Goal: Task Accomplishment & Management: Use online tool/utility

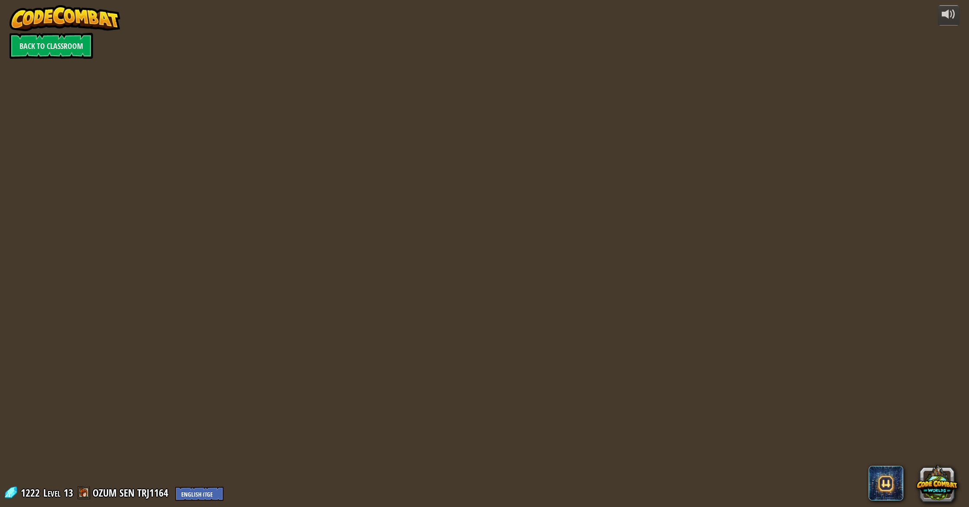
click at [504, 395] on div at bounding box center [483, 253] width 775 height 507
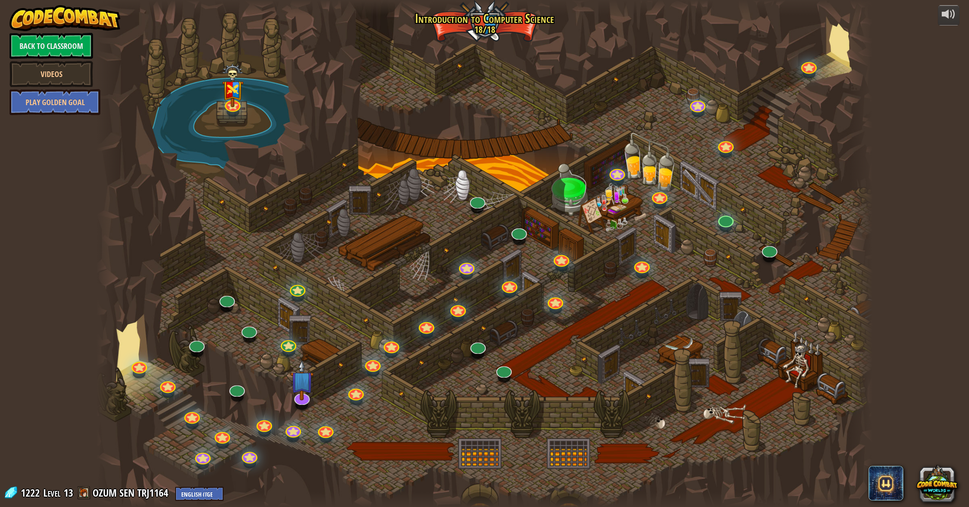
click at [503, 394] on div at bounding box center [483, 253] width 775 height 507
click at [227, 301] on link at bounding box center [225, 295] width 18 height 17
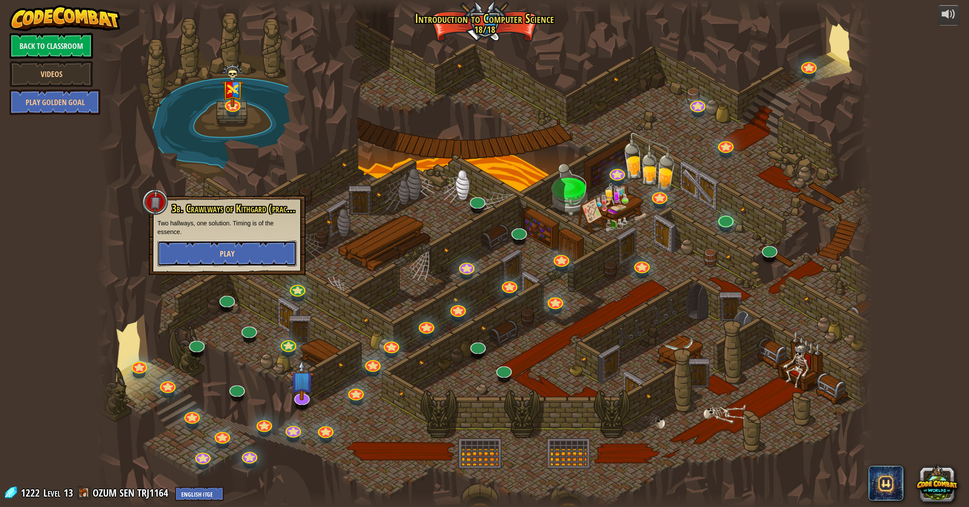
click at [253, 258] on button "Play" at bounding box center [226, 253] width 139 height 26
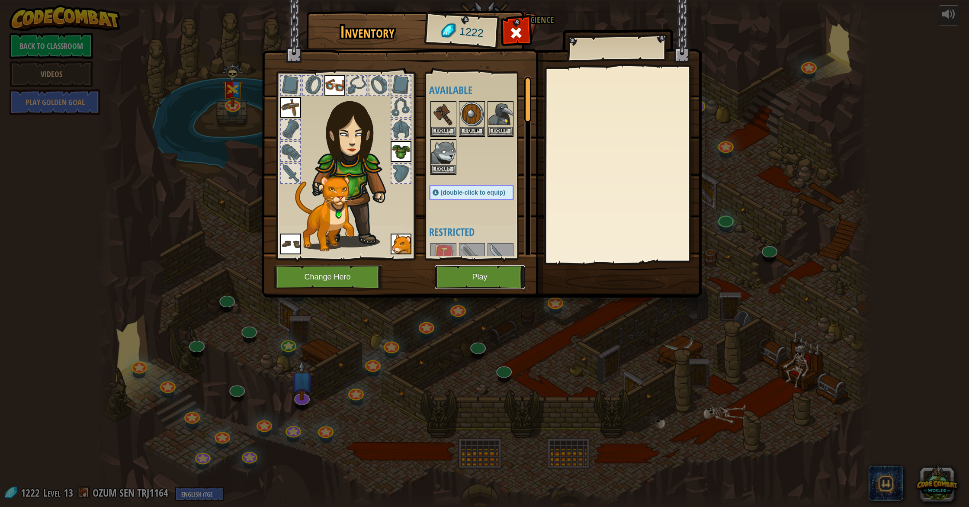
click at [458, 282] on button "Play" at bounding box center [480, 277] width 90 height 24
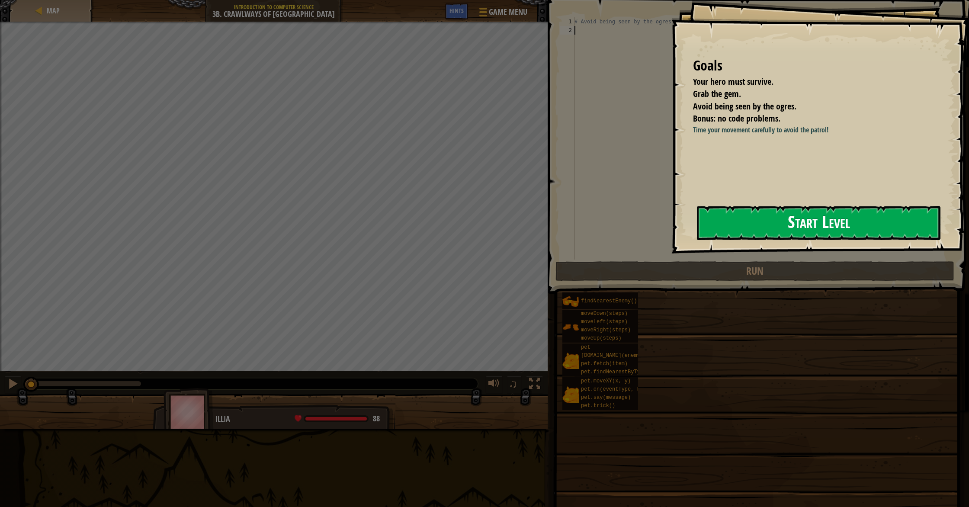
click at [762, 222] on button "Start Level" at bounding box center [818, 223] width 243 height 34
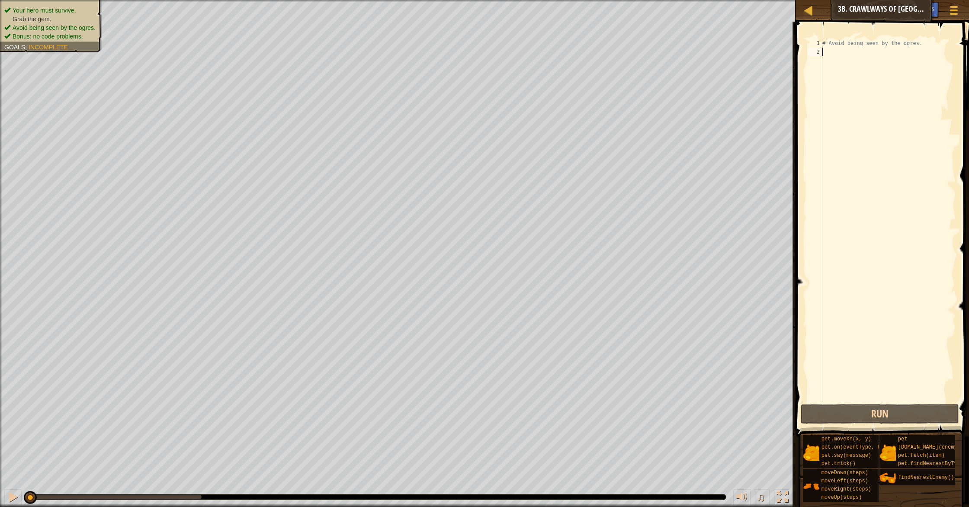
type textarea "h"
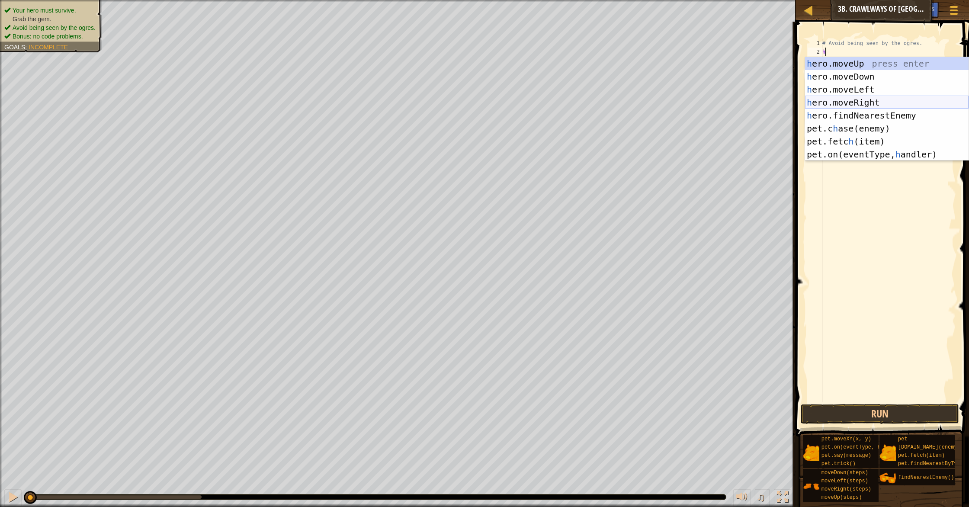
click at [878, 99] on div "h ero.moveUp press enter h ero.moveDown press enter h ero.moveLeft press enter …" at bounding box center [886, 122] width 163 height 130
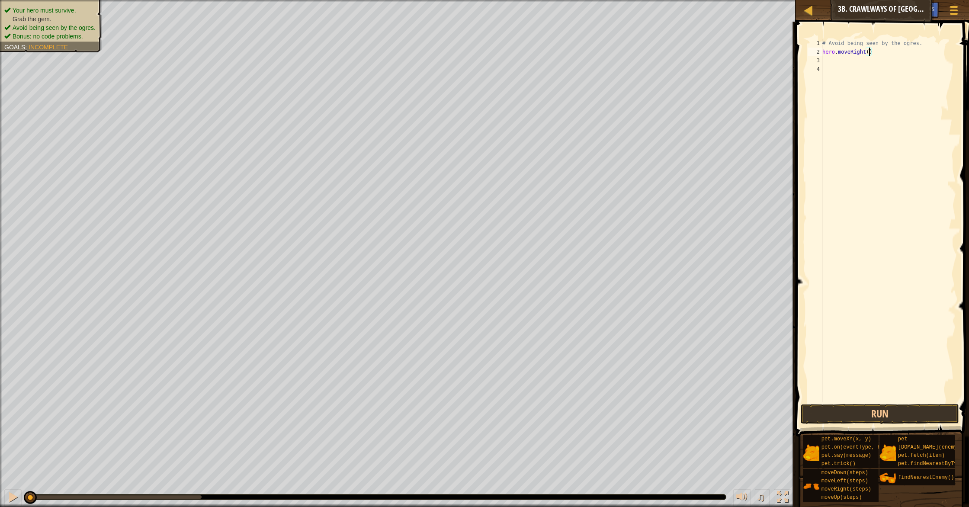
click at [870, 54] on div "# Avoid being seen by the ogres. hero . moveRight ( )" at bounding box center [887, 229] width 135 height 381
type textarea "hero.moveRight(2)"
drag, startPoint x: 870, startPoint y: 58, endPoint x: 890, endPoint y: 54, distance: 20.7
click at [871, 58] on div "# Avoid being seen by the ogres. hero . moveRight ( 2 )" at bounding box center [887, 229] width 135 height 381
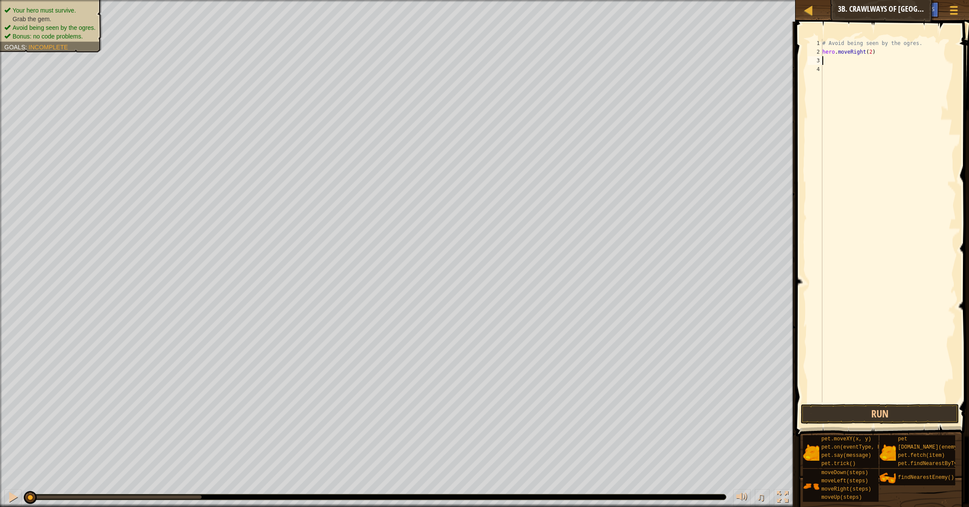
scroll to position [4, 0]
click at [890, 54] on div "# Avoid being seen by the ogres. hero . moveRight ( 2 )" at bounding box center [887, 229] width 135 height 381
type textarea "hero.moveRight(2)"
click at [831, 64] on div "# Avoid being seen by the ogres. hero . moveRight ( 2 )" at bounding box center [887, 229] width 135 height 381
type textarea "h"
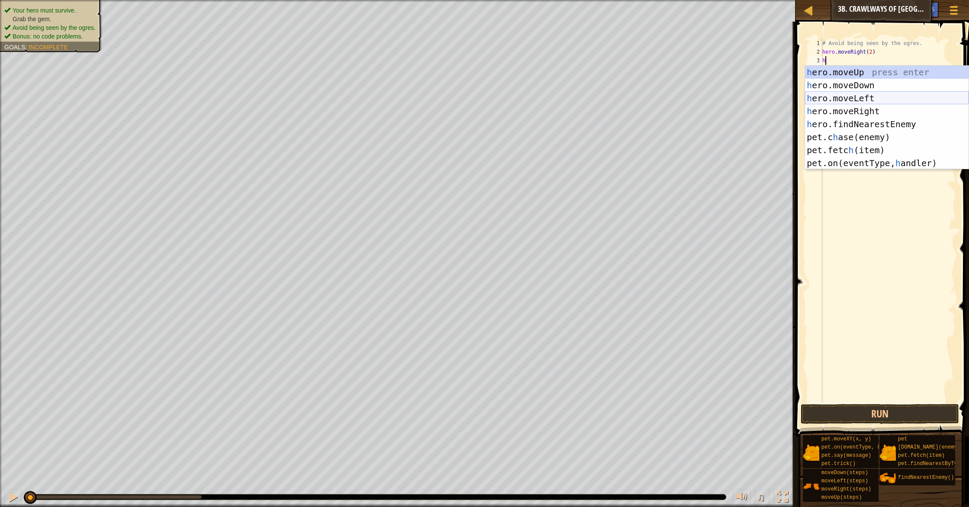
click at [865, 94] on div "h ero.moveUp press enter h ero.moveDown press enter h ero.moveLeft press enter …" at bounding box center [886, 131] width 163 height 130
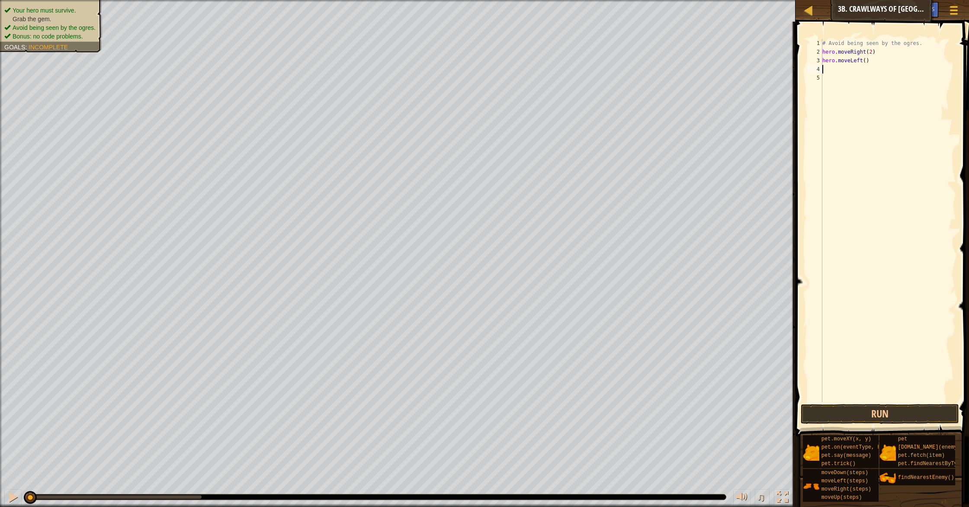
click at [864, 62] on div "# Avoid being seen by the ogres. hero . moveRight ( 2 ) hero . moveLeft ( )" at bounding box center [887, 229] width 135 height 381
type textarea "hero.moveLeft()"
click at [831, 69] on div "# Avoid being seen by the ogres. hero . moveRight ( 2 ) hero . moveLeft ( )" at bounding box center [887, 229] width 135 height 381
type textarea "h"
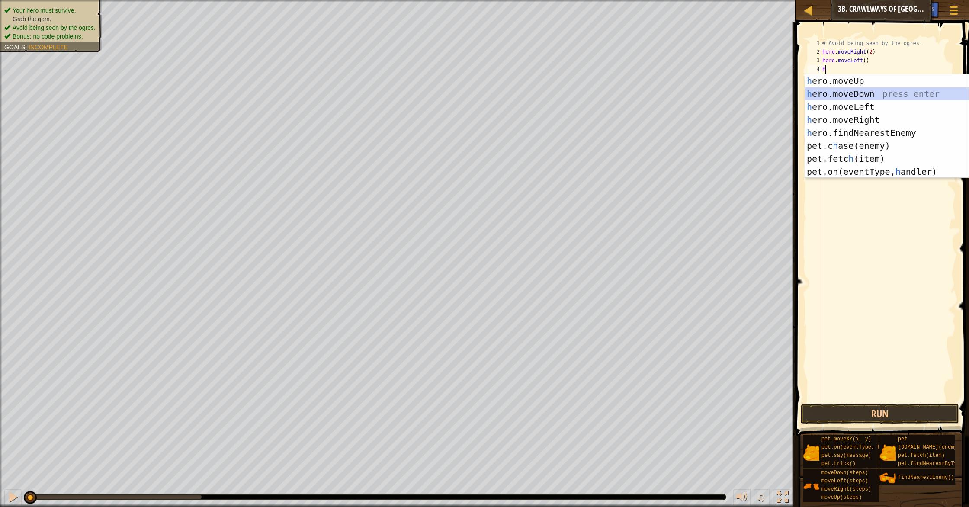
drag, startPoint x: 887, startPoint y: 92, endPoint x: 892, endPoint y: 101, distance: 10.1
click at [887, 93] on div "h ero.moveUp press enter h ero.moveDown press enter h ero.moveLeft press enter …" at bounding box center [886, 139] width 163 height 130
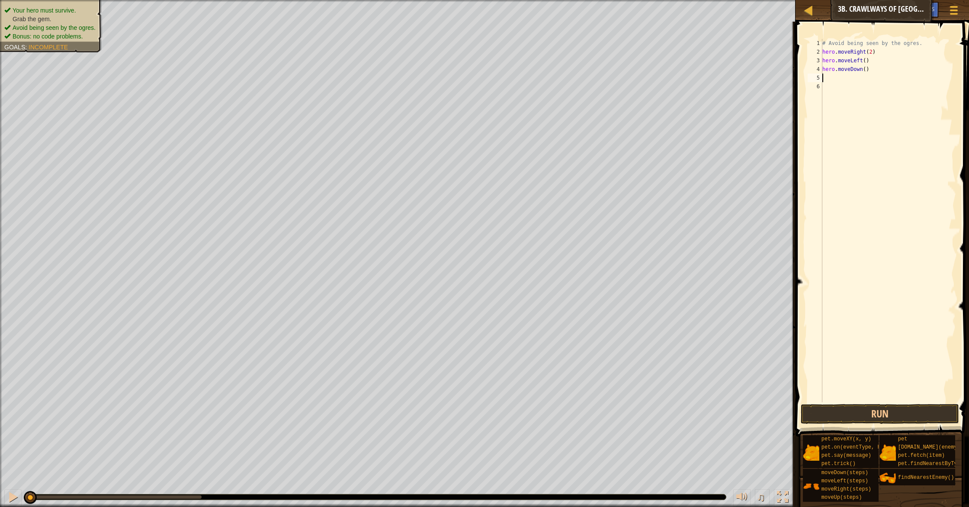
type textarea "h"
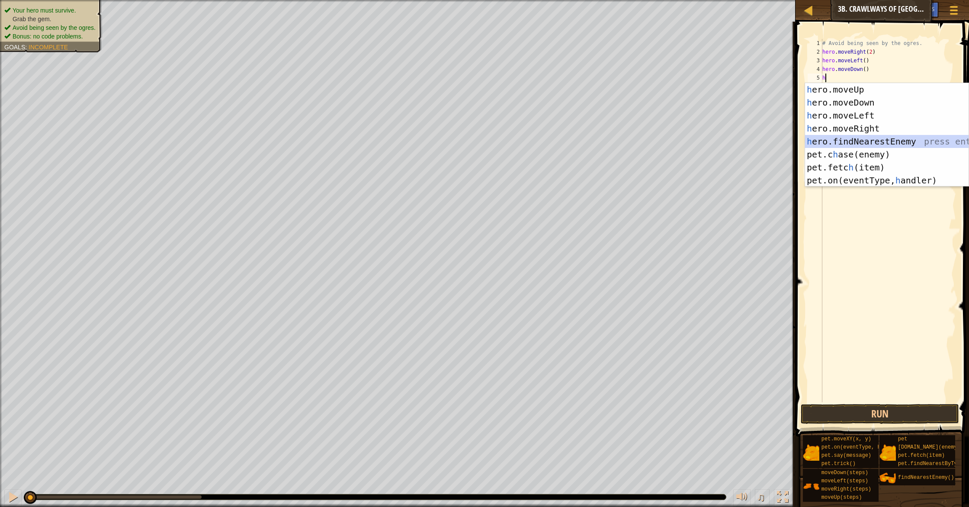
click at [900, 141] on div "h ero.moveUp press enter h ero.moveDown press enter h ero.moveLeft press enter …" at bounding box center [886, 148] width 163 height 130
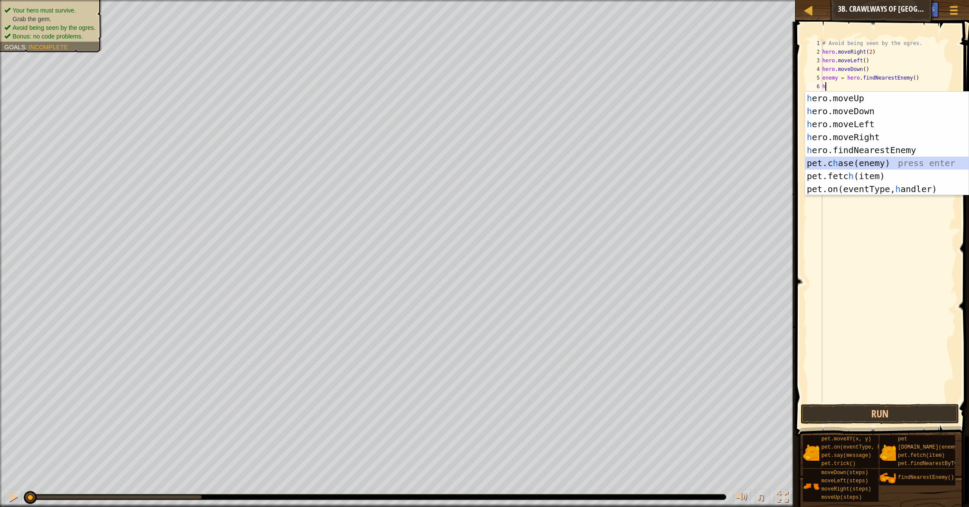
click at [905, 167] on div "h ero.moveUp press enter h ero.moveDown press enter h ero.moveLeft press enter …" at bounding box center [886, 157] width 163 height 130
type textarea "[DOMAIN_NAME](enemy)"
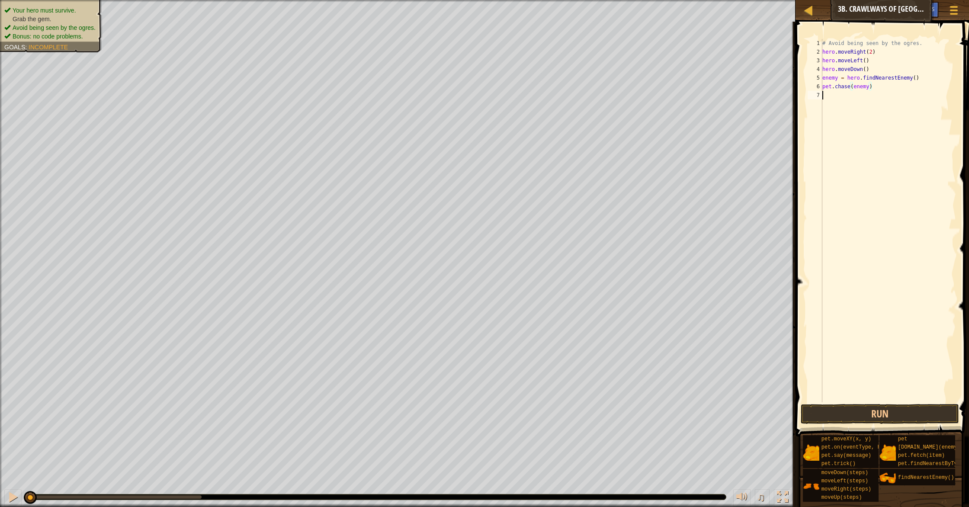
click at [825, 94] on div "# Avoid being seen by the ogres. hero . moveRight ( 2 ) hero . moveLeft ( ) her…" at bounding box center [887, 229] width 135 height 381
click at [877, 408] on button "Run" at bounding box center [880, 414] width 158 height 20
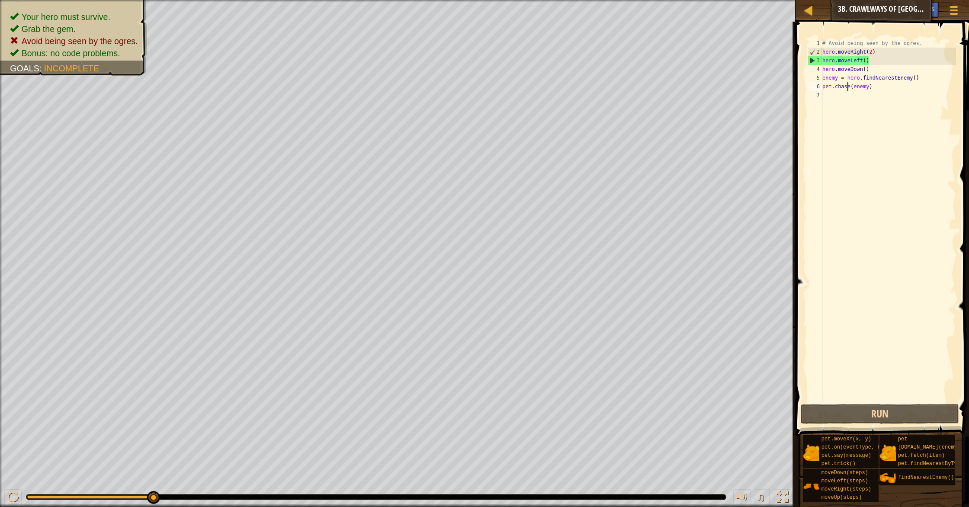
click at [847, 88] on div "# Avoid being seen by the ogres. hero . moveRight ( 2 ) hero . moveLeft ( ) her…" at bounding box center [887, 229] width 135 height 381
click at [876, 89] on div "# Avoid being seen by the ogres. hero . moveRight ( 2 ) hero . moveLeft ( ) her…" at bounding box center [887, 229] width 135 height 381
type textarea "p"
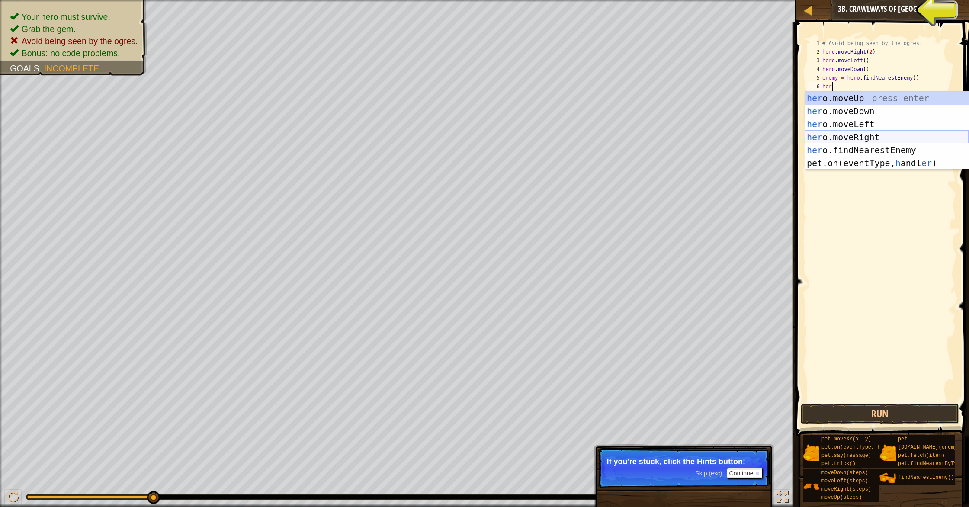
scroll to position [0, 0]
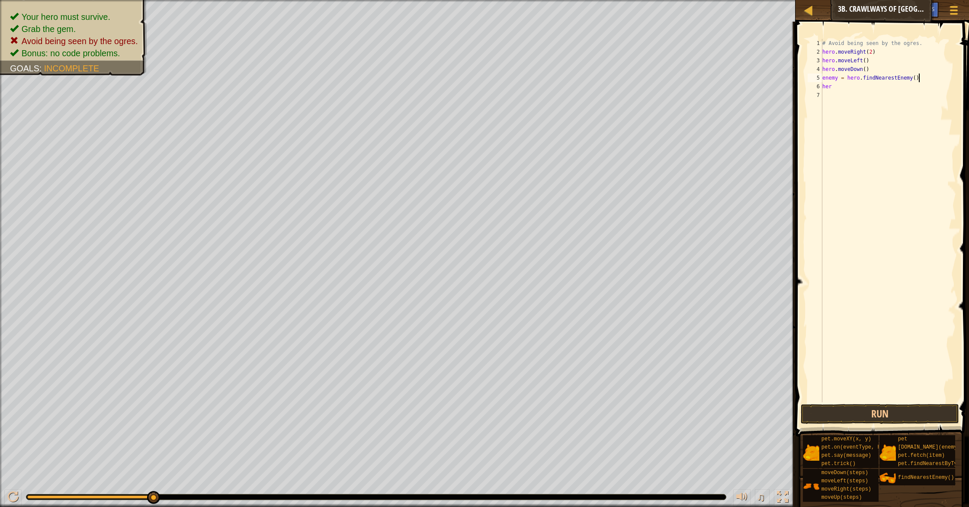
click at [928, 78] on div "# Avoid being seen by the ogres. hero . moveRight ( 2 ) hero . moveLeft ( ) her…" at bounding box center [887, 229] width 135 height 381
type textarea "e"
click at [833, 83] on div "# Avoid being seen by the ogres. hero . moveRight ( 2 ) hero . moveLeft ( ) her…" at bounding box center [887, 229] width 135 height 381
type textarea "h"
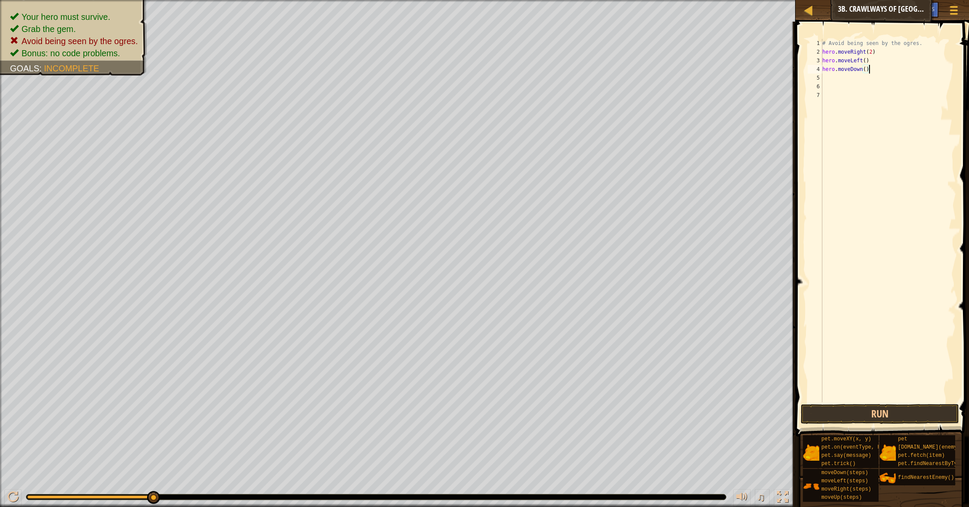
click at [880, 68] on div "# Avoid being seen by the ogres. hero . moveRight ( 2 ) hero . moveLeft ( ) her…" at bounding box center [887, 229] width 135 height 381
type textarea "h"
click at [922, 414] on button "Run" at bounding box center [880, 414] width 158 height 20
click at [901, 58] on div "# Avoid being seen by the ogres. hero . moveRight ( 2 ) hero . moveLeft ( )" at bounding box center [887, 229] width 135 height 381
type textarea "h"
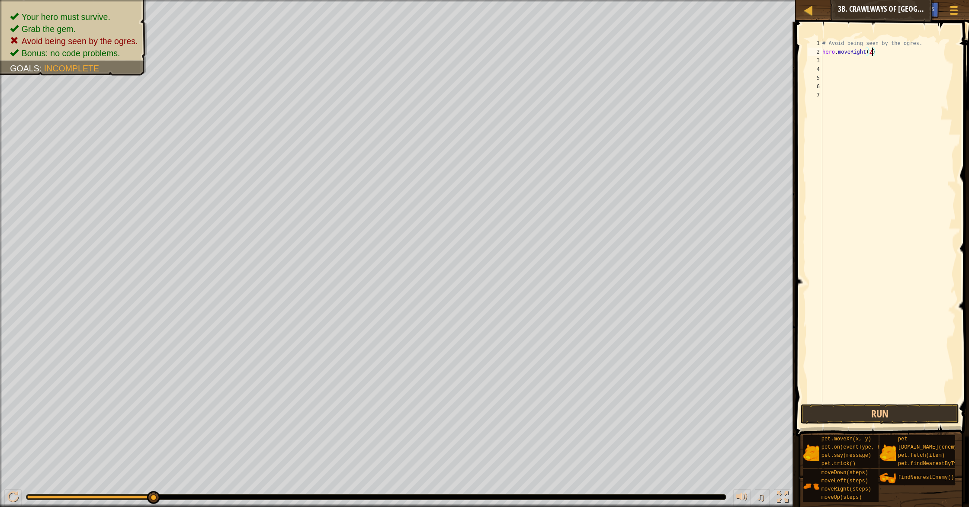
click at [873, 54] on div "# Avoid being seen by the ogres. hero . moveRight ( 2 )" at bounding box center [887, 229] width 135 height 381
type textarea "hero.moveRight()"
drag, startPoint x: 858, startPoint y: 420, endPoint x: 851, endPoint y: 414, distance: 9.3
click at [858, 420] on button "Run" at bounding box center [880, 414] width 158 height 20
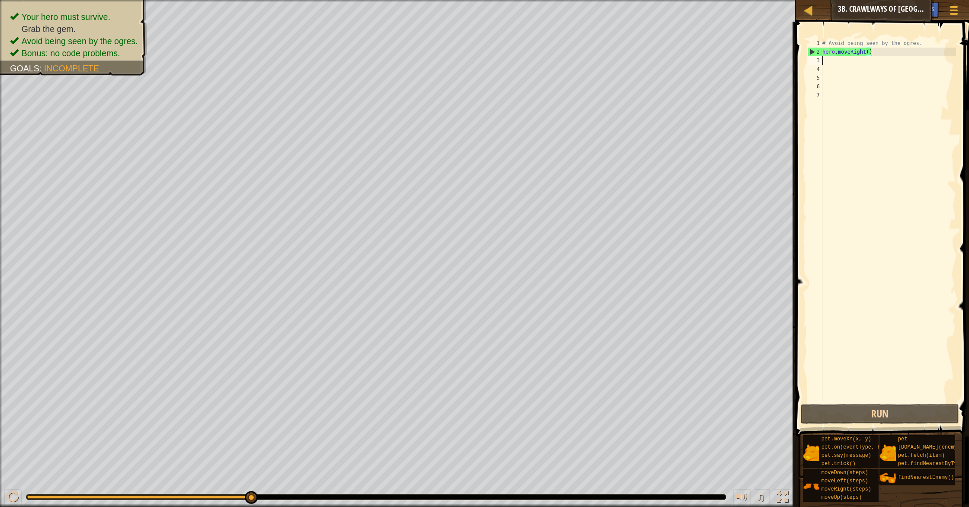
click at [826, 64] on div "# Avoid being seen by the ogres. hero . moveRight ( )" at bounding box center [887, 229] width 135 height 381
type textarea "h"
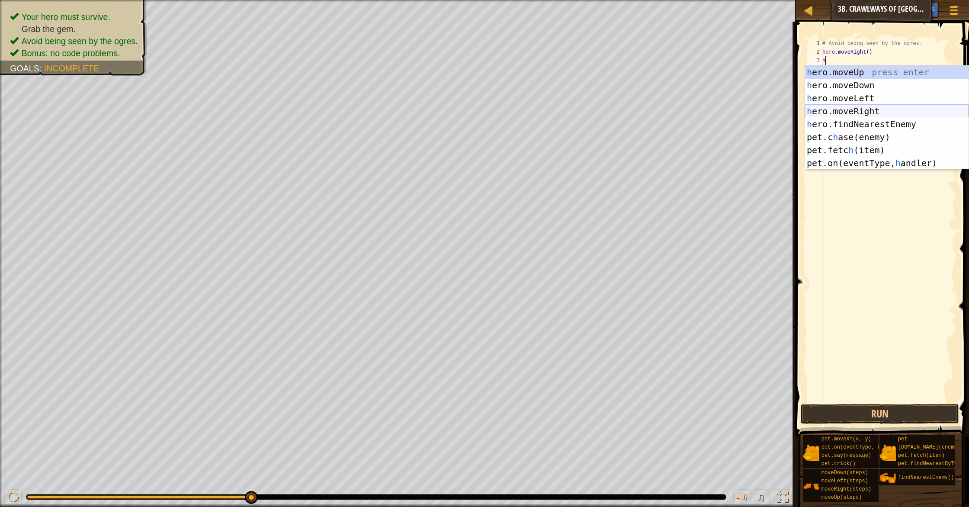
click at [890, 110] on div "h ero.moveUp press enter h ero.moveDown press enter h ero.moveLeft press enter …" at bounding box center [886, 131] width 163 height 130
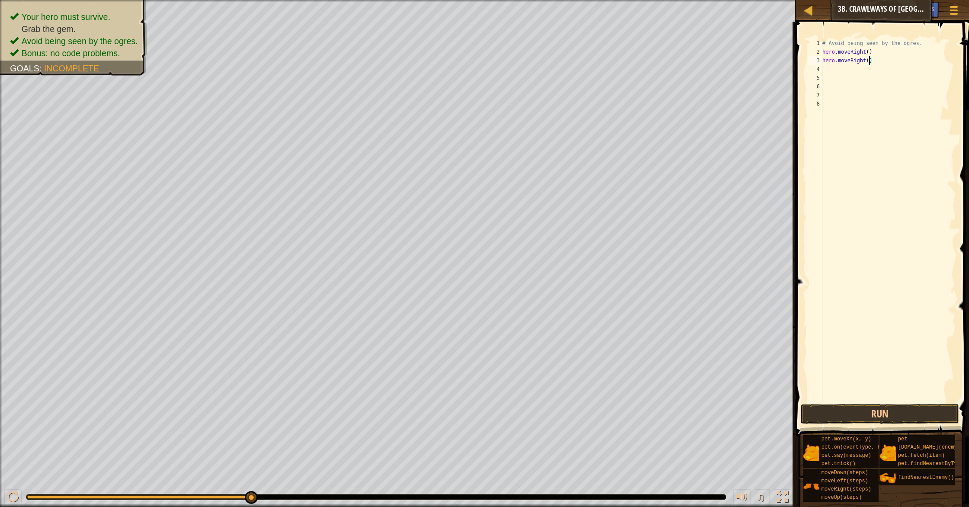
click at [869, 62] on div "# Avoid being seen by the ogres. hero . moveRight ( ) hero . moveRight ( )" at bounding box center [887, 229] width 135 height 381
type textarea "hero.moveRight()"
click at [881, 410] on button "Run" at bounding box center [880, 414] width 158 height 20
click at [862, 407] on button "Run" at bounding box center [880, 414] width 158 height 20
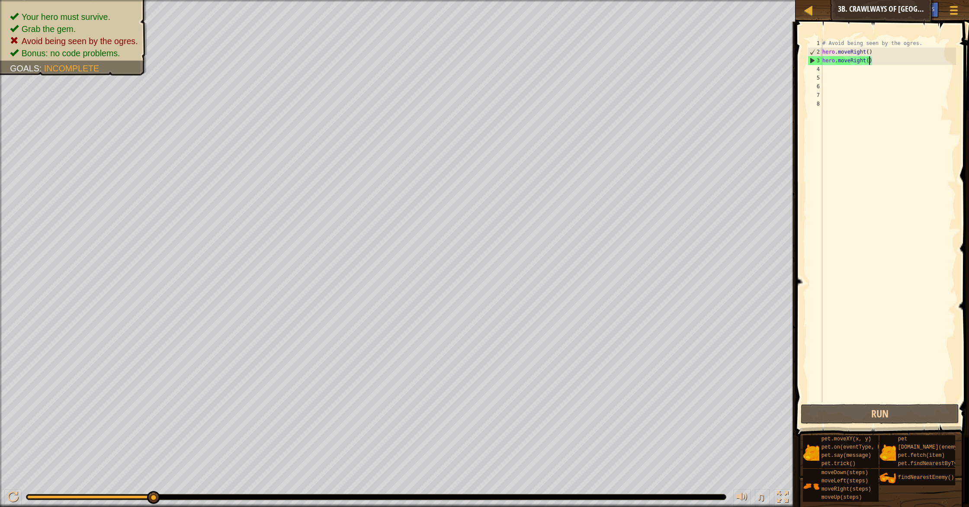
click at [869, 51] on div "# Avoid being seen by the ogres. hero . moveRight ( ) hero . moveRight ( )" at bounding box center [887, 229] width 135 height 381
click at [872, 53] on div "# Avoid being seen by the ogres. hero . moveRight ( ) hero . moveRight ( )" at bounding box center [887, 229] width 135 height 381
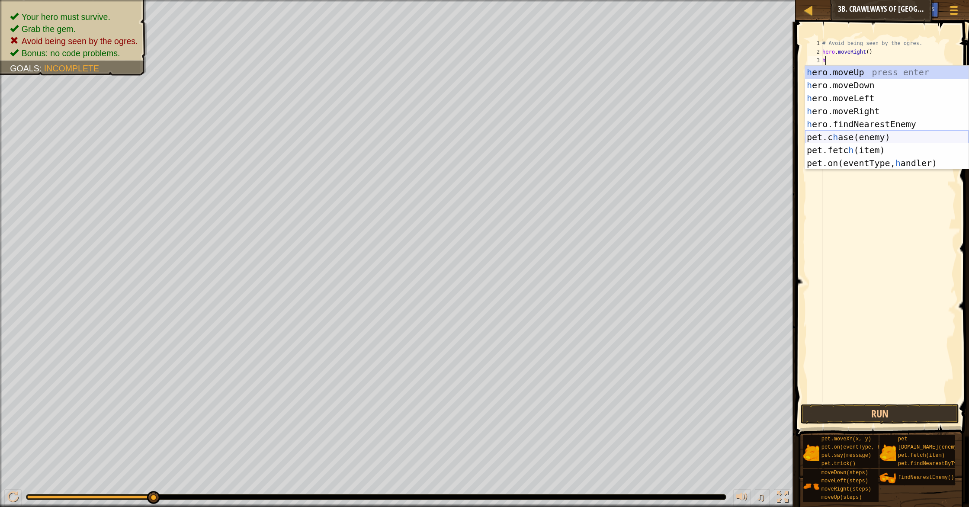
click at [891, 135] on div "h ero.moveUp press enter h ero.moveDown press enter h ero.moveLeft press enter …" at bounding box center [886, 131] width 163 height 130
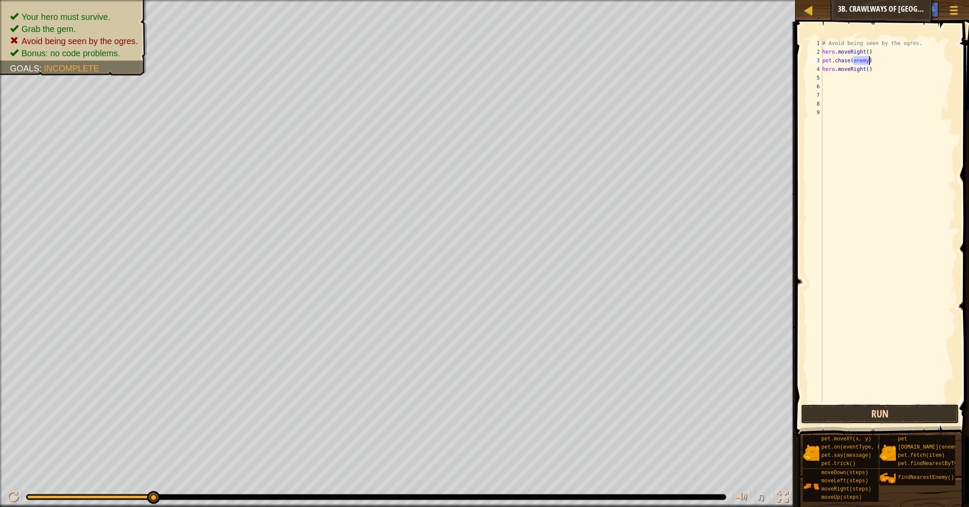
click at [885, 418] on button "Run" at bounding box center [880, 414] width 158 height 20
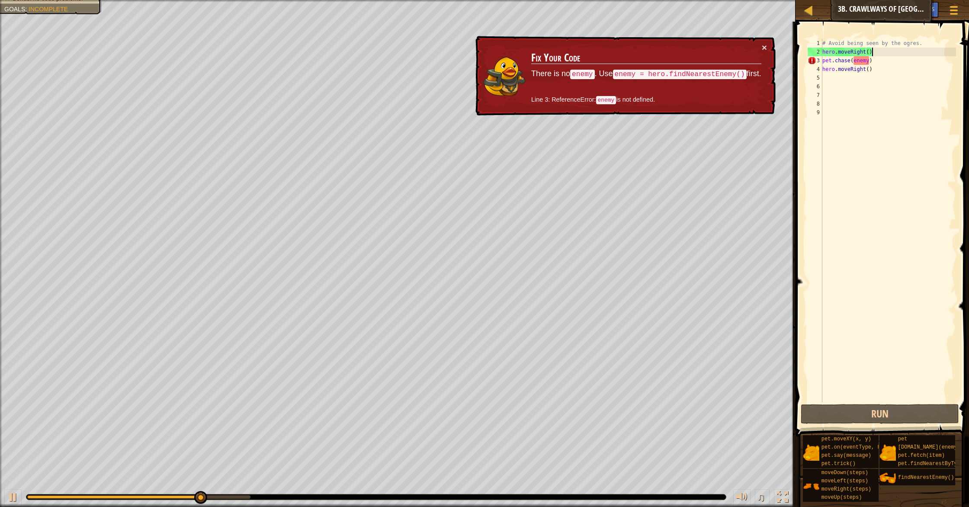
click at [878, 50] on div "# Avoid being seen by the ogres. hero . moveRight ( ) pet . chase ( enemy ) her…" at bounding box center [887, 229] width 135 height 381
type textarea "hero.moveRight()"
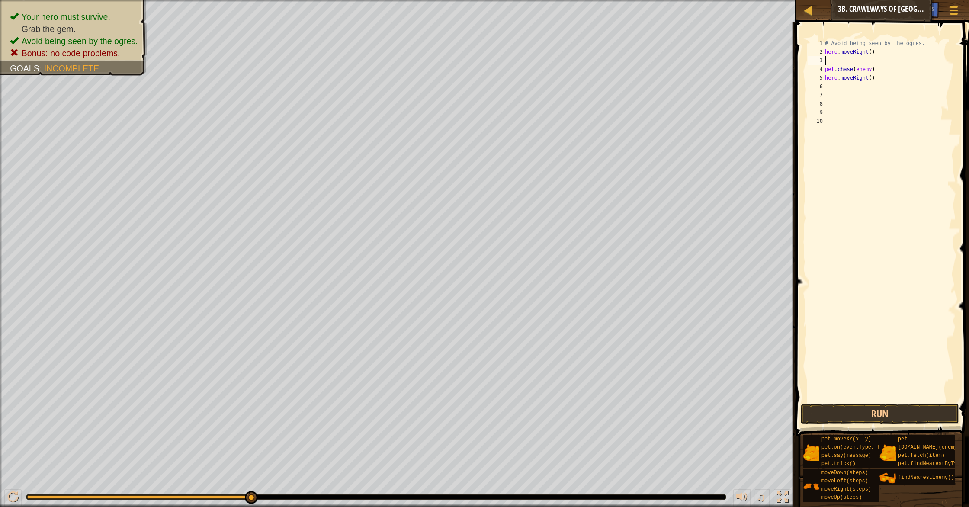
click at [881, 52] on div "# Avoid being seen by the ogres. hero . moveRight ( ) pet . chase ( enemy ) her…" at bounding box center [889, 229] width 133 height 381
type textarea "h"
click at [882, 67] on div "# Avoid being seen by the ogres. pet . chase ( enemy ) hero . moveRight ( )" at bounding box center [889, 229] width 133 height 381
type textarea "[DOMAIN_NAME](enemy)"
click at [827, 59] on div "# Avoid being seen by the ogres. pet . chase ( enemy ) hero . moveRight ( )" at bounding box center [889, 229] width 133 height 381
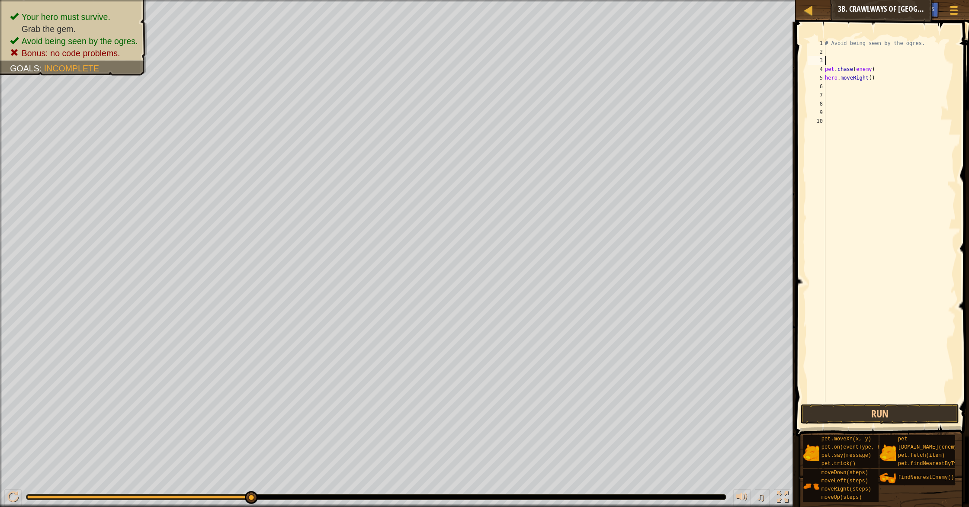
type textarea "f"
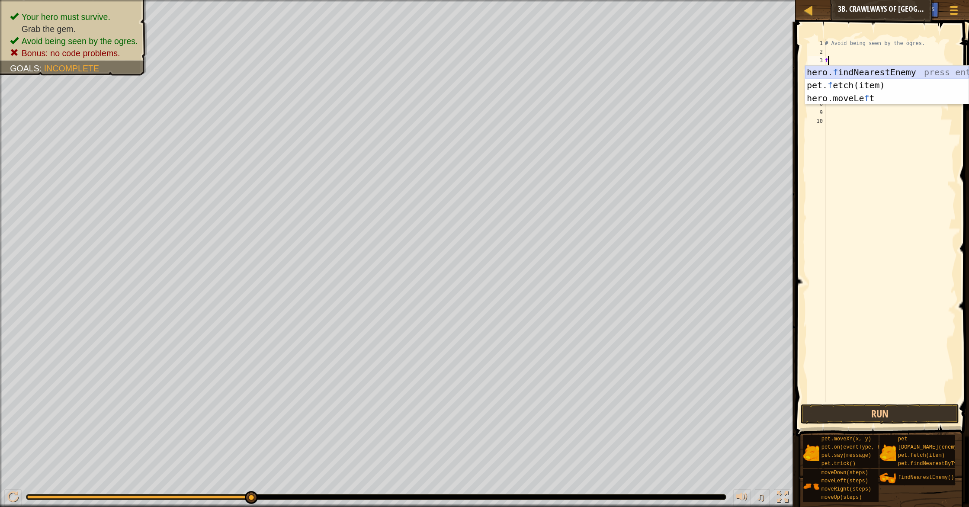
click at [906, 70] on div "hero. f indNearestEnemy press enter pet. f etch(item) press enter hero.moveLe f…" at bounding box center [886, 98] width 163 height 65
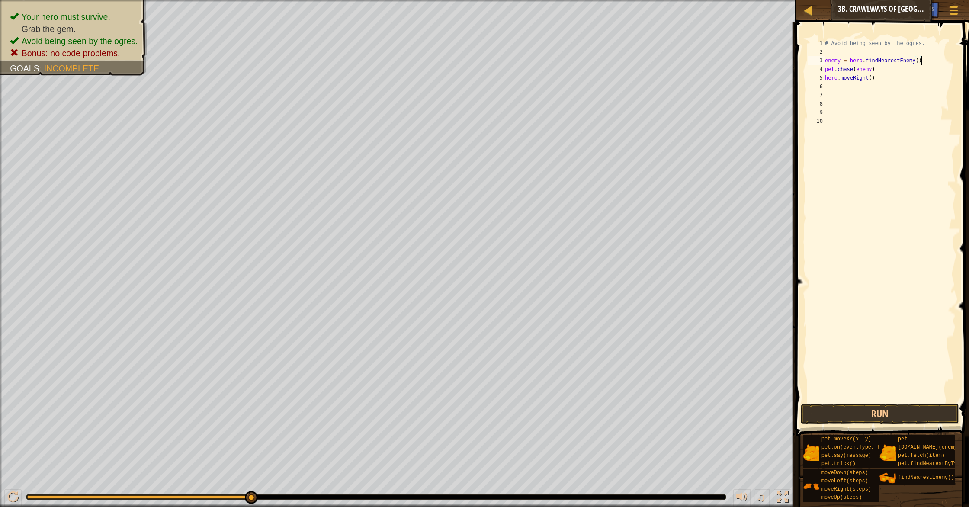
click at [875, 70] on div "# Avoid being seen by the ogres. enemy = hero . findNearestEnemy ( ) pet . chas…" at bounding box center [889, 229] width 133 height 381
type textarea "[DOMAIN_NAME](enemy)"
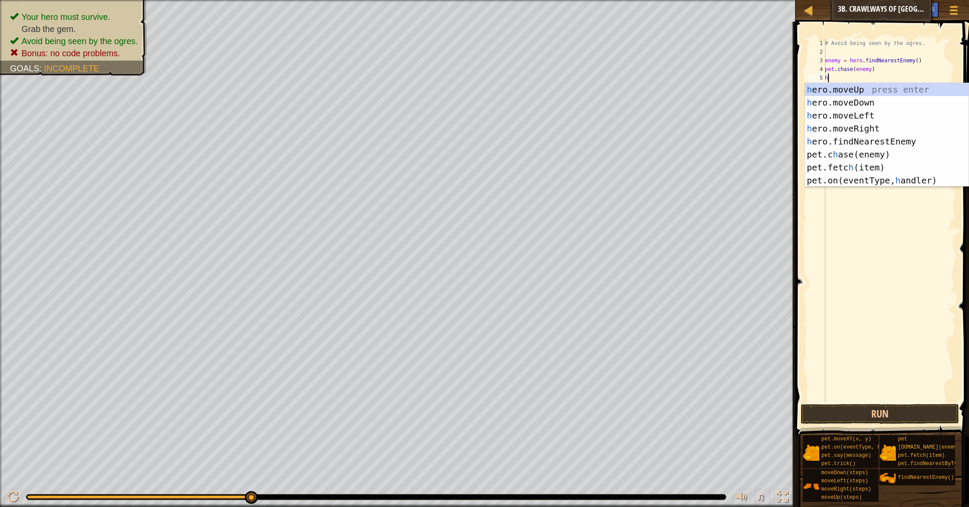
type textarea "h"
click at [804, 299] on span at bounding box center [883, 217] width 180 height 440
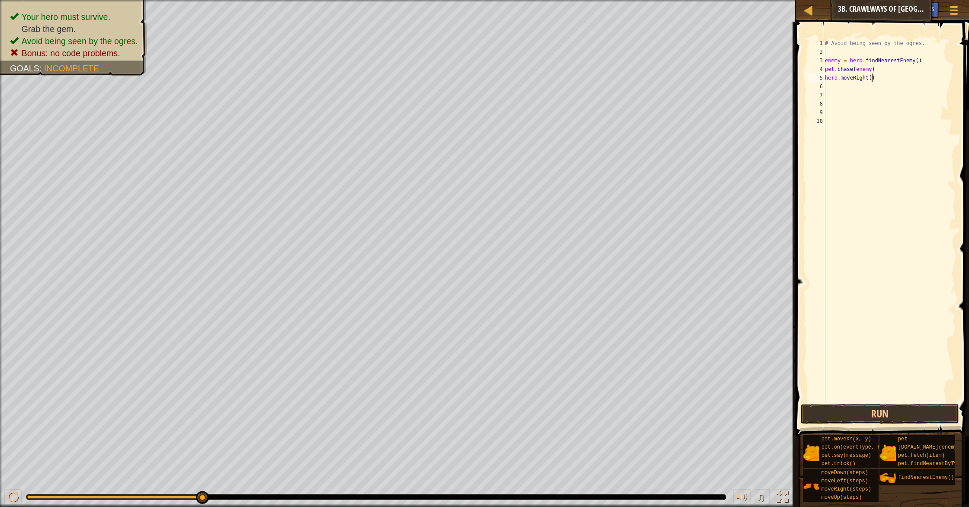
click at [872, 80] on div "# Avoid being seen by the ogres. enemy = hero . findNearestEnemy ( ) pet . chas…" at bounding box center [889, 229] width 133 height 381
click at [926, 414] on button "Run" at bounding box center [880, 414] width 158 height 20
click at [878, 410] on button "Run" at bounding box center [880, 414] width 158 height 20
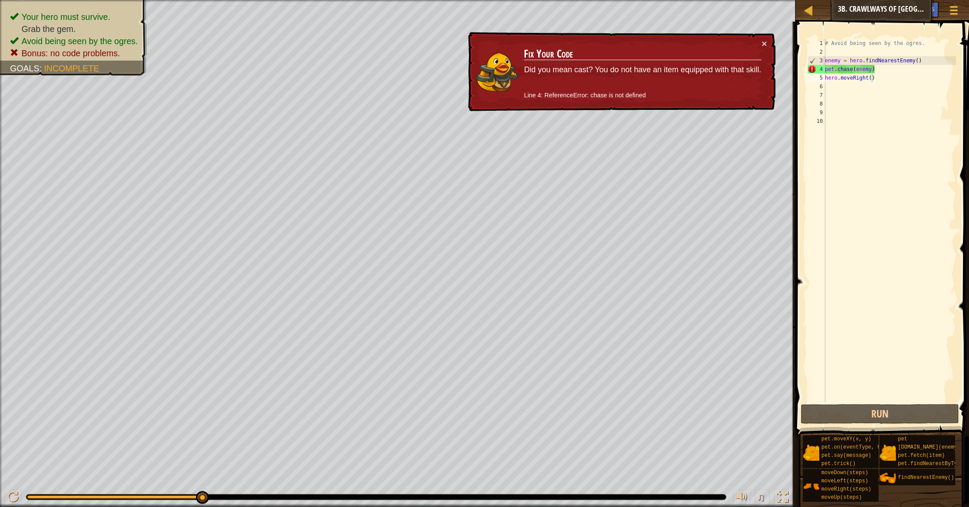
click at [769, 46] on div "× Fix Your Code Did you mean cast? You do not have an item equipped with that s…" at bounding box center [620, 72] width 309 height 80
drag, startPoint x: 759, startPoint y: 46, endPoint x: 766, endPoint y: 36, distance: 12.0
click at [761, 43] on div "× Fix Your Code Did you mean cast? You do not have an item equipped with that s…" at bounding box center [620, 72] width 309 height 80
click at [765, 40] on button "×" at bounding box center [764, 43] width 5 height 9
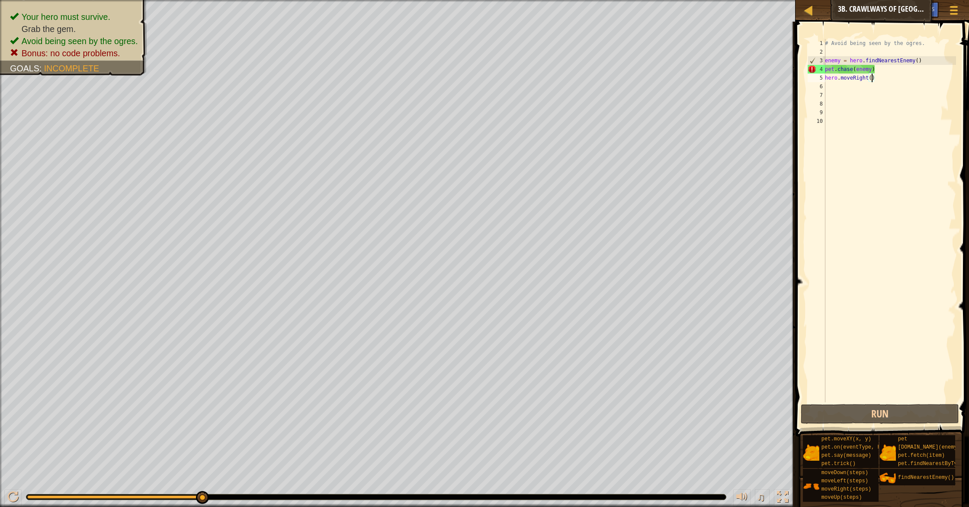
click at [883, 68] on div "# Avoid being seen by the ogres. enemy = hero . findNearestEnemy ( ) pet . chas…" at bounding box center [889, 229] width 133 height 381
type textarea "p"
click at [924, 63] on div "# Avoid being seen by the ogres. enemy = hero . findNearestEnemy ( ) hero . mov…" at bounding box center [889, 229] width 133 height 381
type textarea "e"
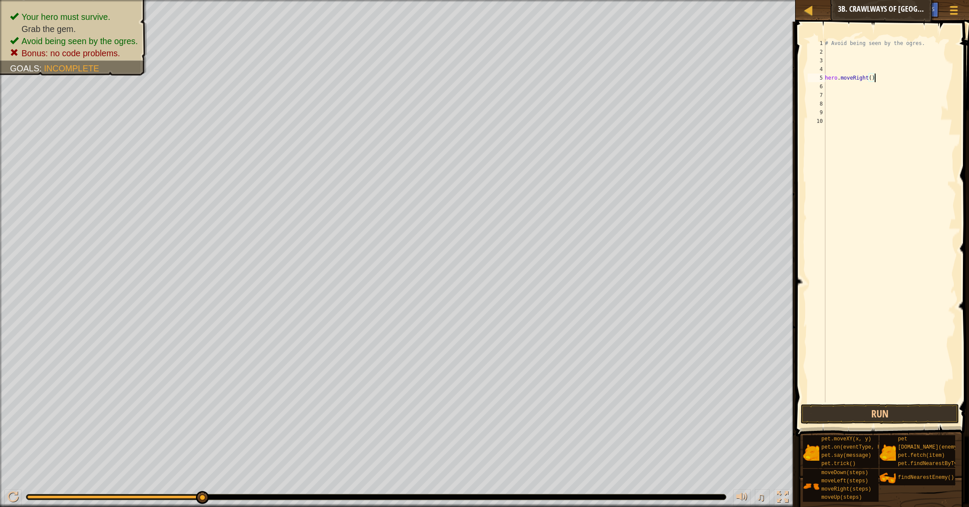
click at [888, 80] on div "# Avoid being seen by the ogres. hero . moveRight ( )" at bounding box center [889, 229] width 133 height 381
type textarea "h"
click at [825, 60] on div "# Avoid being seen by the ogres." at bounding box center [889, 229] width 133 height 381
type textarea "w"
type textarea "h"
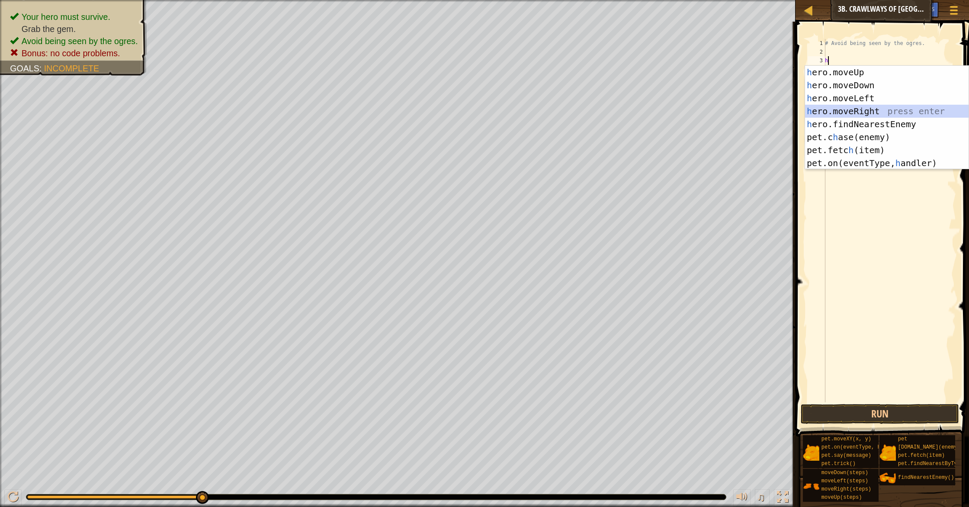
drag, startPoint x: 905, startPoint y: 108, endPoint x: 874, endPoint y: 89, distance: 36.5
click at [905, 108] on div "h ero.moveUp press enter h ero.moveDown press enter h ero.moveLeft press enter …" at bounding box center [886, 131] width 163 height 130
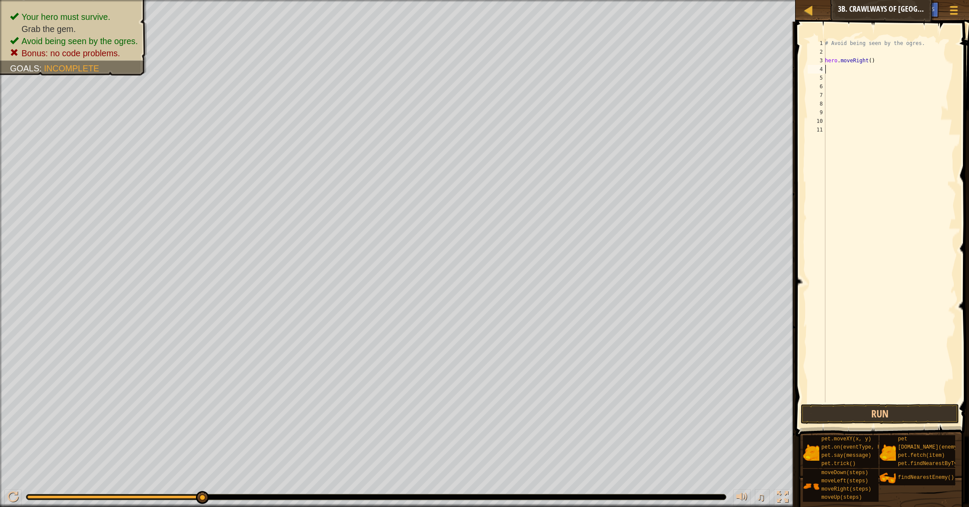
type textarea "h"
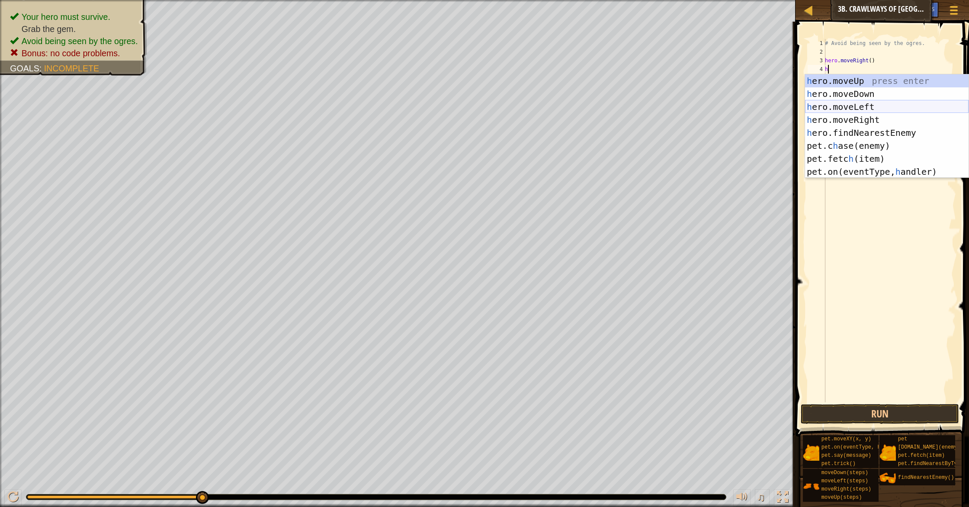
click at [880, 106] on div "h ero.moveUp press enter h ero.moveDown press enter h ero.moveLeft press enter …" at bounding box center [886, 139] width 163 height 130
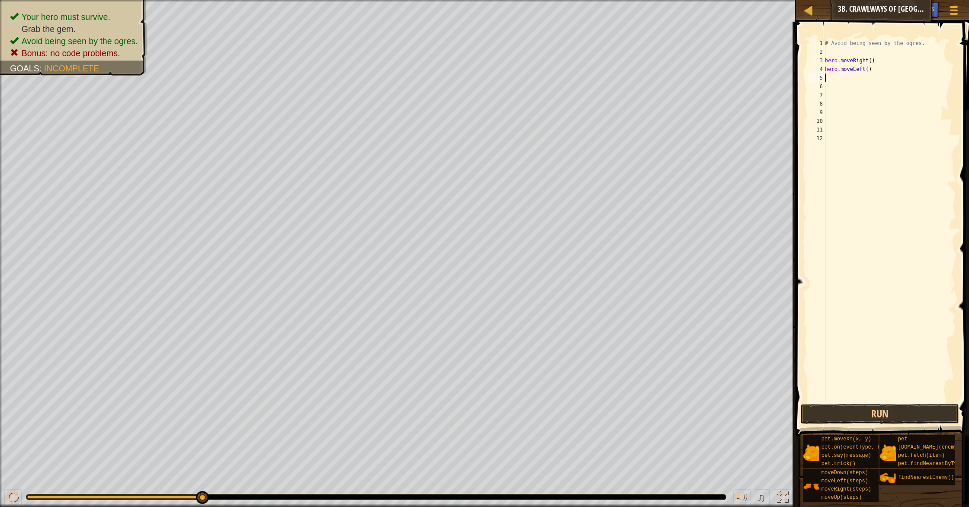
type textarea "h"
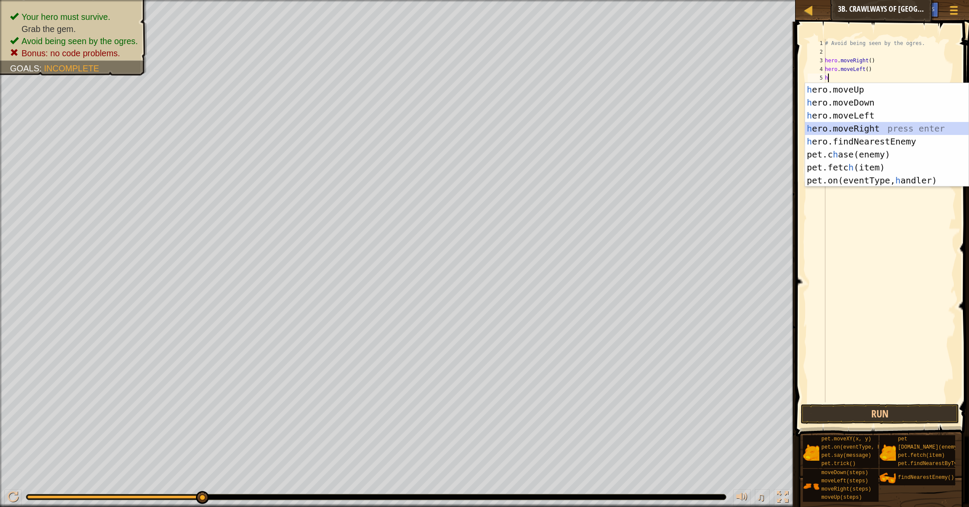
click at [894, 124] on div "h ero.moveUp press enter h ero.moveDown press enter h ero.moveLeft press enter …" at bounding box center [886, 148] width 163 height 130
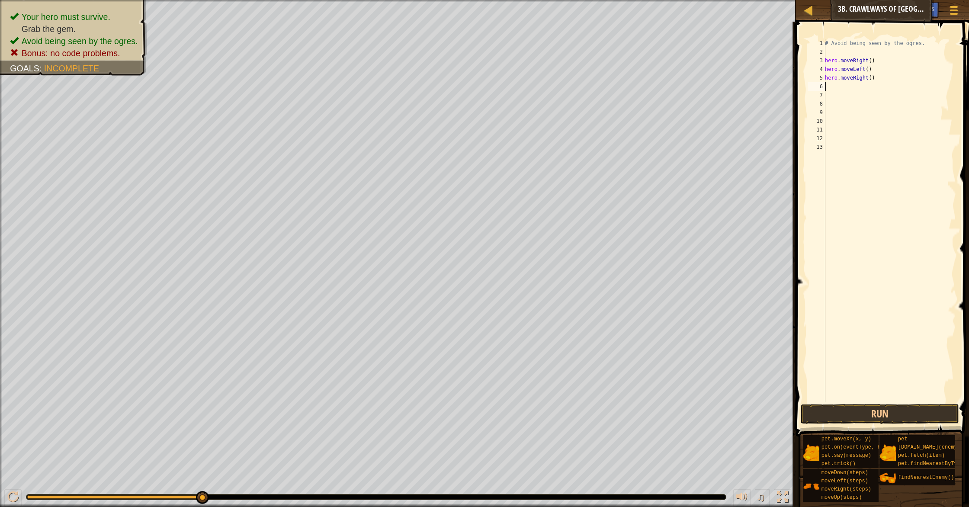
type textarea "h"
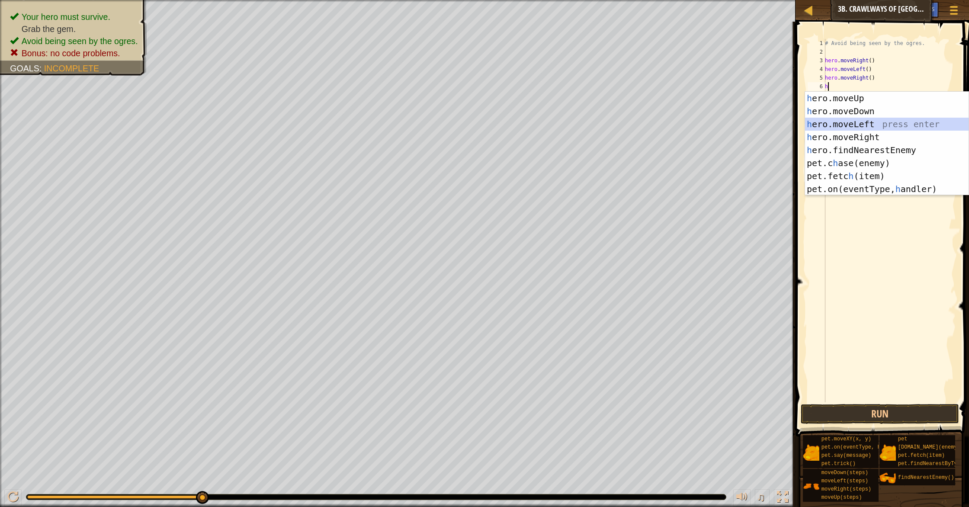
click at [881, 120] on div "h ero.moveUp press enter h ero.moveDown press enter h ero.moveLeft press enter …" at bounding box center [886, 157] width 163 height 130
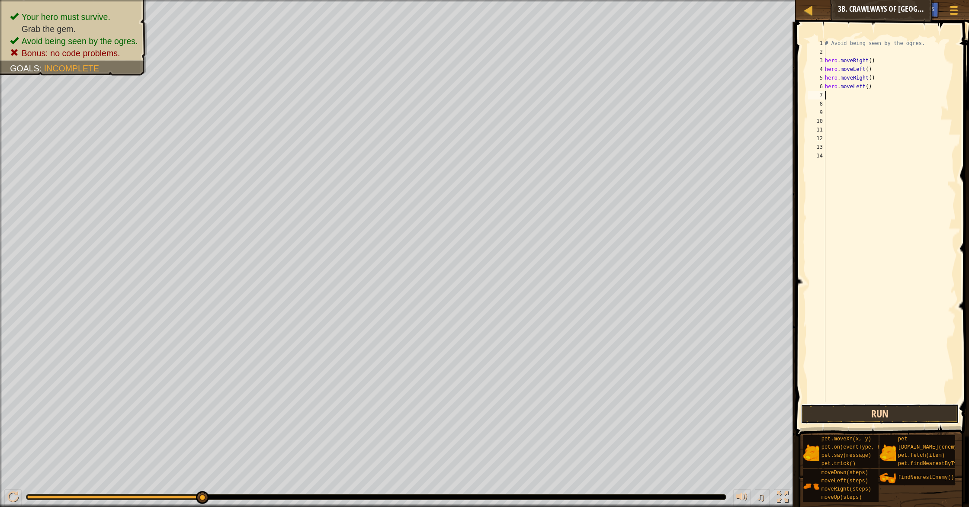
click at [881, 408] on button "Run" at bounding box center [880, 414] width 158 height 20
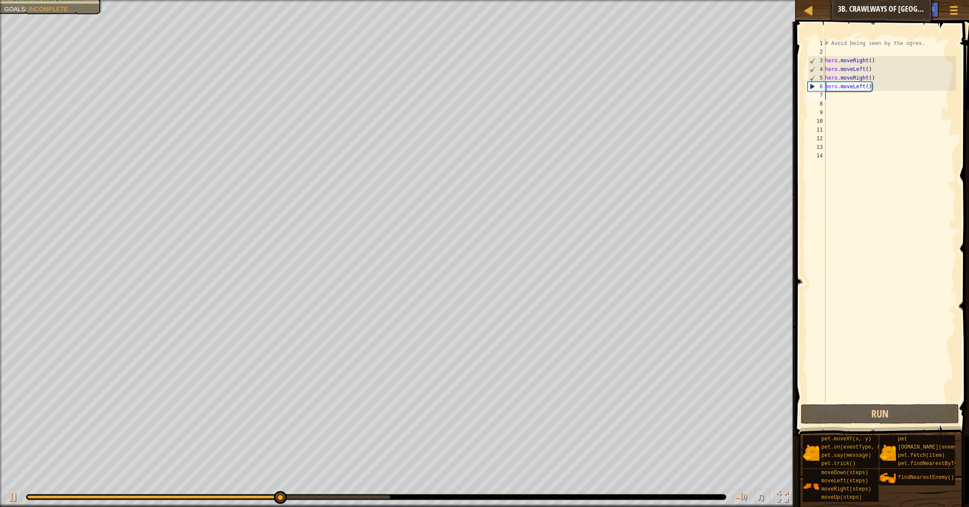
click at [871, 62] on div "# Avoid being seen by the ogres. hero . moveRight ( ) hero . moveLeft ( ) hero …" at bounding box center [889, 229] width 133 height 381
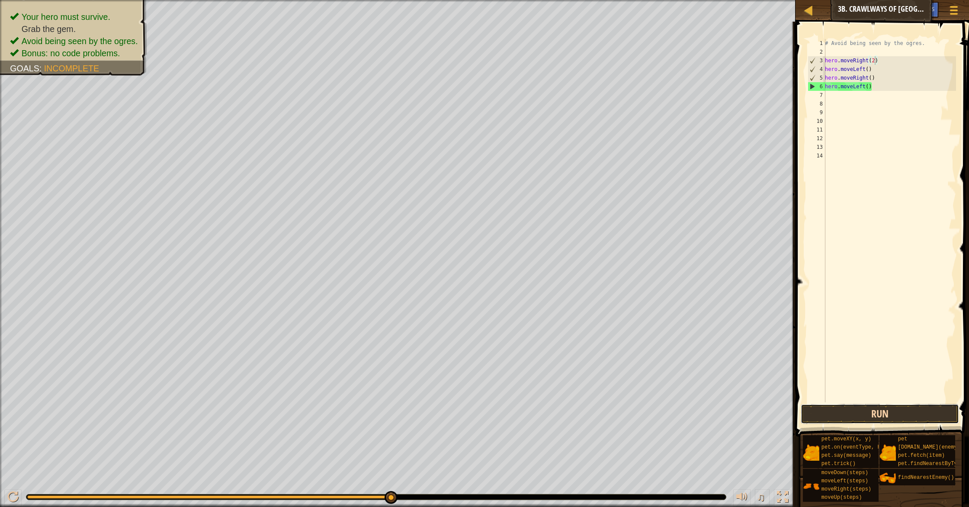
drag, startPoint x: 850, startPoint y: 414, endPoint x: 841, endPoint y: 411, distance: 9.3
click at [842, 415] on button "Run" at bounding box center [880, 414] width 158 height 20
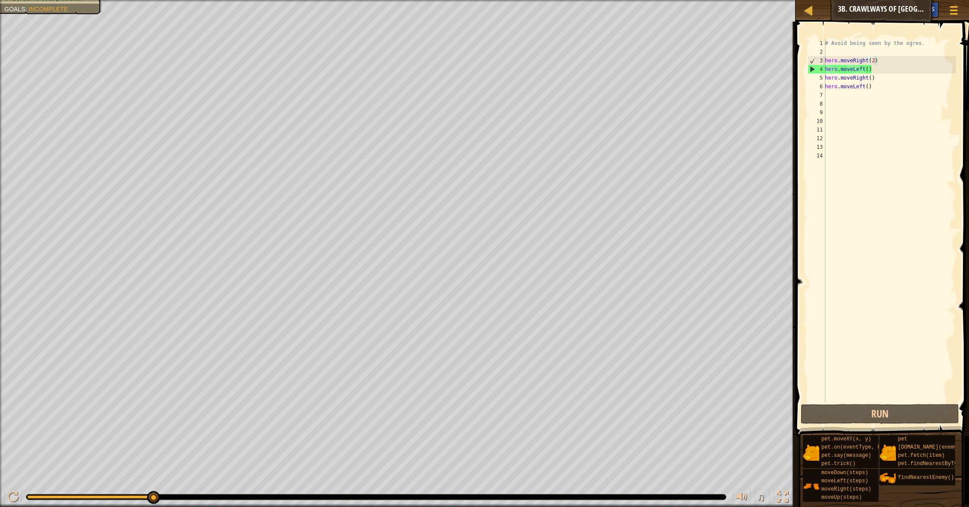
click at [938, 12] on div "Hints" at bounding box center [927, 10] width 23 height 16
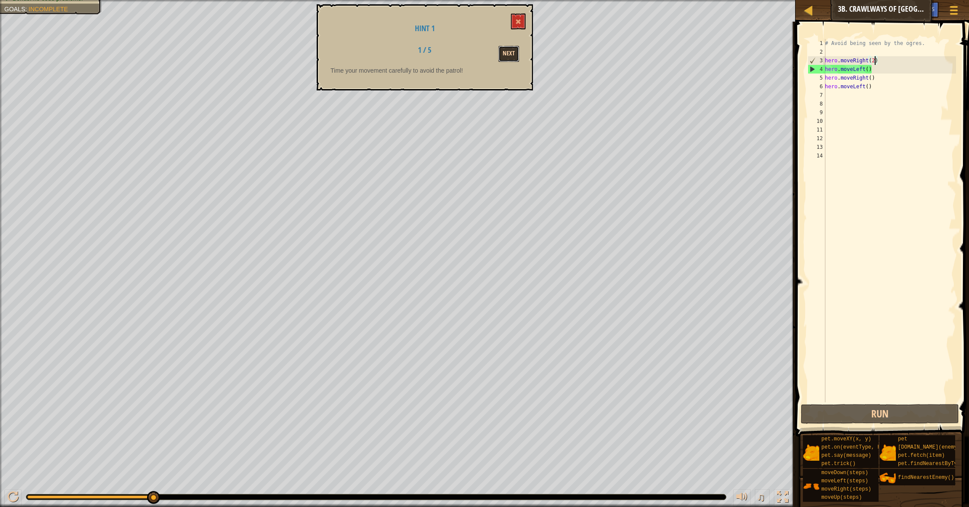
click at [513, 53] on button "Next" at bounding box center [508, 54] width 21 height 16
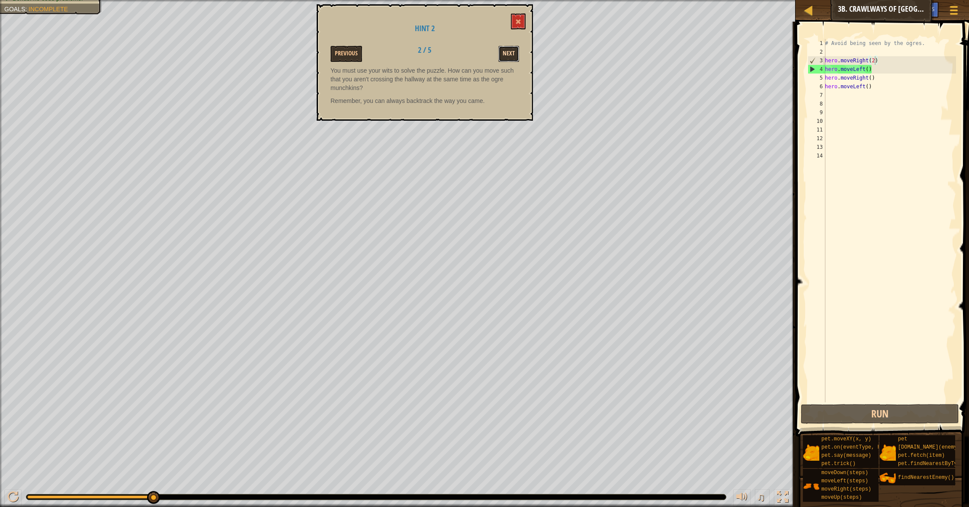
click at [502, 58] on button "Next" at bounding box center [508, 54] width 21 height 16
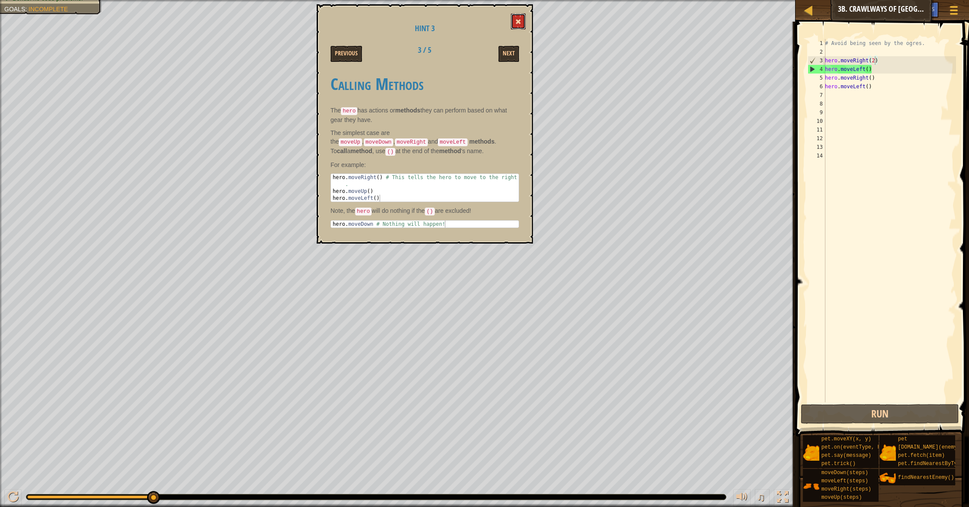
click at [520, 23] on span at bounding box center [518, 22] width 6 height 6
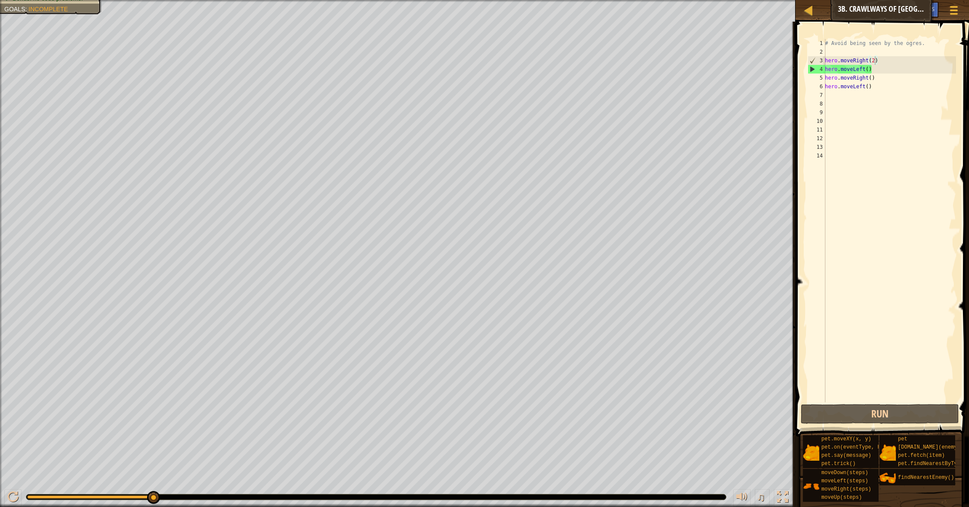
scroll to position [4, 3]
click at [874, 86] on div "# Avoid being seen by the ogres. hero . moveRight ( 2 ) hero . moveLeft ( ) her…" at bounding box center [889, 229] width 133 height 381
type textarea "h"
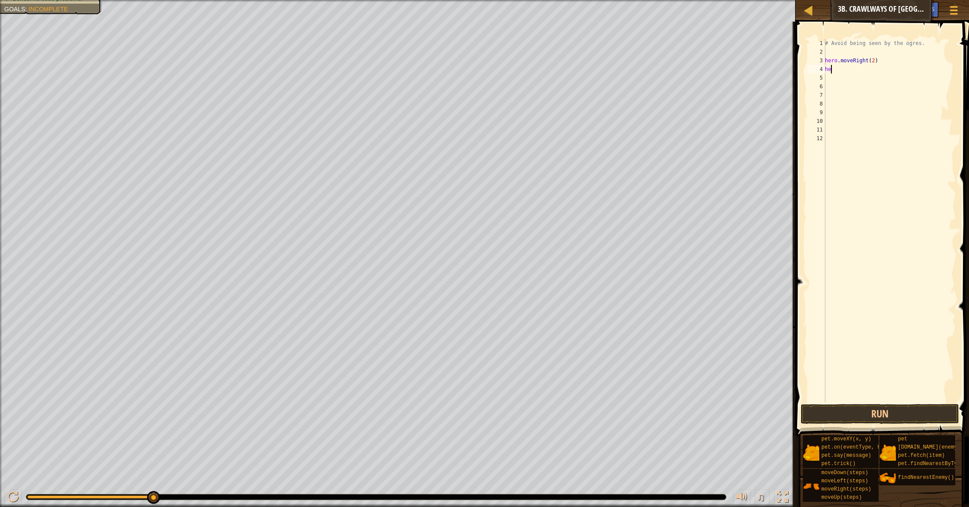
type textarea "h"
click at [874, 63] on div "# Avoid being seen by the ogres. hero . moveRight ( 2 )" at bounding box center [889, 229] width 133 height 381
type textarea "hero.moveRight()"
click at [835, 71] on div "# Avoid being seen by the ogres. hero . moveRight ( )" at bounding box center [889, 229] width 133 height 381
type textarea "h"
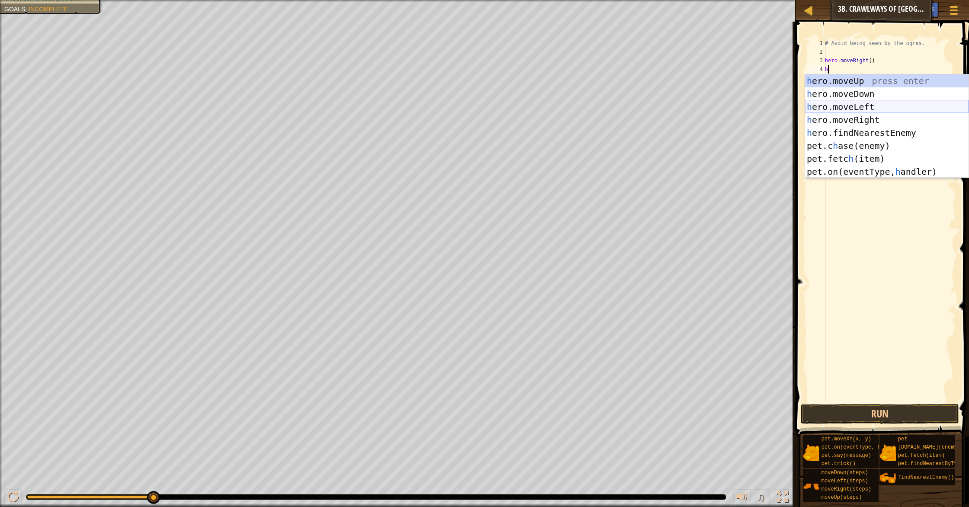
click at [906, 107] on div "h ero.moveUp press enter h ero.moveDown press enter h ero.moveLeft press enter …" at bounding box center [886, 139] width 163 height 130
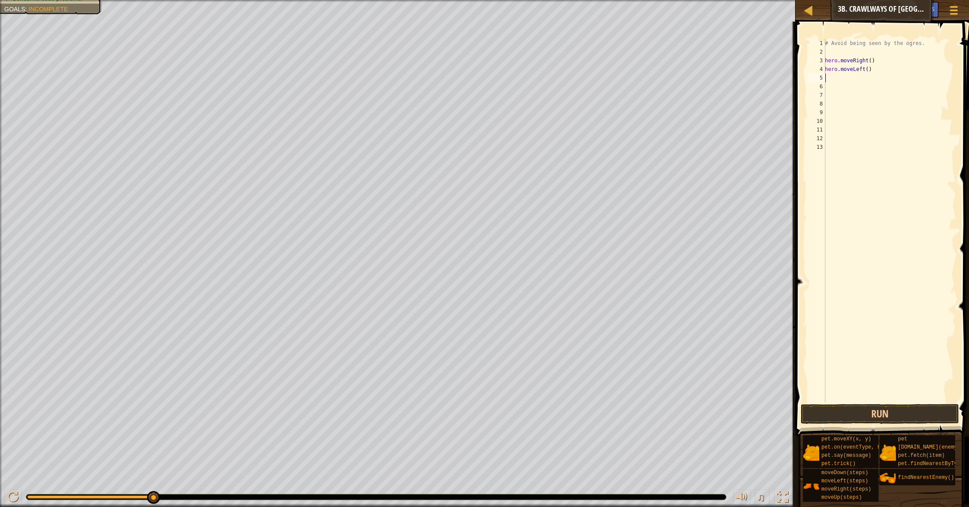
type textarea "h"
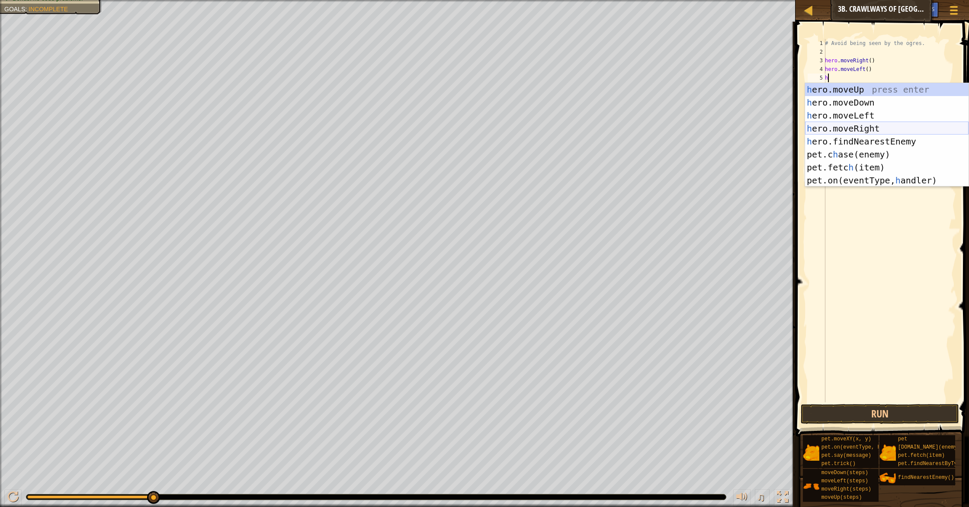
click at [890, 125] on div "h ero.moveUp press enter h ero.moveDown press enter h ero.moveLeft press enter …" at bounding box center [886, 148] width 163 height 130
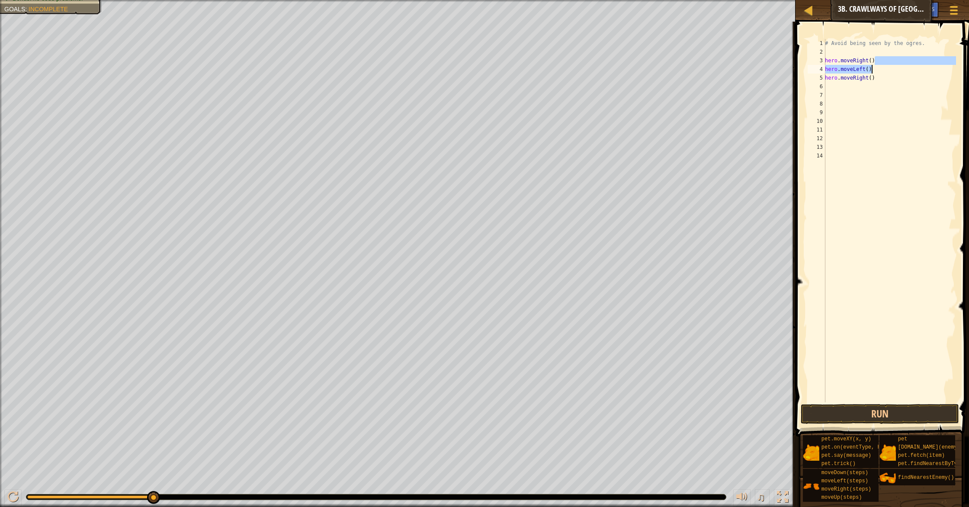
drag, startPoint x: 898, startPoint y: 61, endPoint x: 968, endPoint y: 20, distance: 81.4
click at [968, 26] on div "1 2 3 4 5 6 7 8 9 10 11 12 13 14 # Avoid being seen by the ogres. hero . moveRi…" at bounding box center [881, 246] width 176 height 440
drag, startPoint x: 928, startPoint y: 41, endPoint x: 919, endPoint y: 71, distance: 31.7
click at [923, 67] on div "# Avoid being seen by the ogres. 1 2 3 4 5 6 7 8 9 10 11 12 13 14 # Avoid being…" at bounding box center [881, 246] width 176 height 440
drag, startPoint x: 919, startPoint y: 71, endPoint x: 868, endPoint y: 60, distance: 51.7
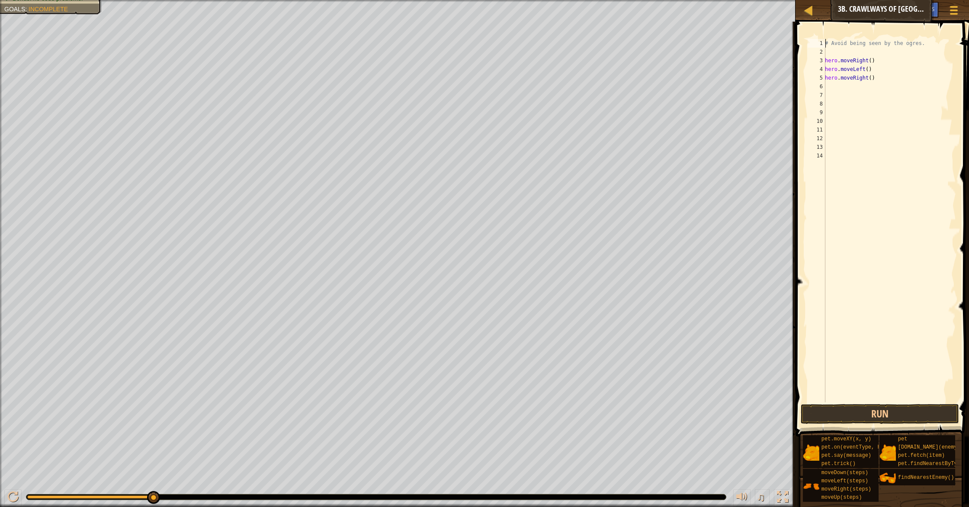
click at [910, 67] on div "# Avoid being seen by the ogres. hero . moveRight ( ) hero . moveLeft ( ) hero …" at bounding box center [889, 229] width 133 height 381
drag, startPoint x: 829, startPoint y: 60, endPoint x: 887, endPoint y: 85, distance: 63.7
click at [878, 86] on div "# Avoid being seen by the ogres. hero . moveRight ( ) hero . moveLeft ( ) hero …" at bounding box center [889, 229] width 133 height 381
type textarea "hero.moveRight()"
drag, startPoint x: 878, startPoint y: 93, endPoint x: 836, endPoint y: 69, distance: 48.4
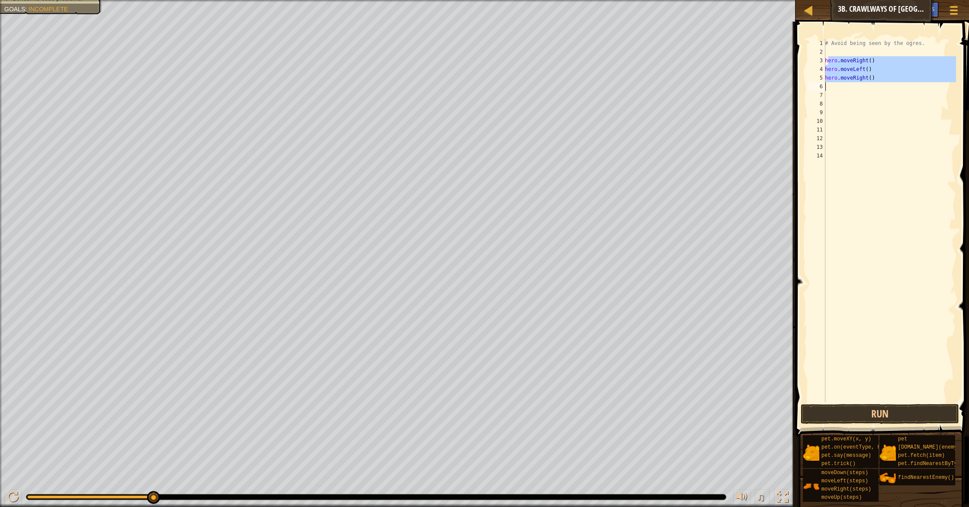
click at [875, 92] on div "# Avoid being seen by the ogres. hero . moveRight ( ) hero . moveLeft ( ) hero …" at bounding box center [889, 229] width 133 height 381
click at [872, 81] on div "# Avoid being seen by the ogres. hero . moveRight ( ) hero . moveLeft ( ) hero …" at bounding box center [889, 229] width 133 height 381
type textarea "hero.moveRight(2)"
click at [883, 418] on button "Run" at bounding box center [880, 414] width 158 height 20
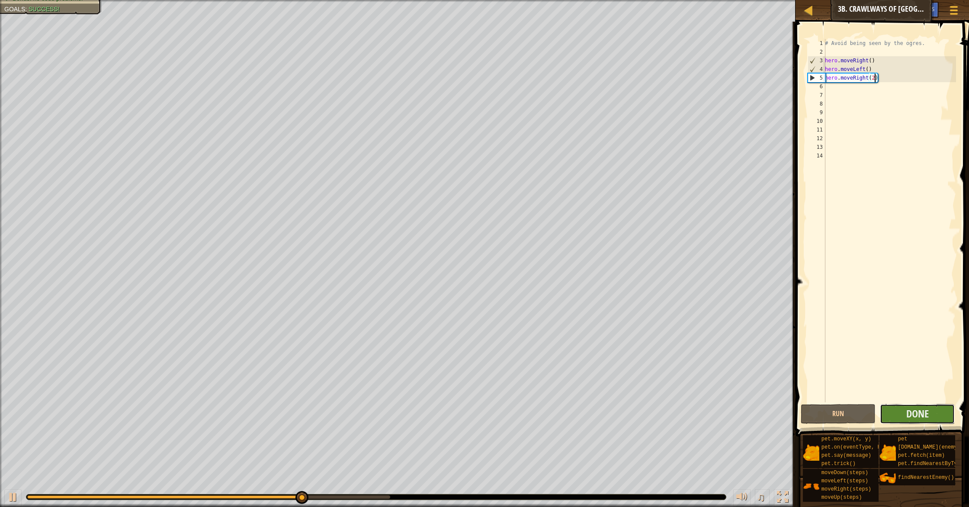
click at [941, 414] on button "Done" at bounding box center [917, 414] width 75 height 20
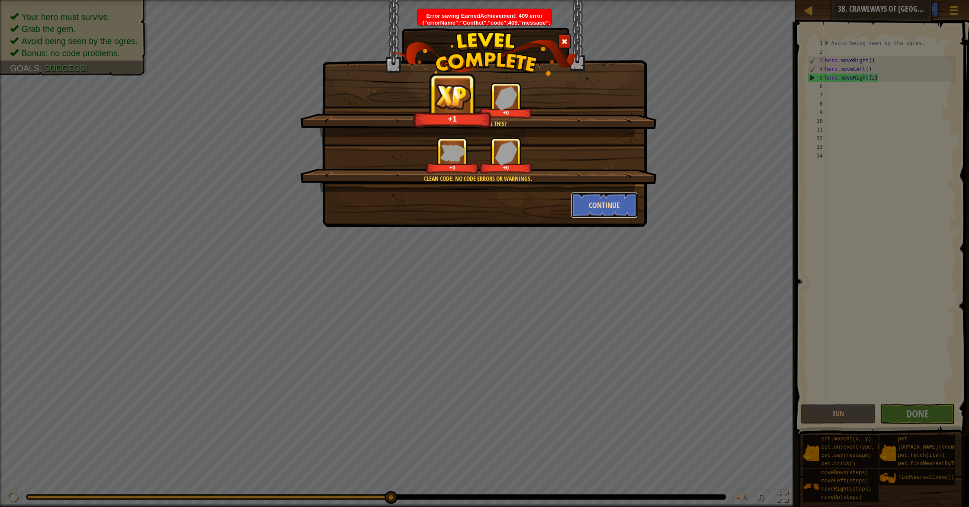
click at [589, 214] on button "Continue" at bounding box center [604, 205] width 67 height 26
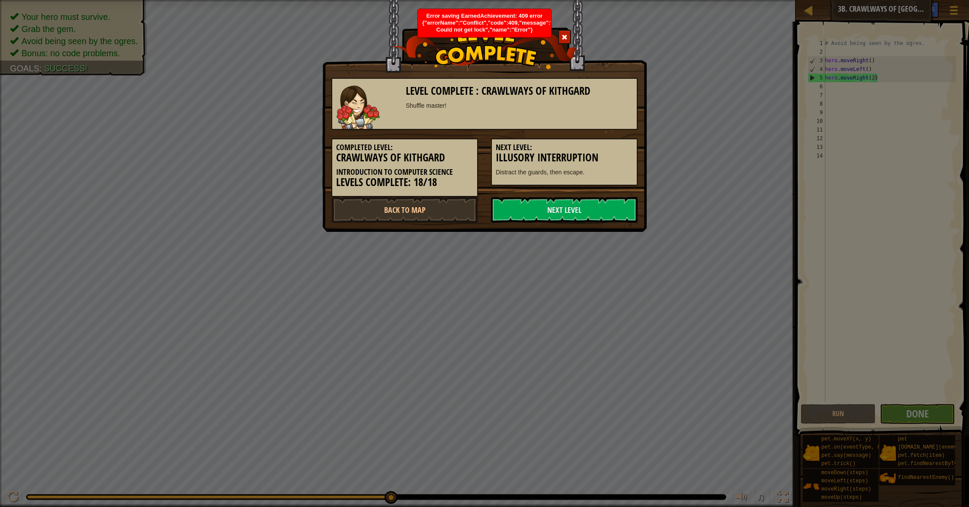
click at [589, 214] on link "Next Level" at bounding box center [564, 210] width 147 height 26
click at [588, 214] on link "Next Level" at bounding box center [564, 210] width 147 height 26
click at [588, 1] on body "Map Introduction to Computer Science 3b. Crawlways of Kithgard Game Menu Done H…" at bounding box center [484, 0] width 969 height 1
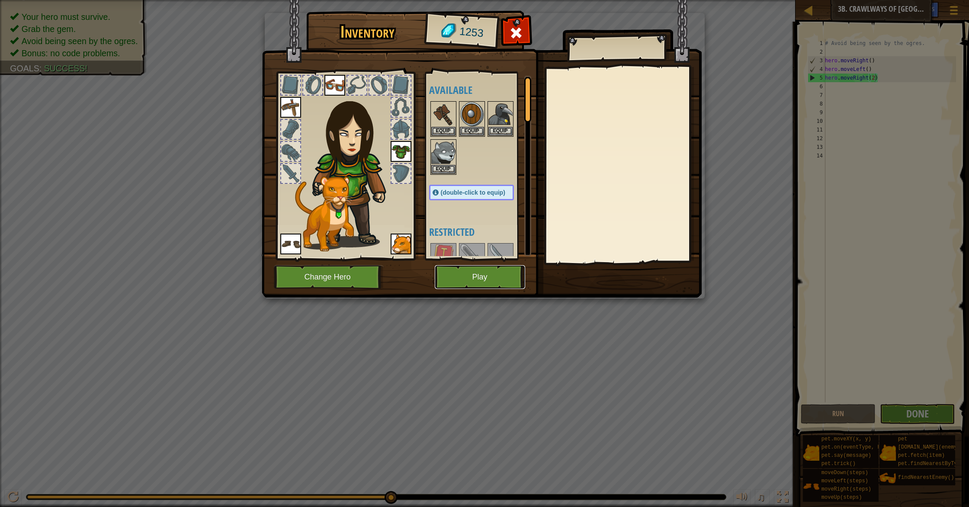
click at [482, 284] on button "Play" at bounding box center [480, 277] width 90 height 24
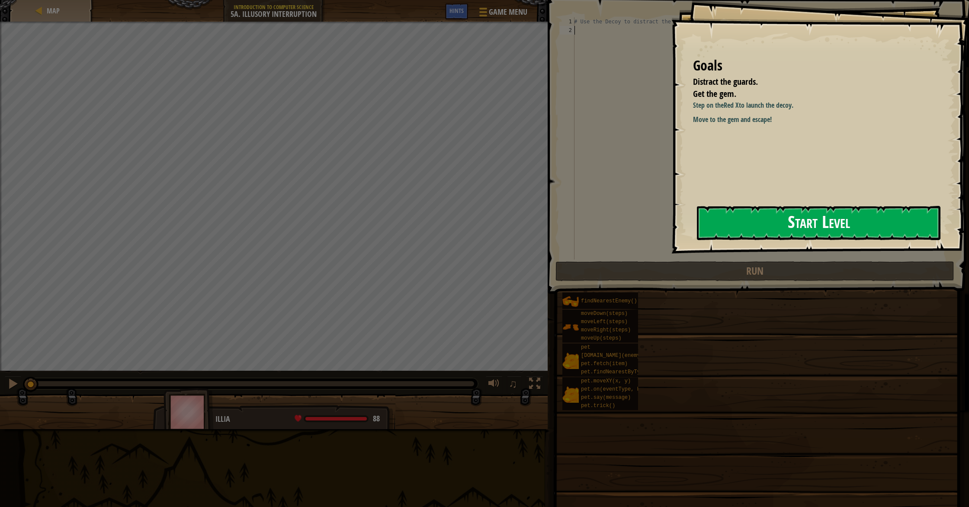
click at [791, 233] on button "Start Level" at bounding box center [818, 223] width 243 height 34
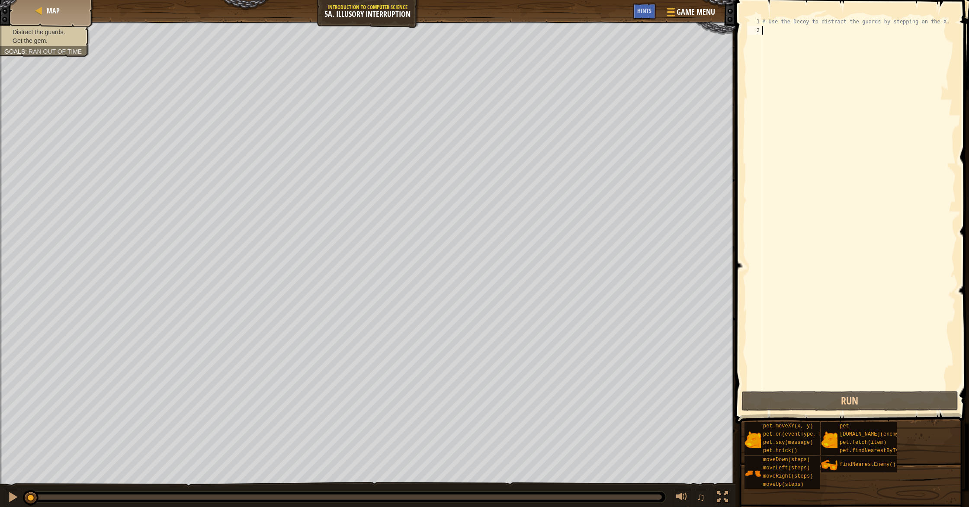
type textarea "h"
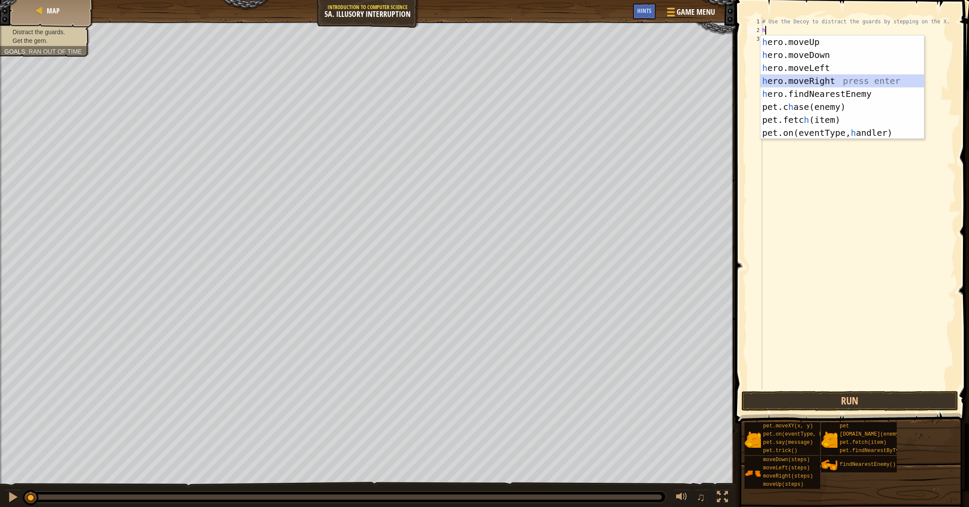
drag, startPoint x: 825, startPoint y: 81, endPoint x: 773, endPoint y: 57, distance: 57.3
click at [825, 81] on div "h ero.moveUp press enter h ero.moveDown press enter h ero.moveLeft press enter …" at bounding box center [841, 100] width 163 height 130
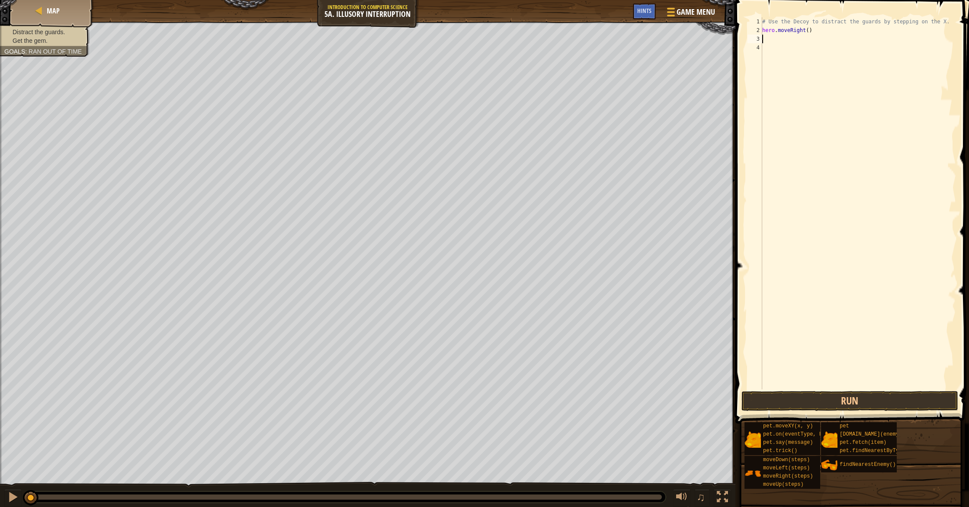
type textarea "h"
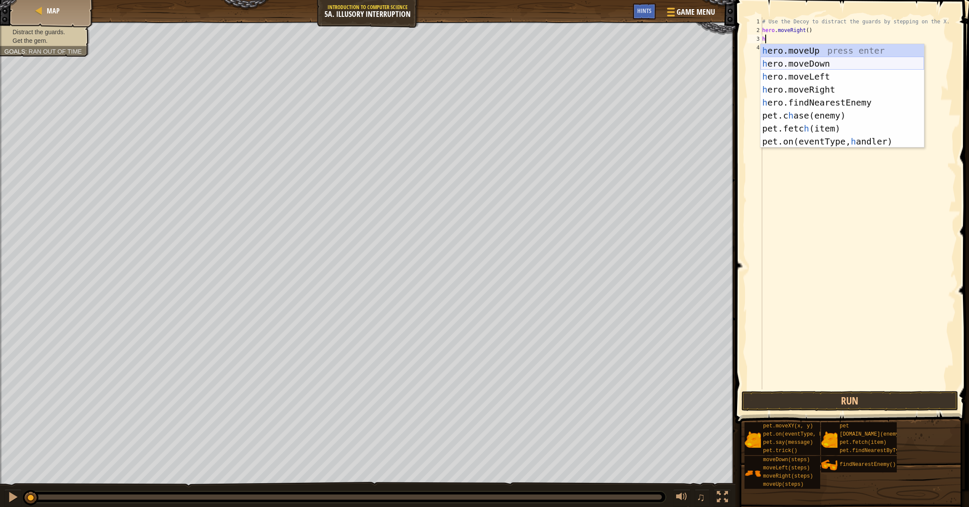
click at [798, 62] on div "h ero.moveUp press enter h ero.moveDown press enter h ero.moveLeft press enter …" at bounding box center [841, 109] width 163 height 130
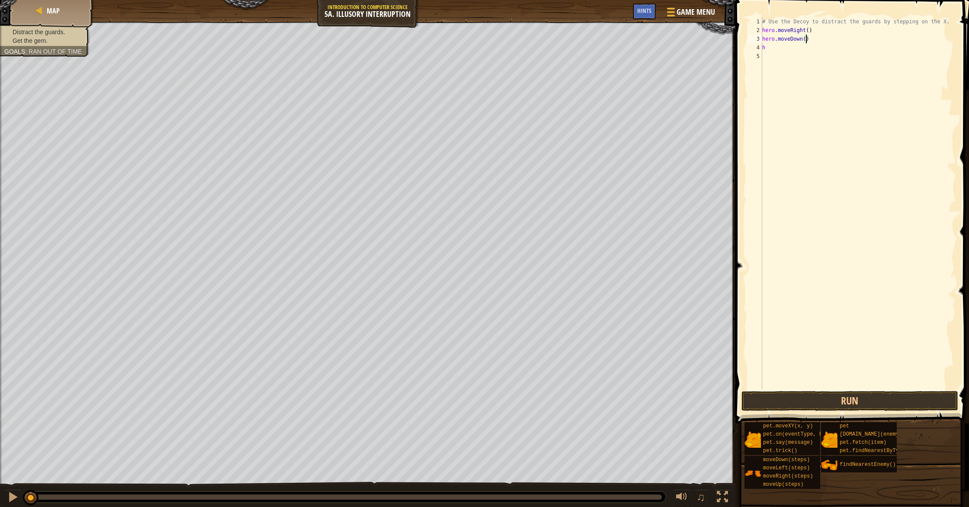
click at [804, 42] on div "# Use the Decoy to distract the guards by stepping on the X. hero . moveRight (…" at bounding box center [857, 211] width 195 height 389
type textarea "hero.moveDown(2)"
click at [764, 52] on div "# Use the Decoy to distract the guards by stepping on the X. hero . moveRight (…" at bounding box center [857, 211] width 195 height 389
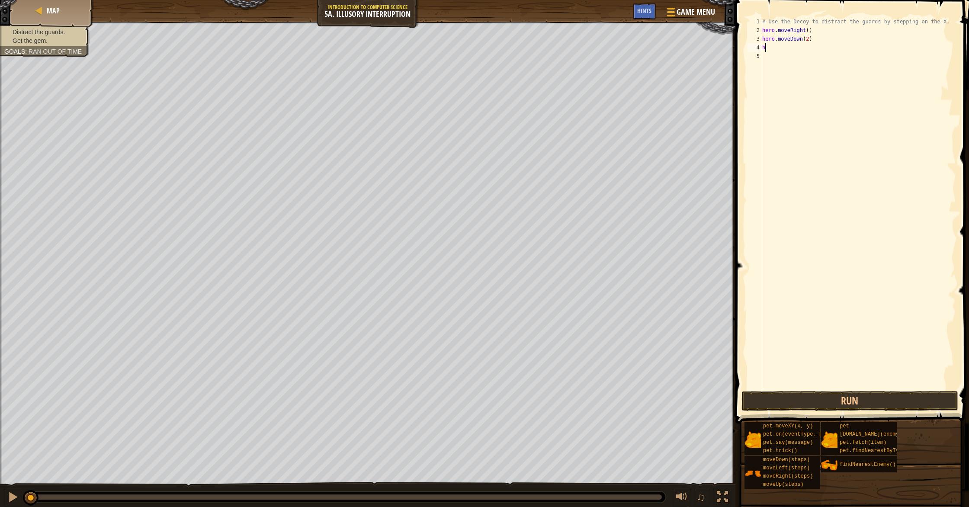
click at [769, 50] on div "# Use the Decoy to distract the guards by stepping on the X. hero . moveRight (…" at bounding box center [857, 211] width 195 height 389
type textarea "he"
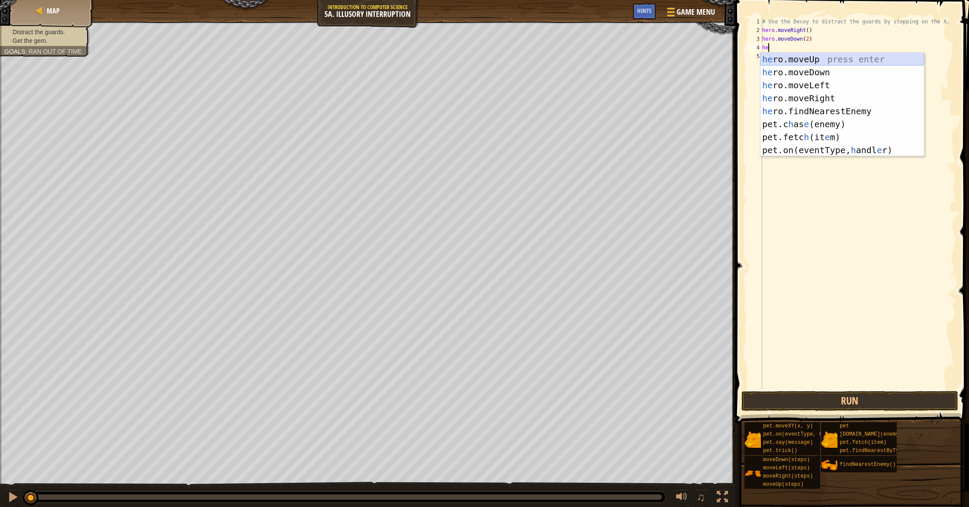
click at [798, 61] on div "he ro.moveUp press enter he ro.moveDown press enter he ro.moveLeft press enter …" at bounding box center [841, 118] width 163 height 130
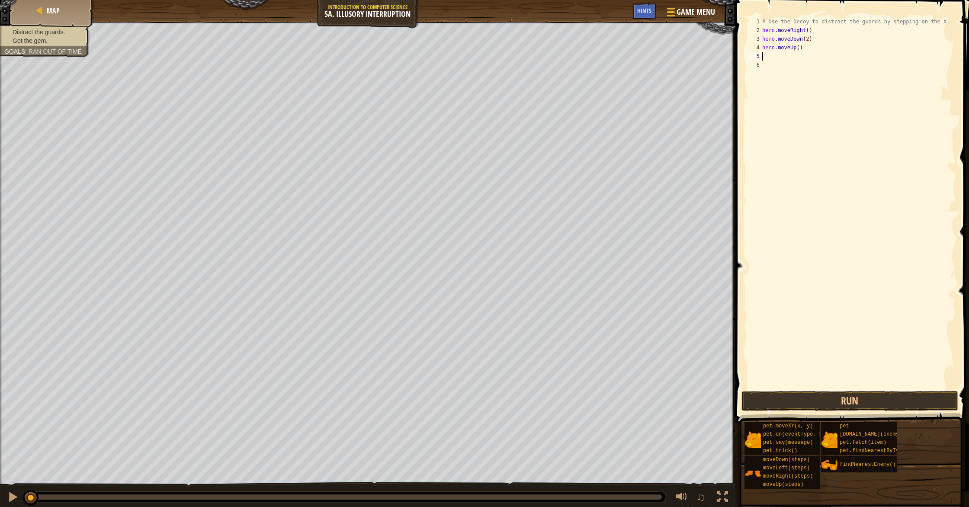
click at [800, 48] on div "# Use the Decoy to distract the guards by stepping on the X. hero . moveRight (…" at bounding box center [857, 211] width 195 height 389
type textarea "hero.moveUp(2)"
click at [763, 54] on div "# Use the Decoy to distract the guards by stepping on the X. hero . moveRight (…" at bounding box center [857, 211] width 195 height 389
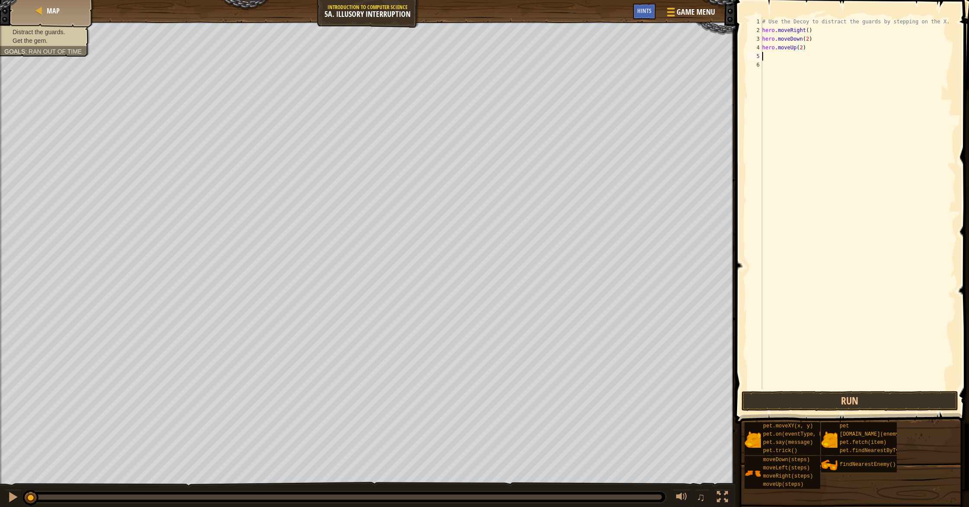
scroll to position [4, 0]
type textarea "h"
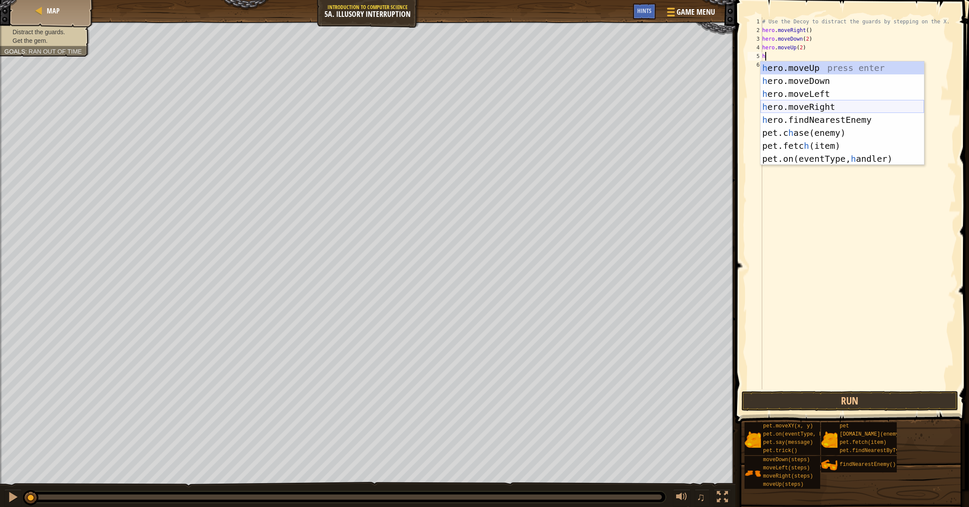
click at [812, 106] on div "h ero.moveUp press enter h ero.moveDown press enter h ero.moveLeft press enter …" at bounding box center [841, 126] width 163 height 130
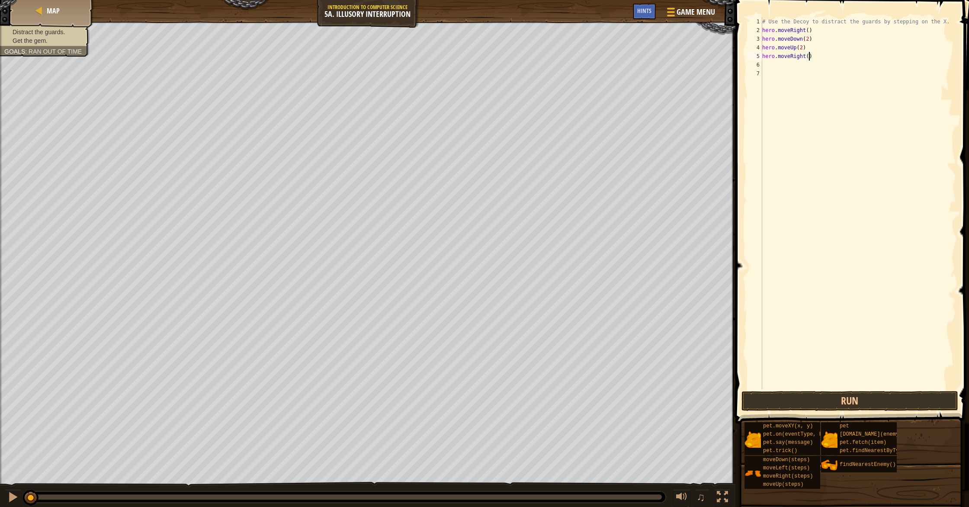
click at [810, 58] on div "# Use the Decoy to distract the guards by stepping on the X. hero . moveRight (…" at bounding box center [857, 211] width 195 height 389
type textarea "hero.moveRight(3)"
click at [913, 401] on button "Run" at bounding box center [849, 401] width 217 height 20
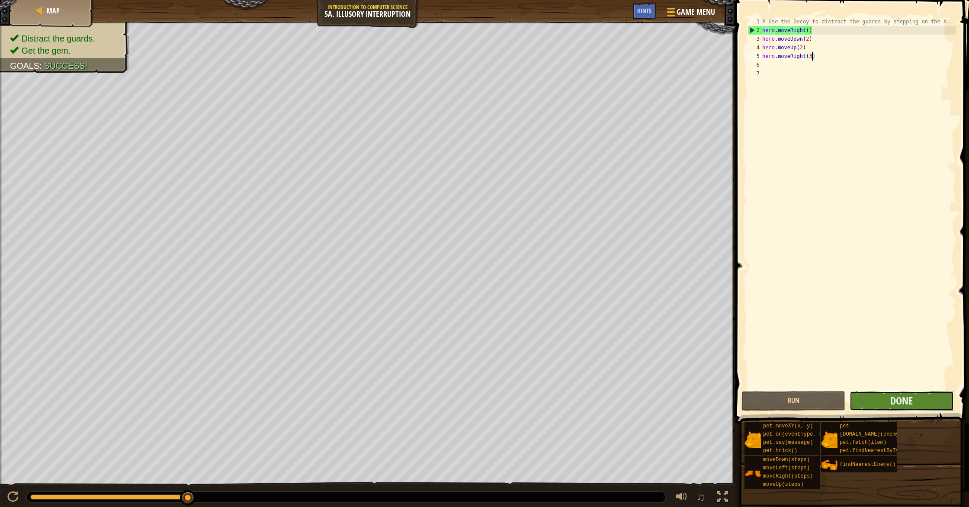
click at [925, 397] on button "Done" at bounding box center [901, 401] width 104 height 20
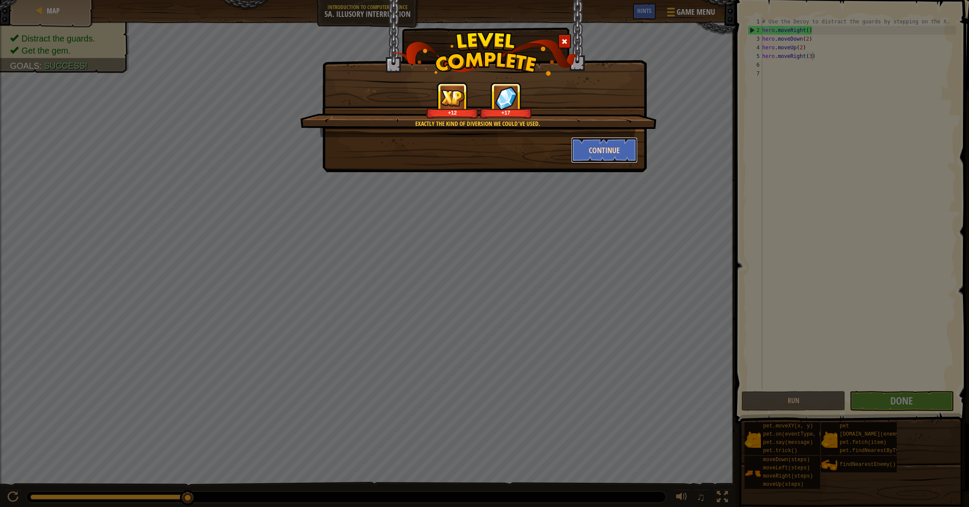
drag, startPoint x: 601, startPoint y: 147, endPoint x: 603, endPoint y: 152, distance: 5.2
click at [603, 152] on button "Continue" at bounding box center [604, 150] width 67 height 26
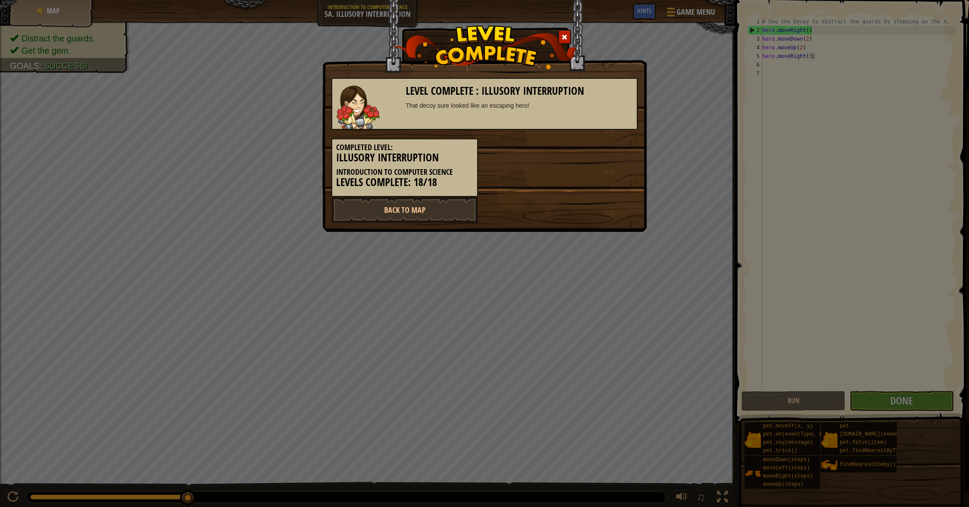
click at [602, 143] on div "Completed Level: Illusory Interruption Introduction to Computer Science Levels …" at bounding box center [484, 163] width 319 height 67
click at [445, 213] on link "Back to Map" at bounding box center [404, 210] width 147 height 26
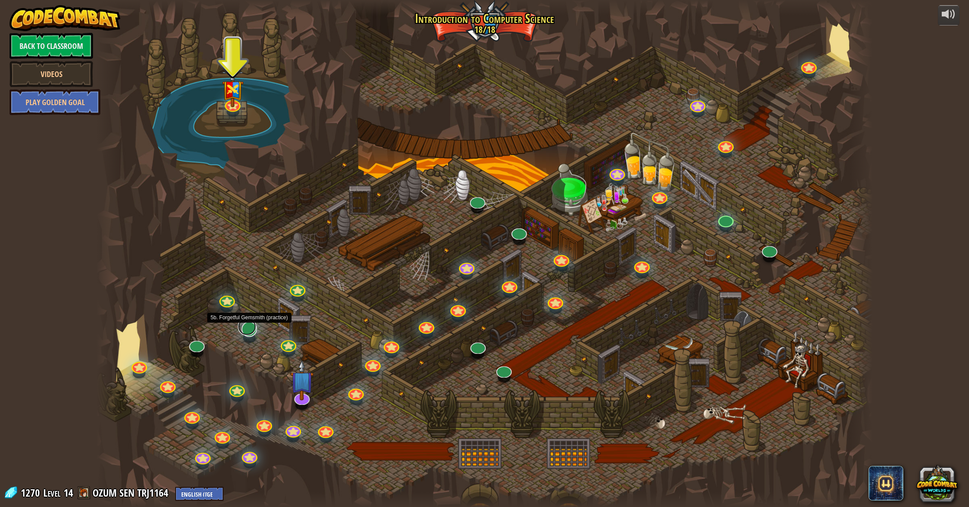
click at [244, 330] on link at bounding box center [247, 326] width 18 height 17
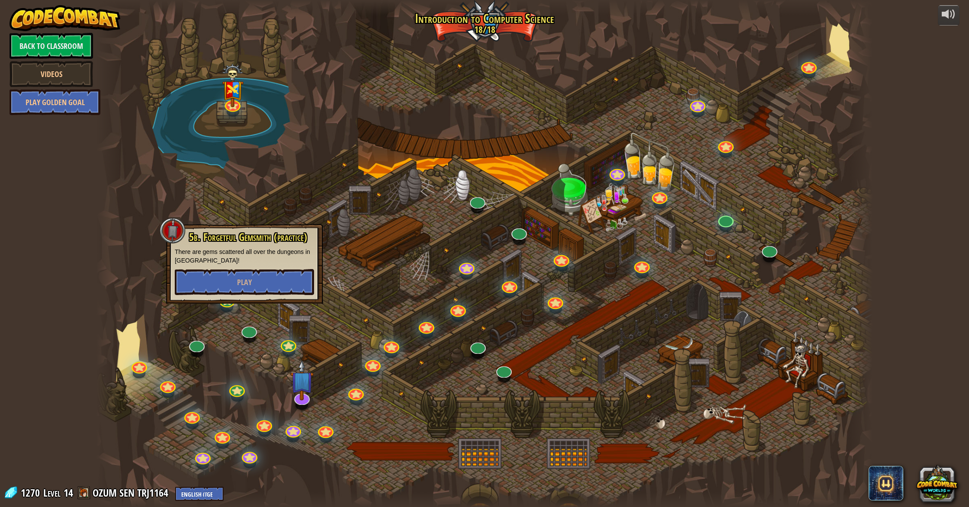
click at [248, 298] on div "5b. Forgetful Gemsmith (practice) There are gems scattered all over the dungeon…" at bounding box center [244, 264] width 157 height 80
click at [246, 283] on span "Play" at bounding box center [244, 282] width 15 height 11
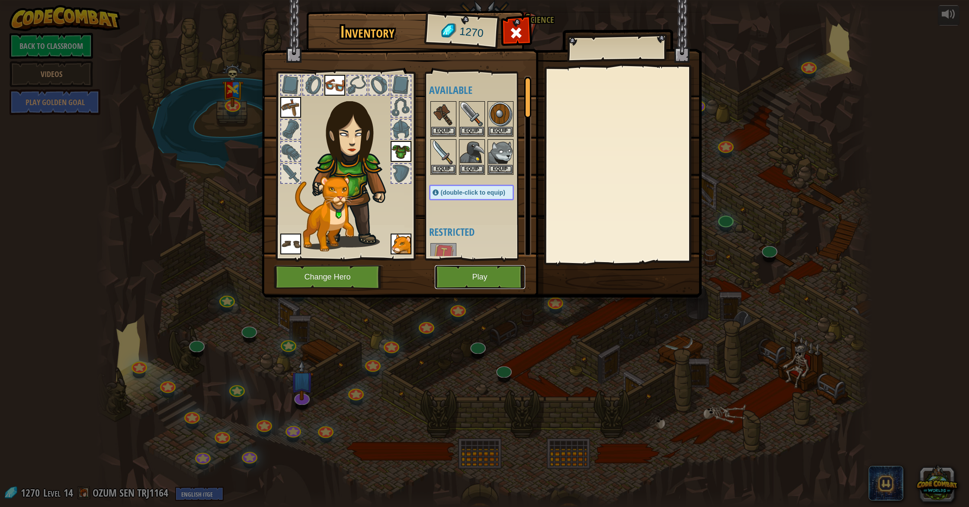
click at [460, 278] on button "Play" at bounding box center [480, 277] width 90 height 24
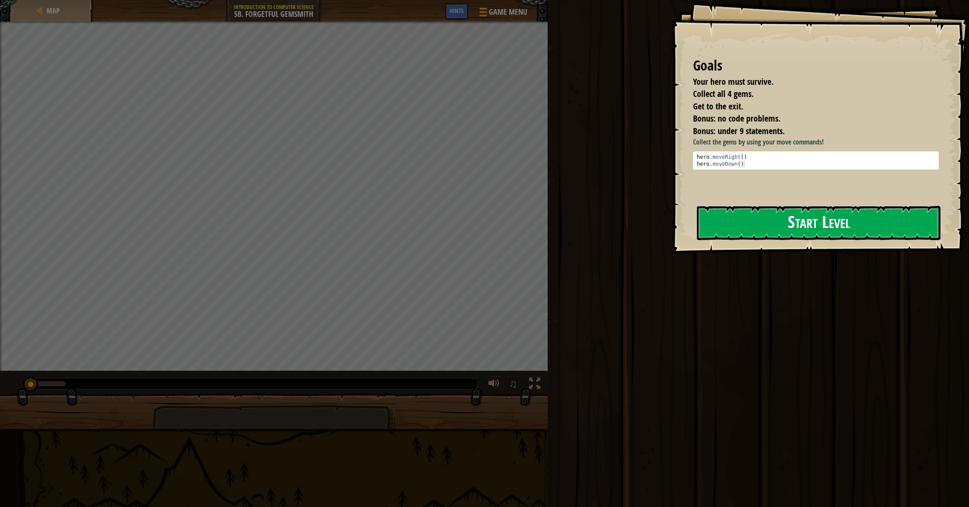
click at [734, 218] on button "Start Level" at bounding box center [818, 223] width 243 height 34
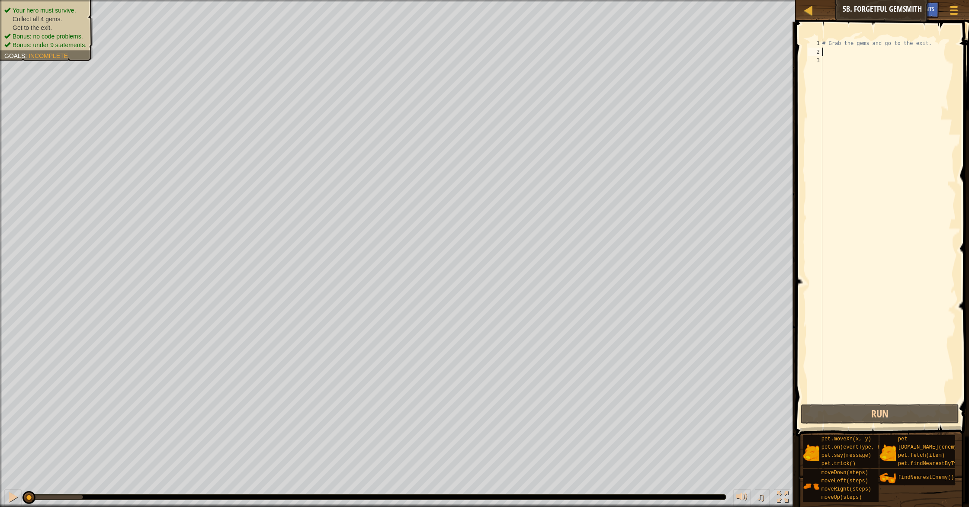
click at [833, 49] on div "# Grab the gems and go to the exit." at bounding box center [887, 229] width 135 height 381
type textarea "h"
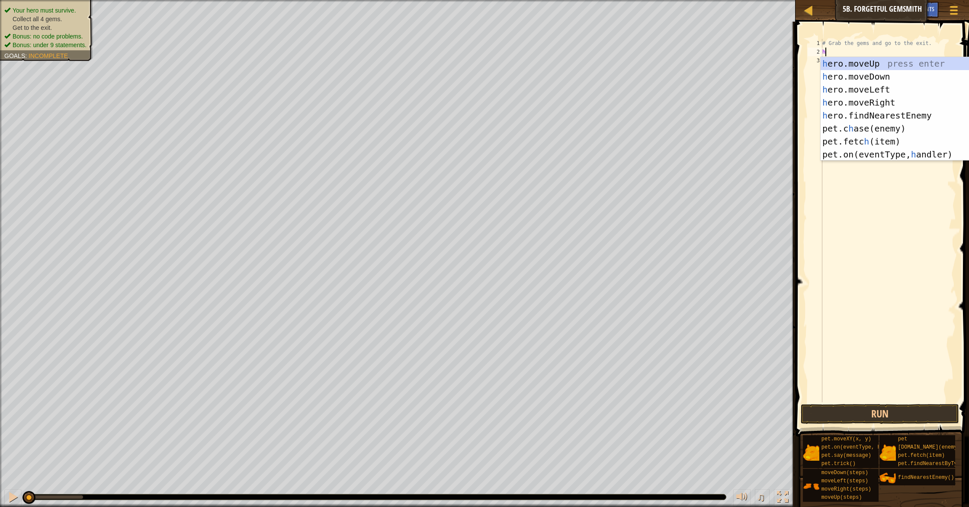
scroll to position [4, 0]
drag, startPoint x: 894, startPoint y: 99, endPoint x: 854, endPoint y: 89, distance: 40.9
click at [894, 99] on div "h ero.moveUp press enter h ero.moveDown press enter h ero.moveLeft press enter …" at bounding box center [901, 122] width 163 height 130
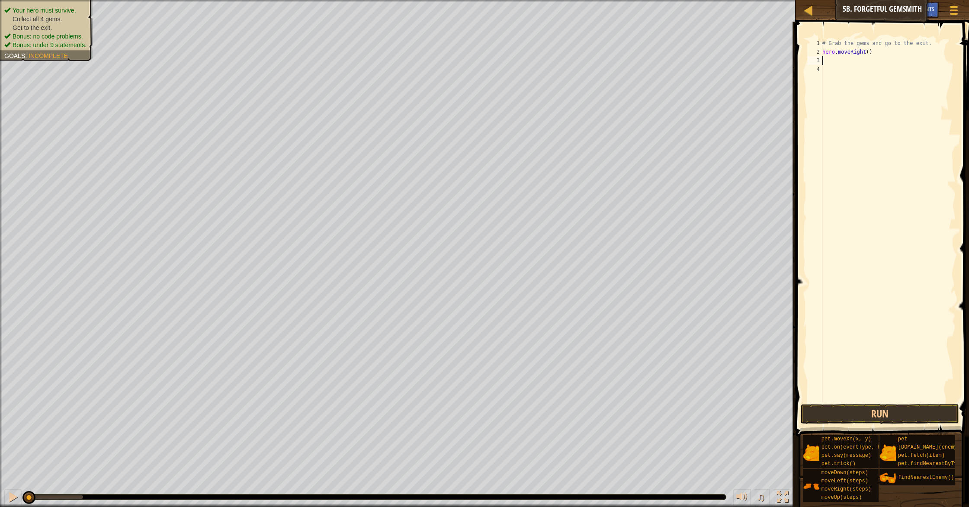
type textarea "h"
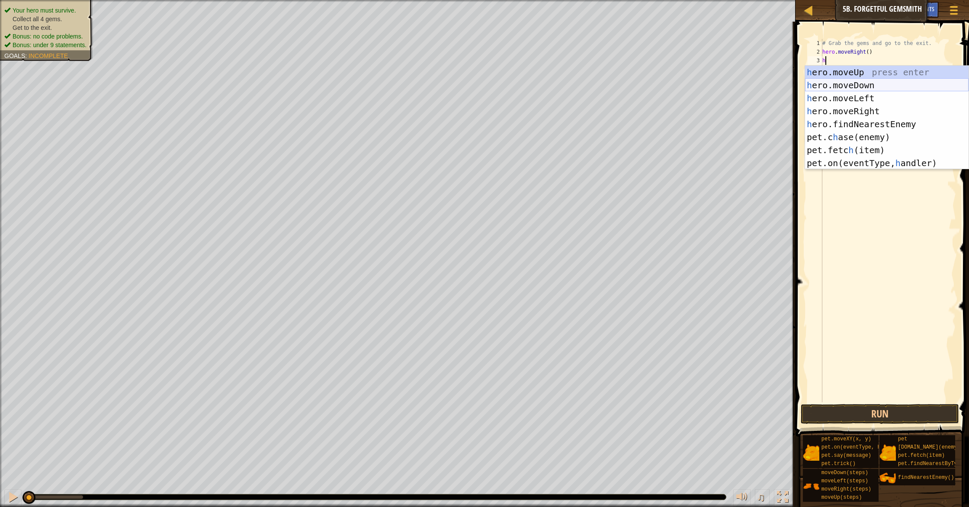
click at [854, 84] on div "h ero.moveUp press enter h ero.moveDown press enter h ero.moveLeft press enter …" at bounding box center [886, 131] width 163 height 130
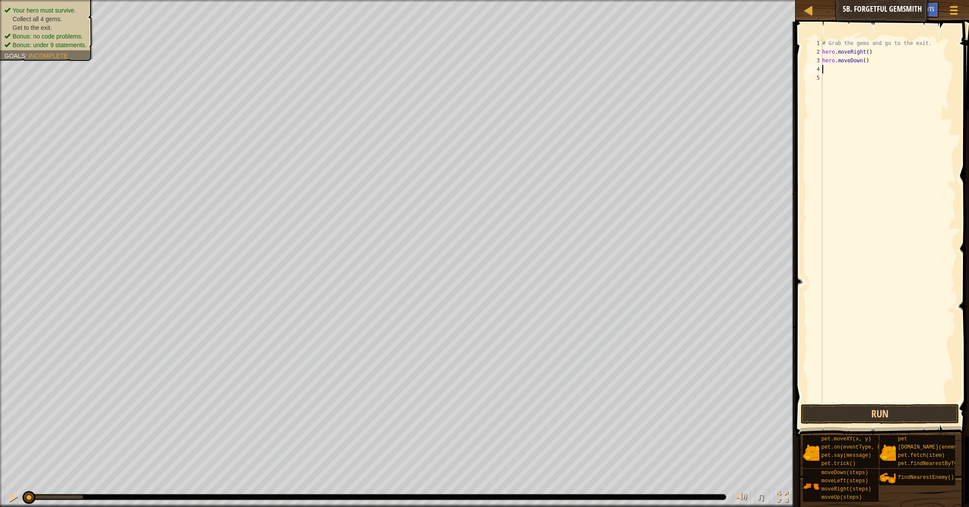
type textarea "h"
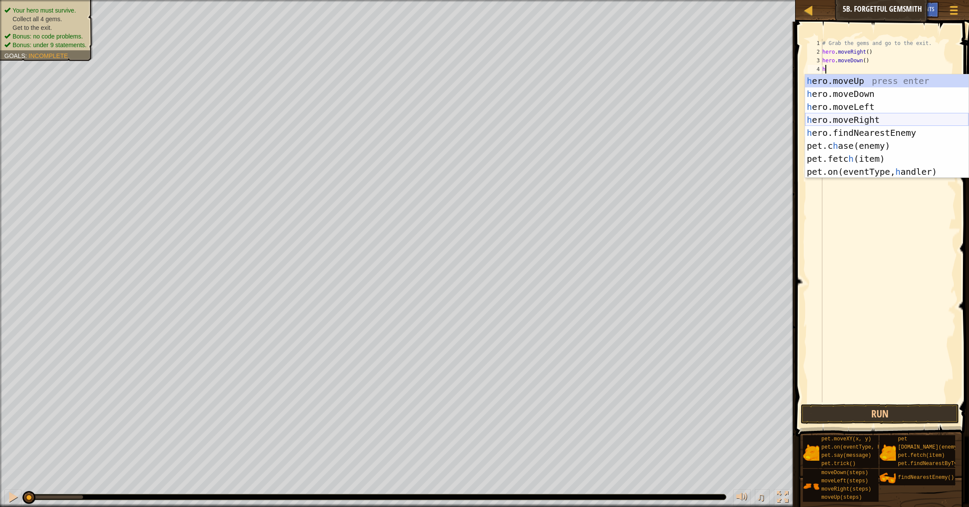
drag, startPoint x: 881, startPoint y: 118, endPoint x: 878, endPoint y: 110, distance: 8.8
click at [881, 118] on div "h ero.moveUp press enter h ero.moveDown press enter h ero.moveLeft press enter …" at bounding box center [886, 139] width 163 height 130
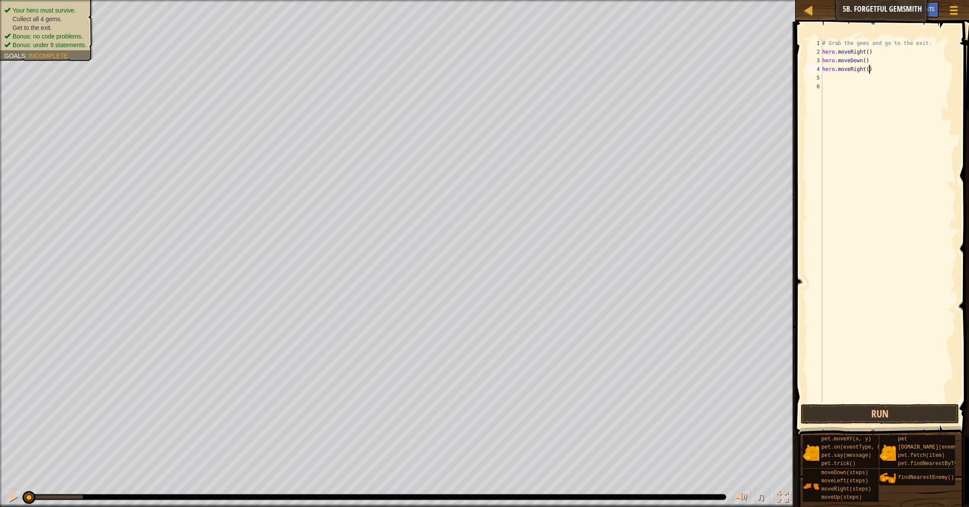
click at [869, 71] on div "# Grab the gems and go to the exit. hero . moveRight ( ) hero . moveDown ( ) he…" at bounding box center [887, 229] width 135 height 381
type textarea "hero.moveRight(2)"
click at [880, 71] on div "# Grab the gems and go to the exit. hero . moveRight ( ) hero . moveDown ( ) he…" at bounding box center [887, 229] width 135 height 381
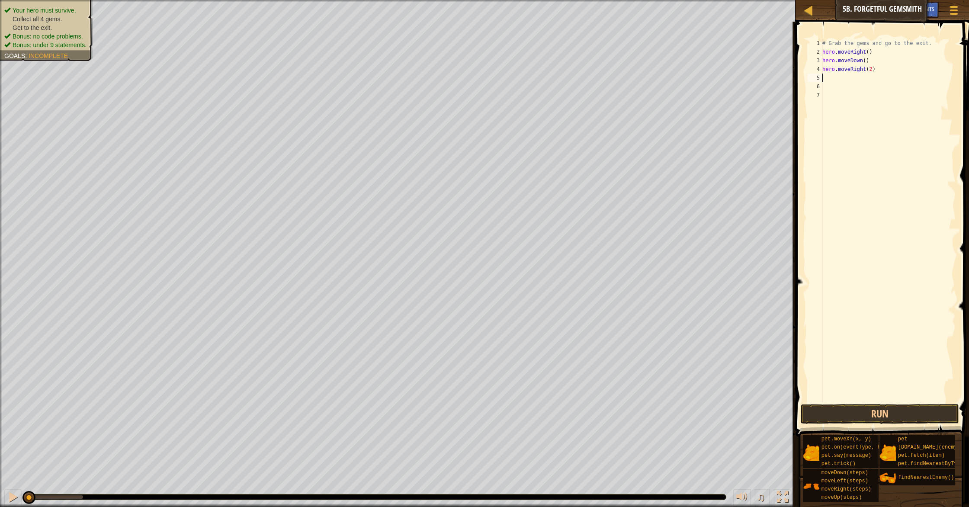
type textarea "h"
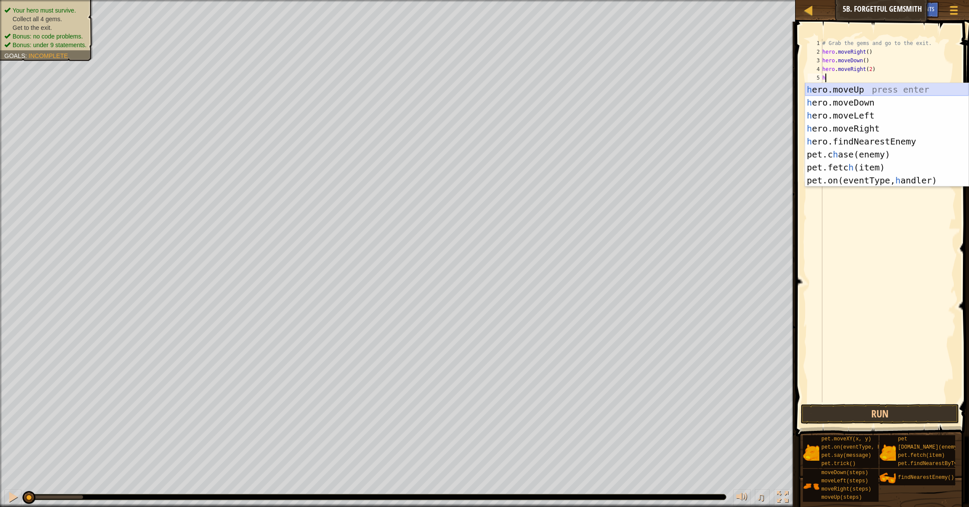
click at [898, 93] on div "h ero.moveUp press enter h ero.moveDown press enter h ero.moveLeft press enter …" at bounding box center [886, 148] width 163 height 130
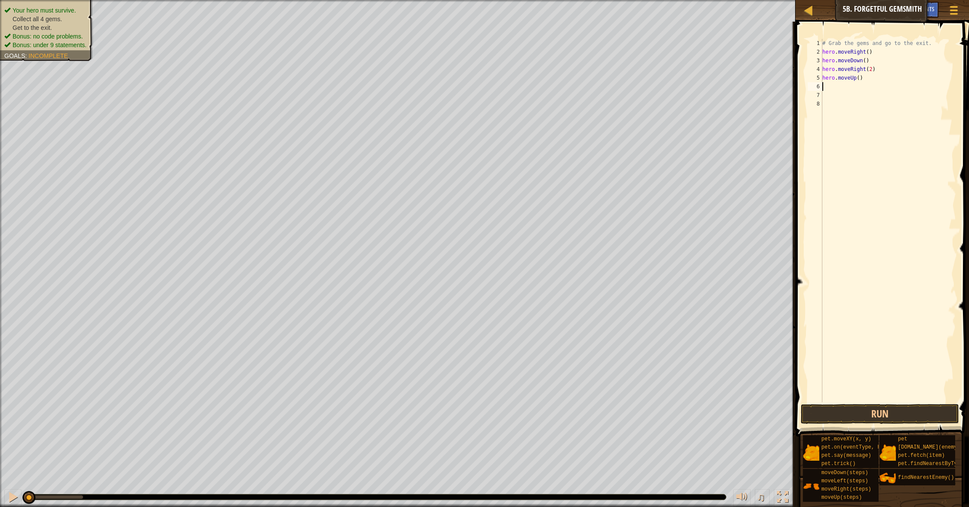
type textarea "h"
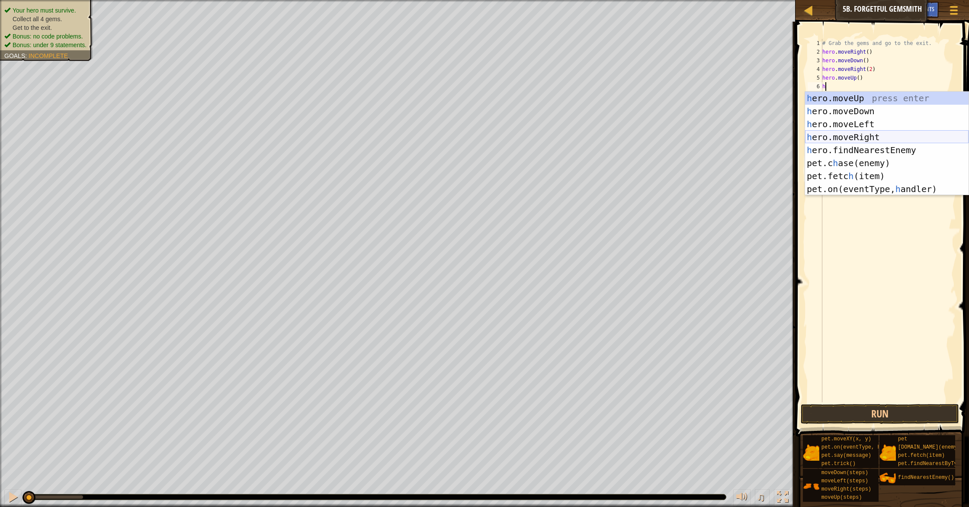
drag, startPoint x: 904, startPoint y: 135, endPoint x: 881, endPoint y: 161, distance: 35.0
click at [904, 135] on div "h ero.moveUp press enter h ero.moveDown press enter h ero.moveLeft press enter …" at bounding box center [886, 157] width 163 height 130
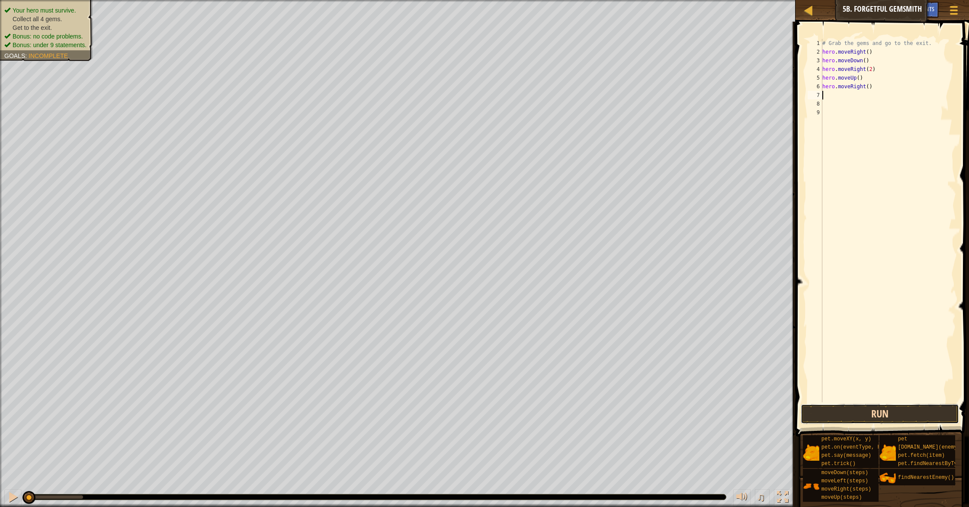
click at [865, 417] on button "Run" at bounding box center [880, 414] width 158 height 20
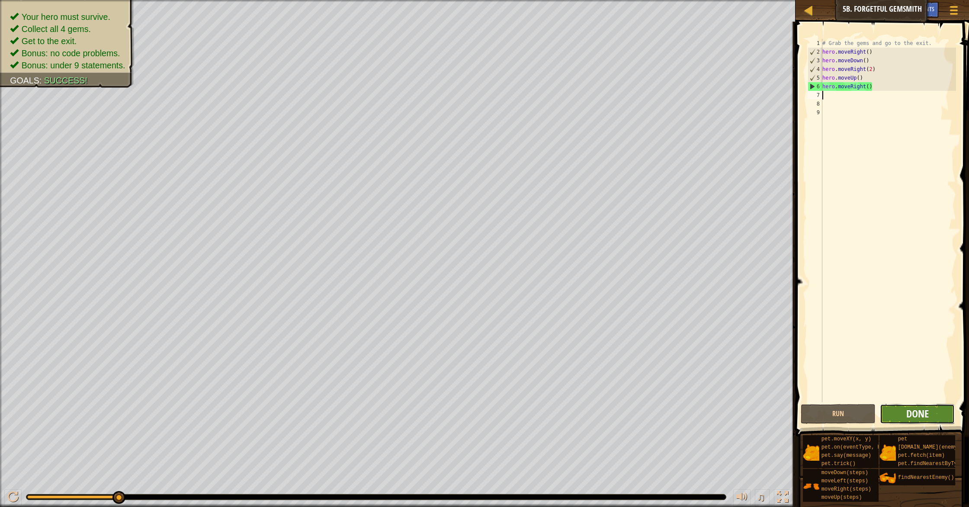
click at [917, 410] on span "Done" at bounding box center [917, 414] width 22 height 14
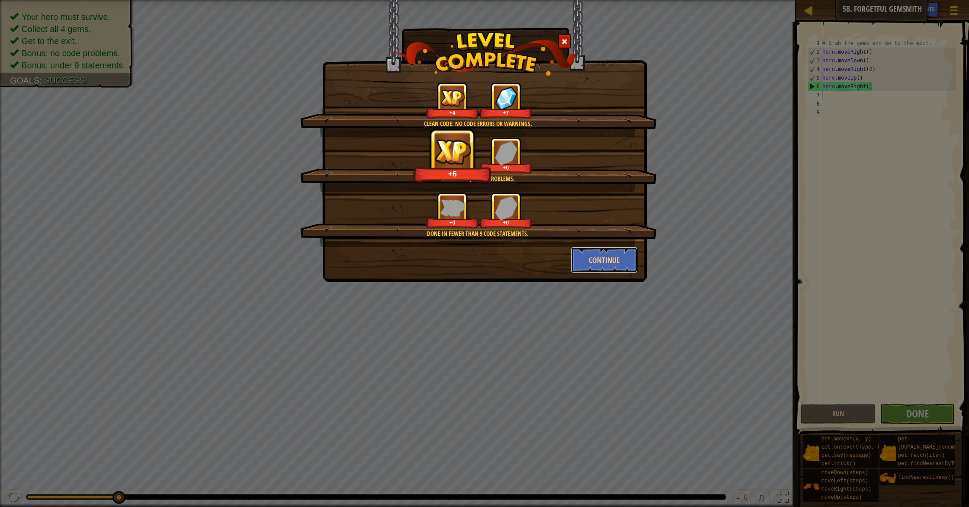
click at [601, 257] on button "Continue" at bounding box center [604, 260] width 67 height 26
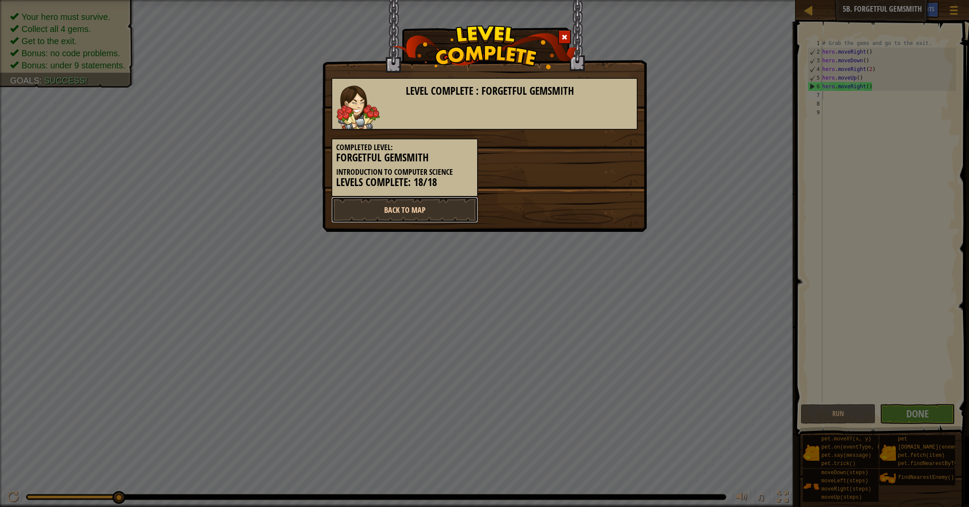
click at [449, 208] on link "Back to Map" at bounding box center [404, 210] width 147 height 26
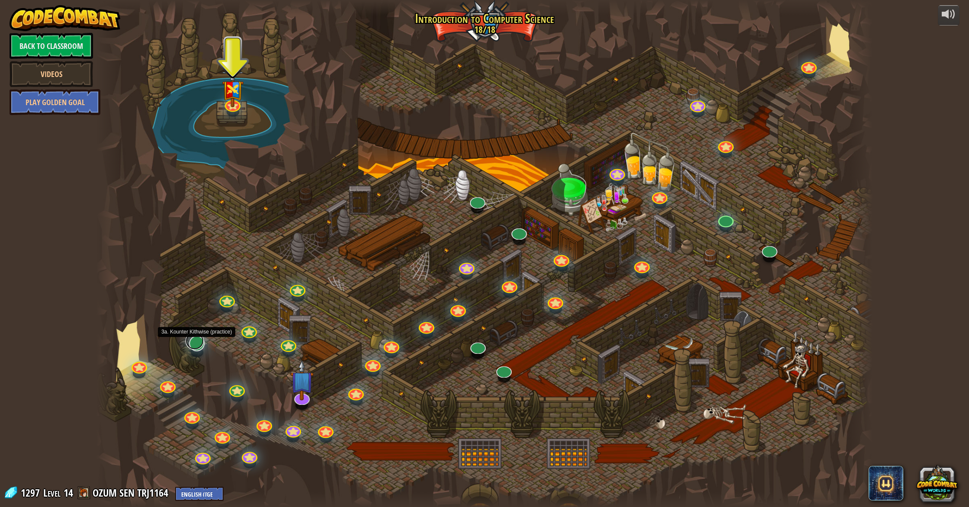
click at [195, 346] on link at bounding box center [195, 340] width 18 height 17
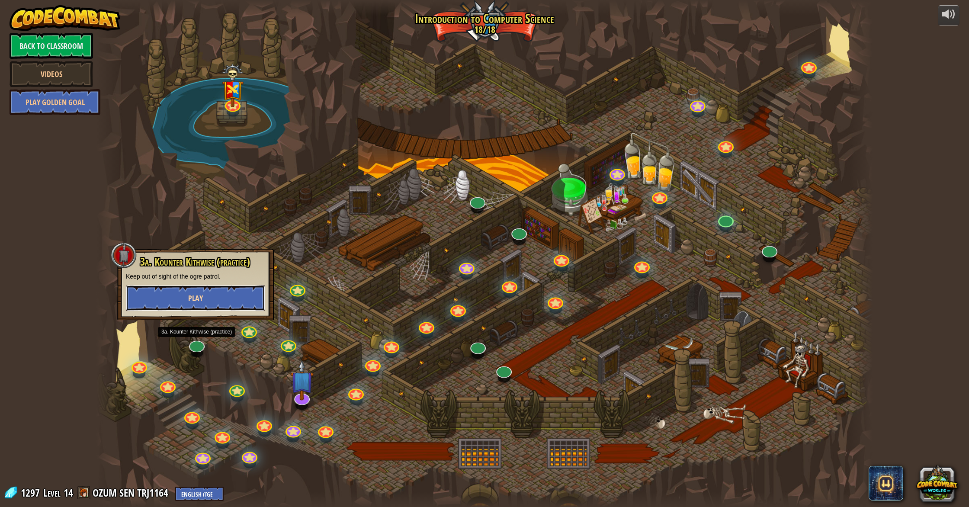
click at [221, 299] on button "Play" at bounding box center [195, 298] width 139 height 26
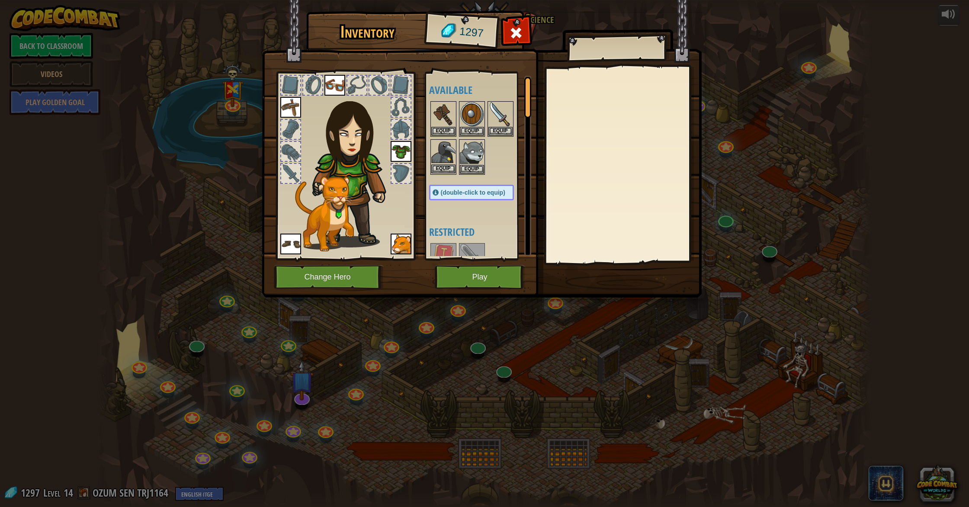
click at [451, 163] on img at bounding box center [443, 152] width 24 height 24
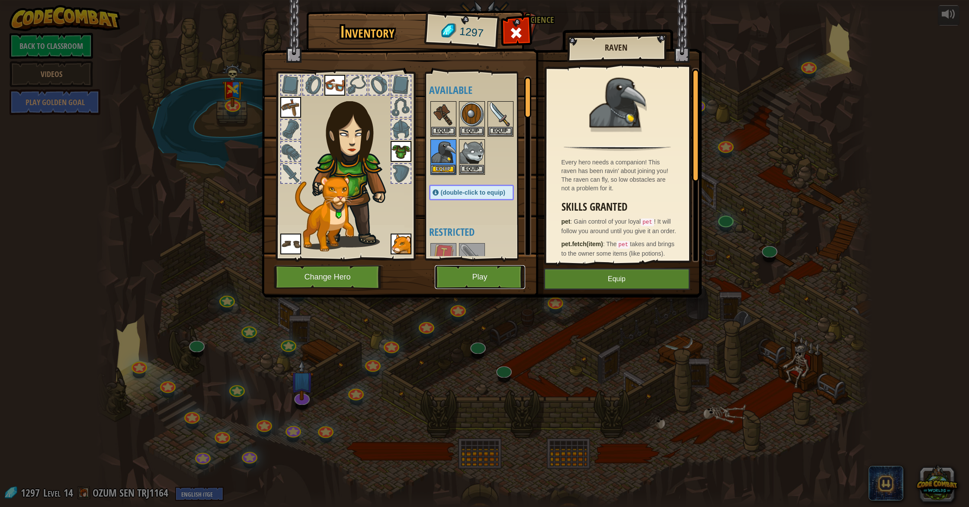
click at [485, 277] on button "Play" at bounding box center [480, 277] width 90 height 24
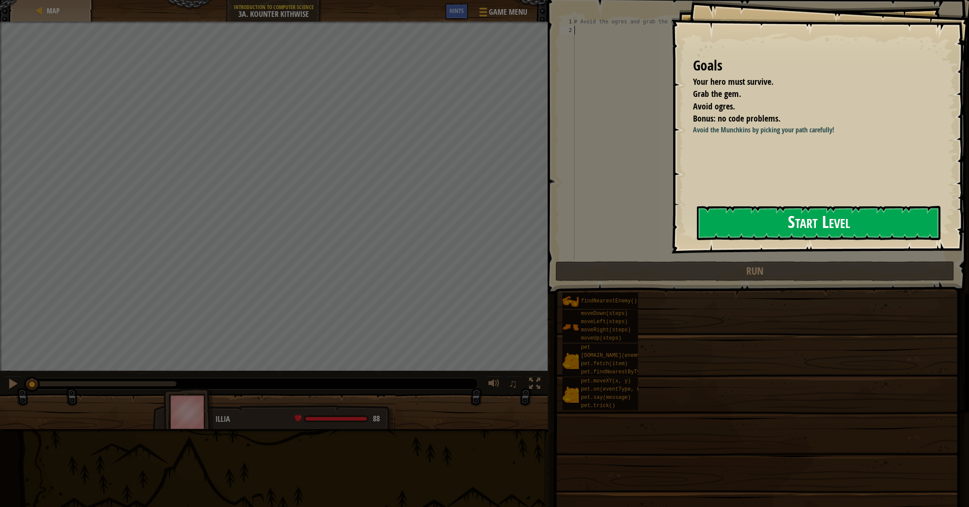
click at [714, 219] on button "Start Level" at bounding box center [818, 223] width 243 height 34
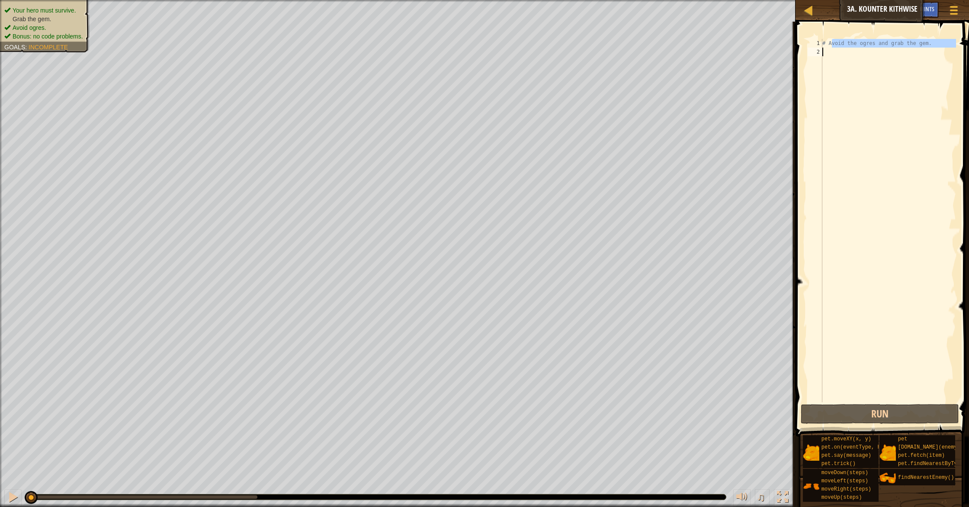
drag, startPoint x: 832, startPoint y: 45, endPoint x: 926, endPoint y: 48, distance: 94.4
click at [927, 49] on div "# Avoid the ogres and grab the gem." at bounding box center [887, 229] width 135 height 381
type textarea "# Avoid the ogres and grab the gem."
click at [842, 58] on div "# Avoid the ogres and grab the gem." at bounding box center [887, 220] width 135 height 363
type textarea "h"
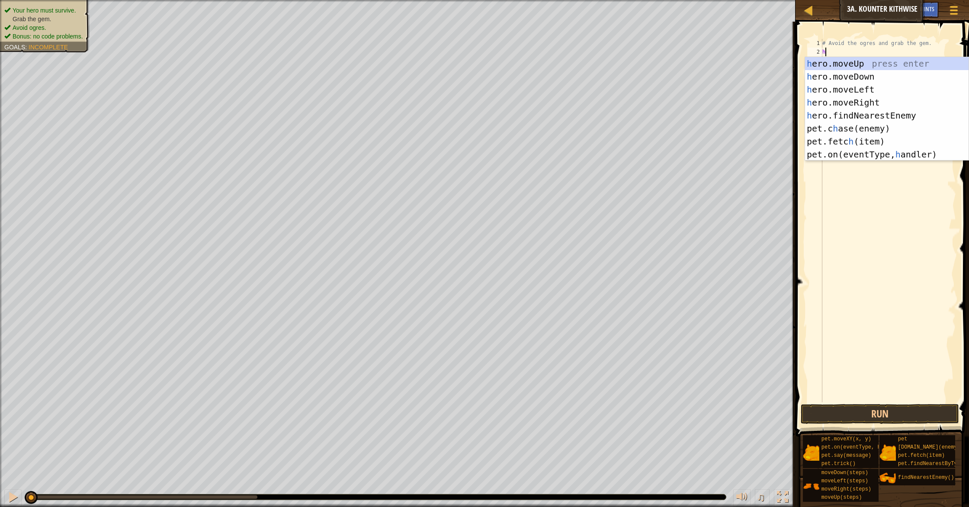
scroll to position [4, 0]
click at [871, 71] on div "h ero.moveUp press enter h ero.moveDown press enter h ero.moveLeft press enter …" at bounding box center [886, 122] width 163 height 130
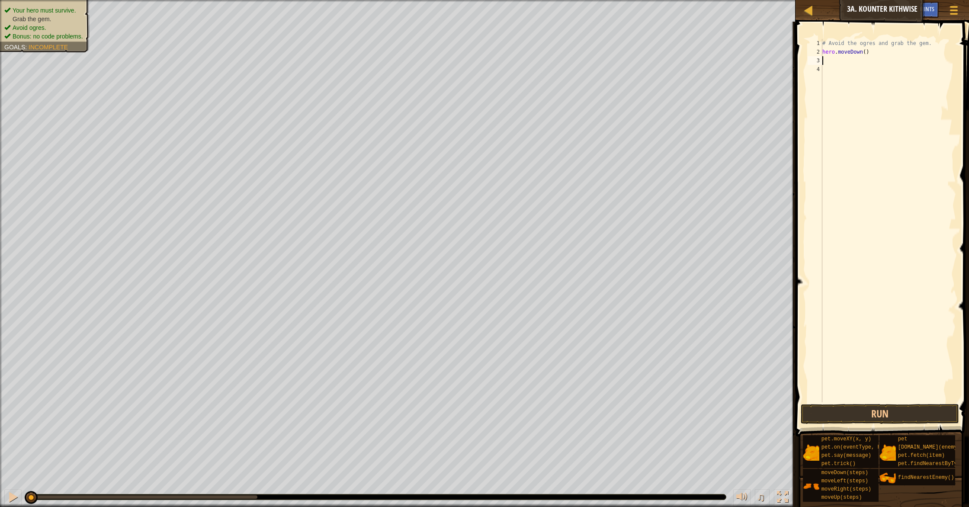
type textarea "h"
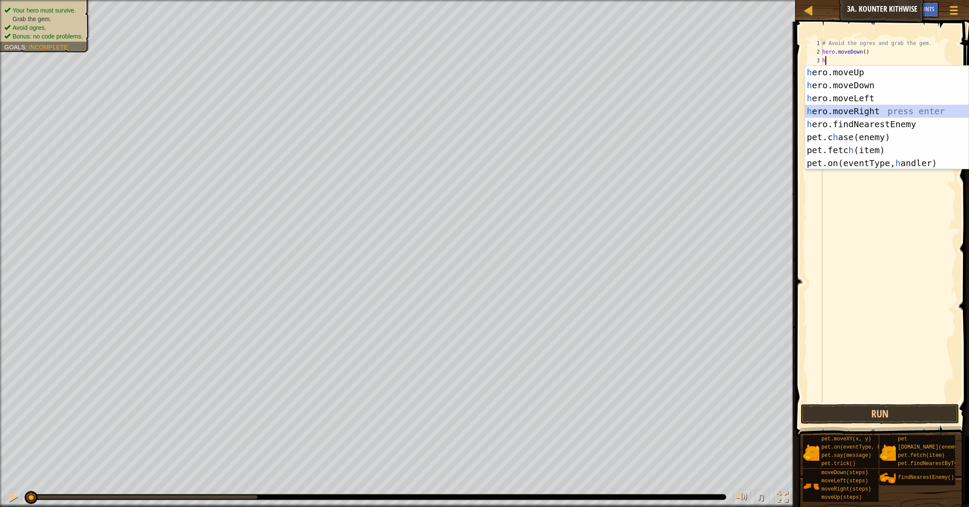
click at [883, 112] on div "h ero.moveUp press enter h ero.moveDown press enter h ero.moveLeft press enter …" at bounding box center [886, 131] width 163 height 130
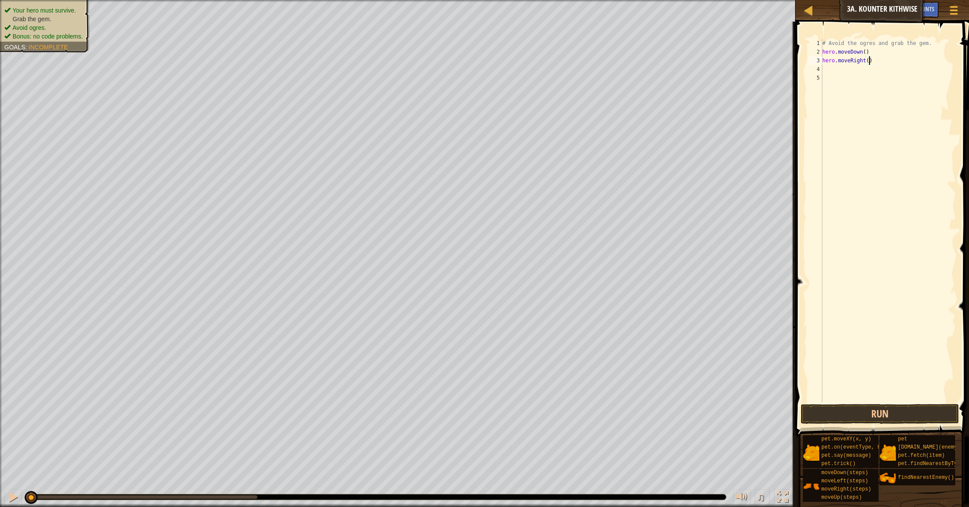
click at [870, 63] on div "# Avoid the ogres and grab the gem. hero . moveDown ( ) hero . moveRight ( )" at bounding box center [887, 229] width 135 height 381
type textarea "hero.moveRight(2)"
click at [922, 415] on button "Run" at bounding box center [880, 414] width 158 height 20
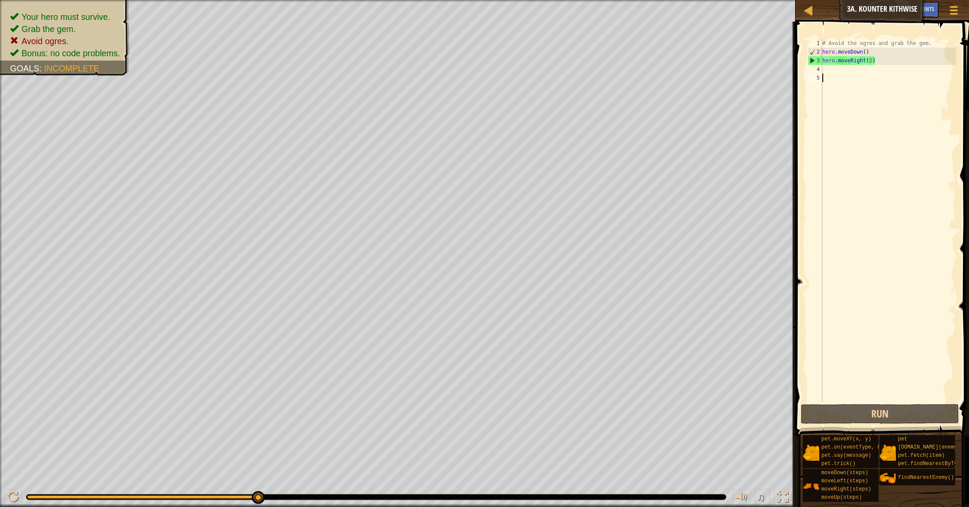
click at [826, 75] on div "# Avoid the ogres and grab the gem. hero . moveDown ( ) hero . moveRight ( 2 )" at bounding box center [887, 229] width 135 height 381
click at [829, 69] on div "# Avoid the ogres and grab the gem. hero . moveDown ( ) hero . moveRight ( 2 )" at bounding box center [887, 229] width 135 height 381
click at [882, 58] on div "# Avoid the ogres and grab the gem. hero . moveDown ( ) hero . moveRight ( 2 )" at bounding box center [887, 229] width 135 height 381
type textarea "h"
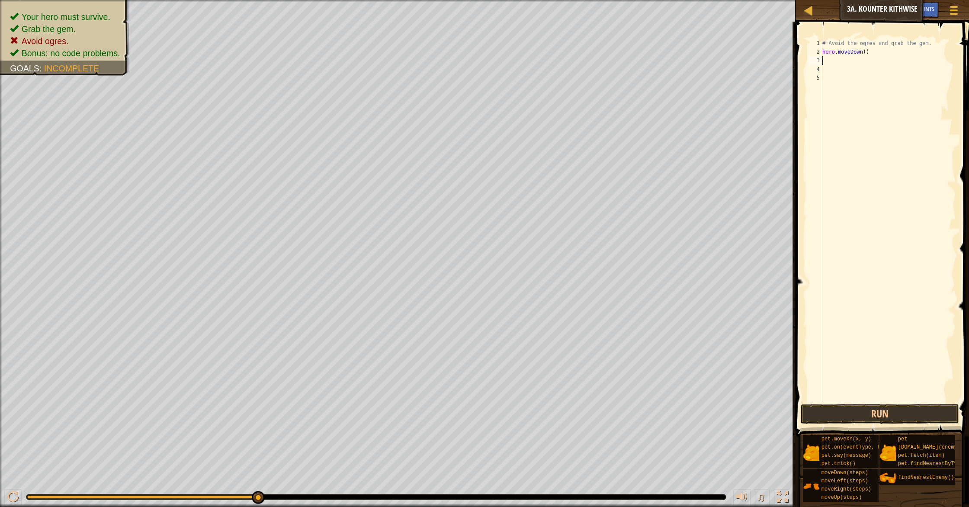
click at [866, 54] on div "# Avoid the ogres and grab the gem. hero . moveDown ( )" at bounding box center [887, 229] width 135 height 381
type textarea "hero.moveDown(2)"
click at [823, 64] on div "# Avoid the ogres and grab the gem. hero . moveDown ( 2 )" at bounding box center [887, 229] width 135 height 381
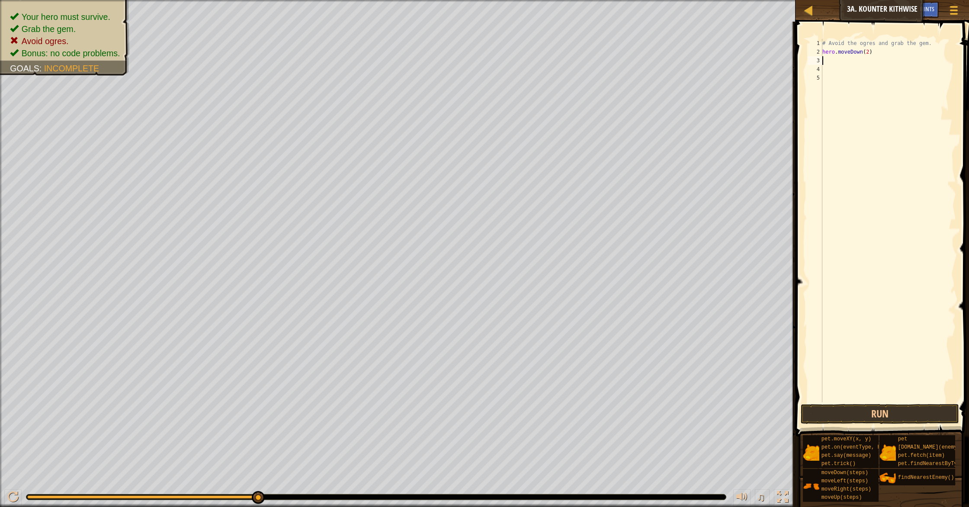
type textarea "2"
type textarea "h"
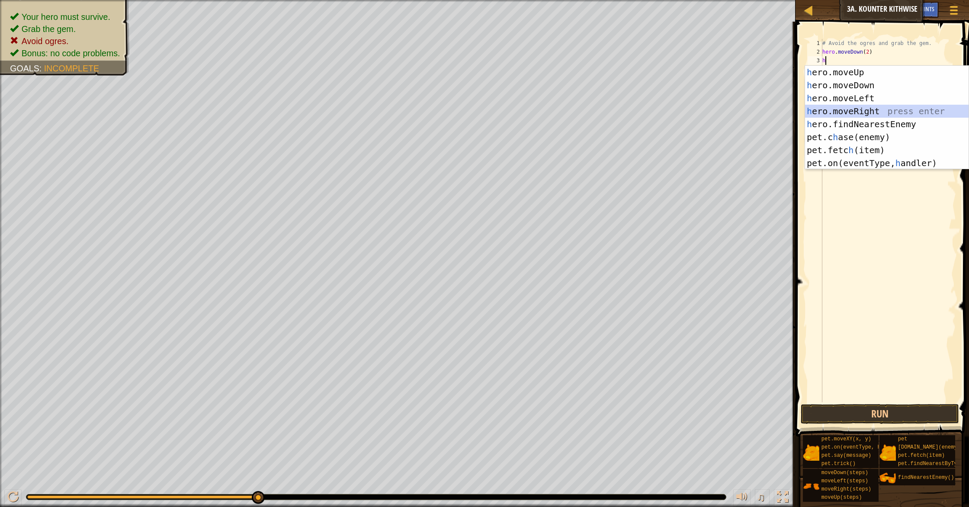
click at [870, 111] on div "h ero.moveUp press enter h ero.moveDown press enter h ero.moveLeft press enter …" at bounding box center [886, 131] width 163 height 130
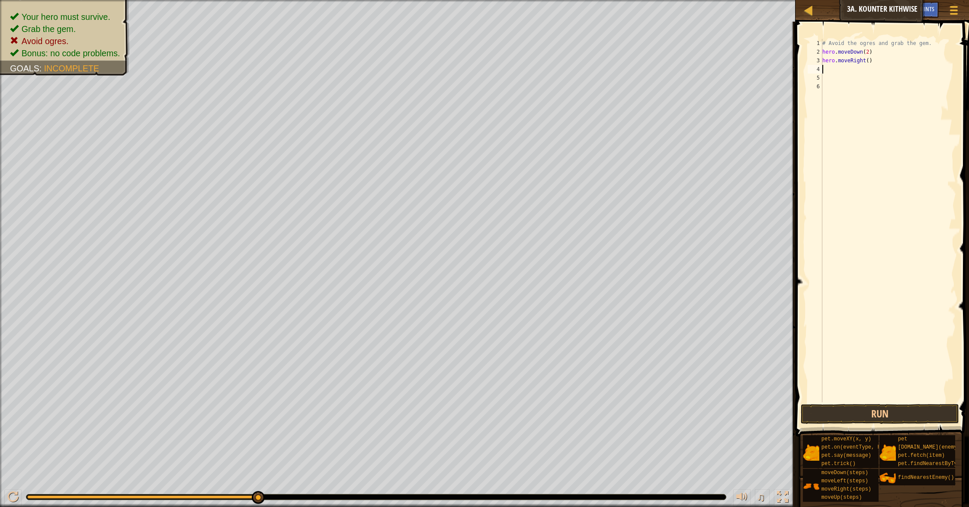
type textarea "h"
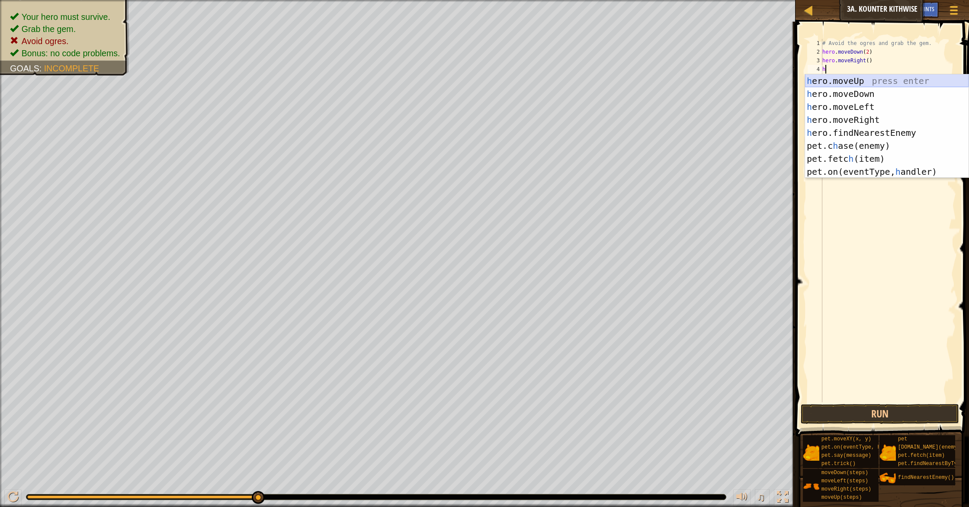
click at [865, 79] on div "h ero.moveUp press enter h ero.moveDown press enter h ero.moveLeft press enter …" at bounding box center [886, 139] width 163 height 130
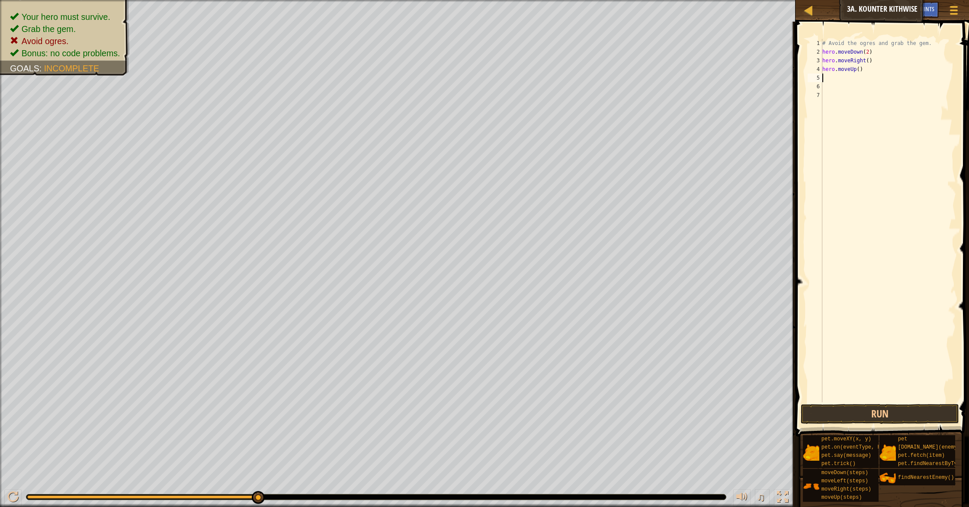
type textarea "h"
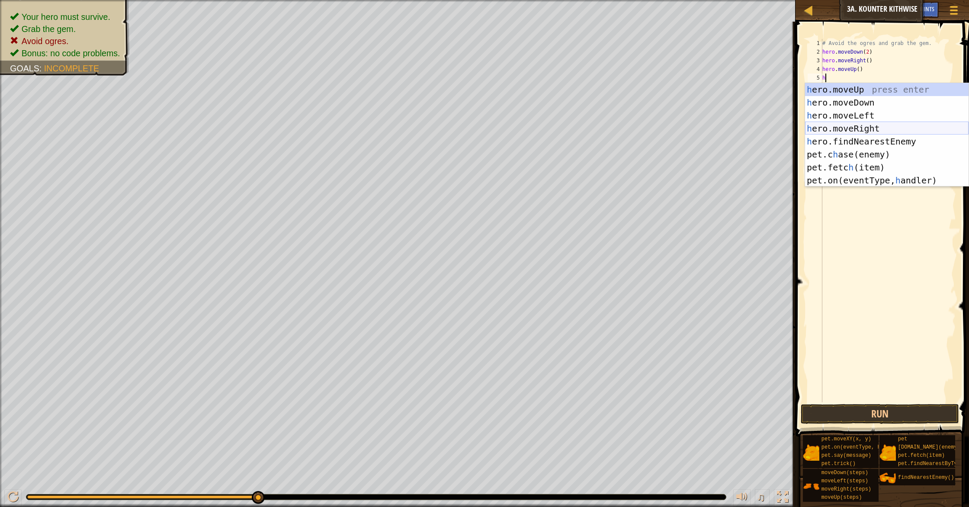
click at [874, 129] on div "h ero.moveUp press enter h ero.moveDown press enter h ero.moveLeft press enter …" at bounding box center [886, 148] width 163 height 130
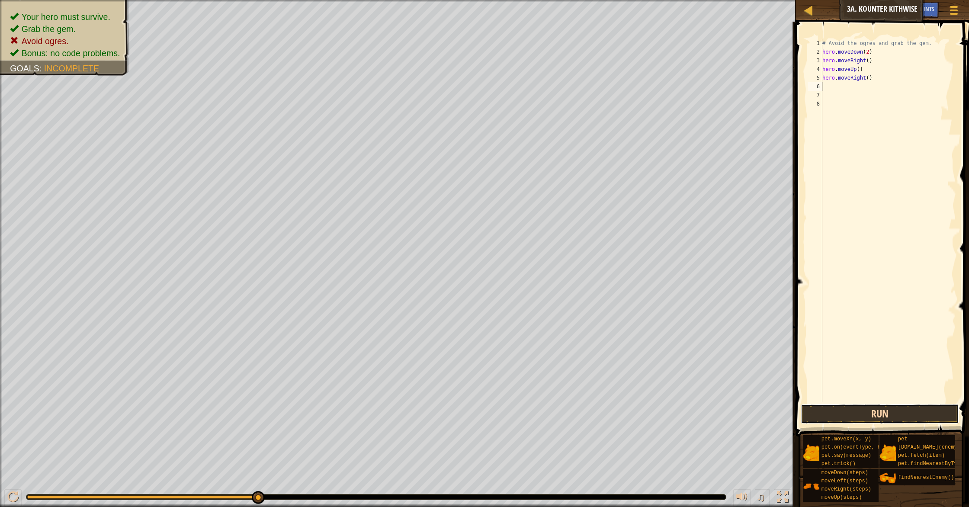
click at [943, 411] on button "Run" at bounding box center [880, 414] width 158 height 20
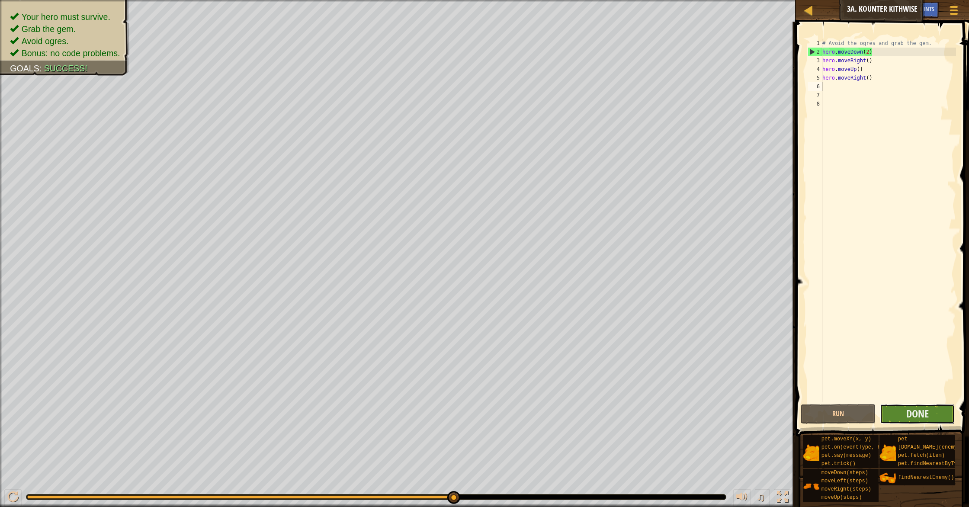
click at [938, 413] on button "Done" at bounding box center [917, 414] width 75 height 20
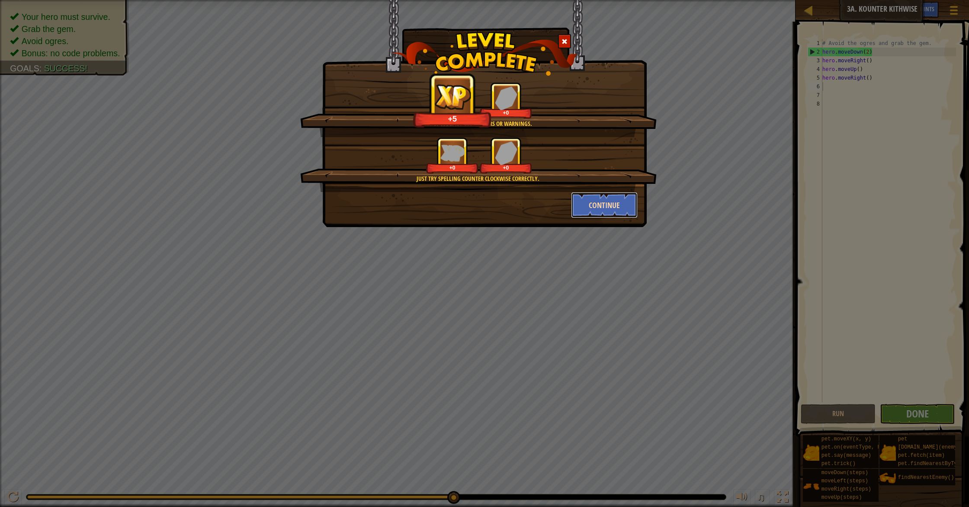
click at [619, 214] on button "Continue" at bounding box center [604, 205] width 67 height 26
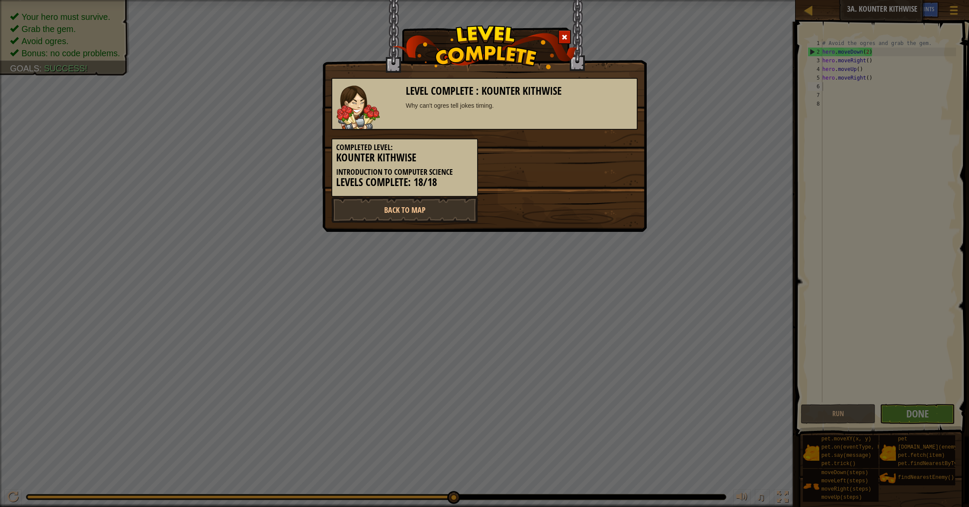
click at [612, 200] on div "Back to Map" at bounding box center [484, 210] width 319 height 26
click at [431, 208] on link "Back to Map" at bounding box center [404, 210] width 147 height 26
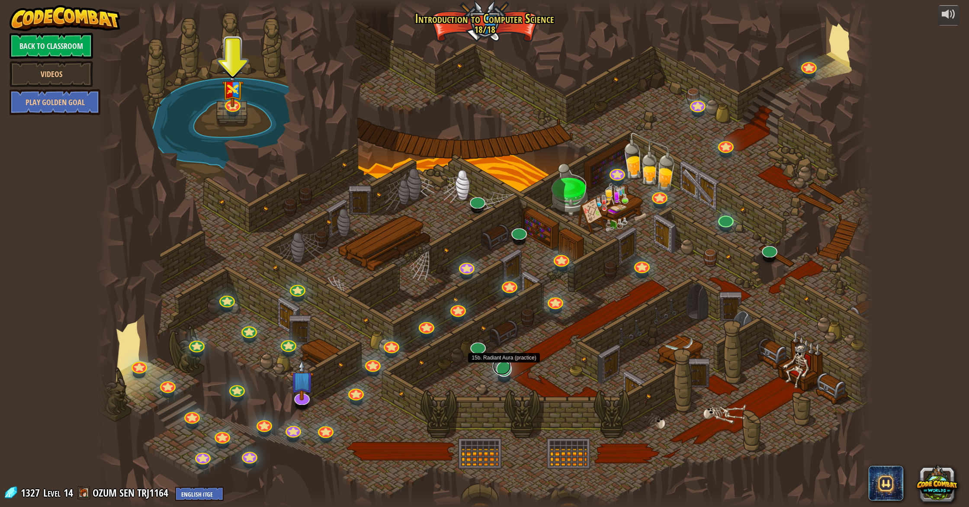
click at [500, 364] on link at bounding box center [502, 366] width 18 height 17
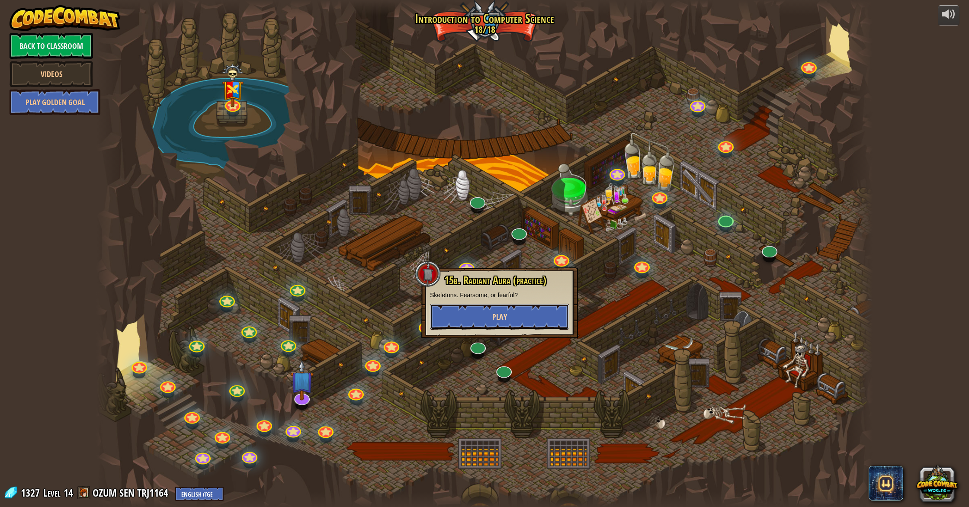
click at [524, 310] on button "Play" at bounding box center [499, 317] width 139 height 26
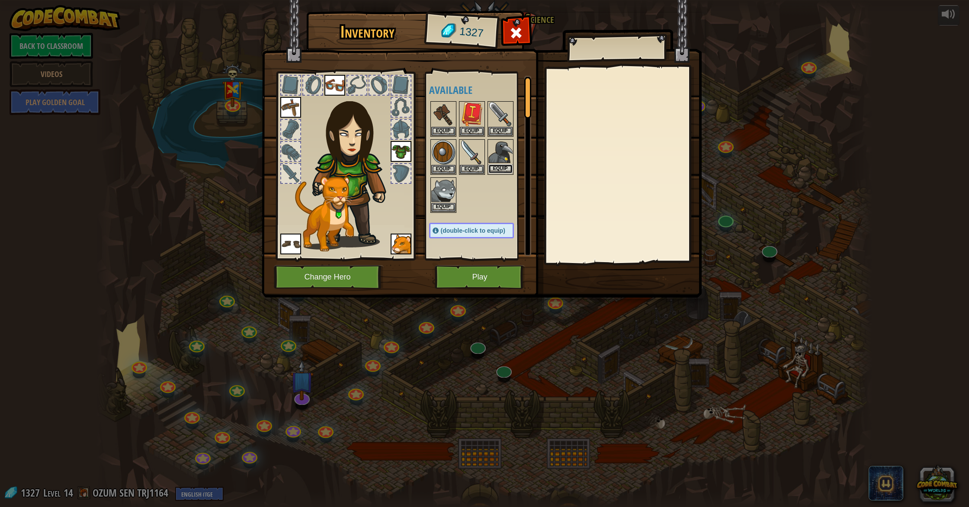
click at [502, 168] on button "Equip" at bounding box center [500, 168] width 24 height 9
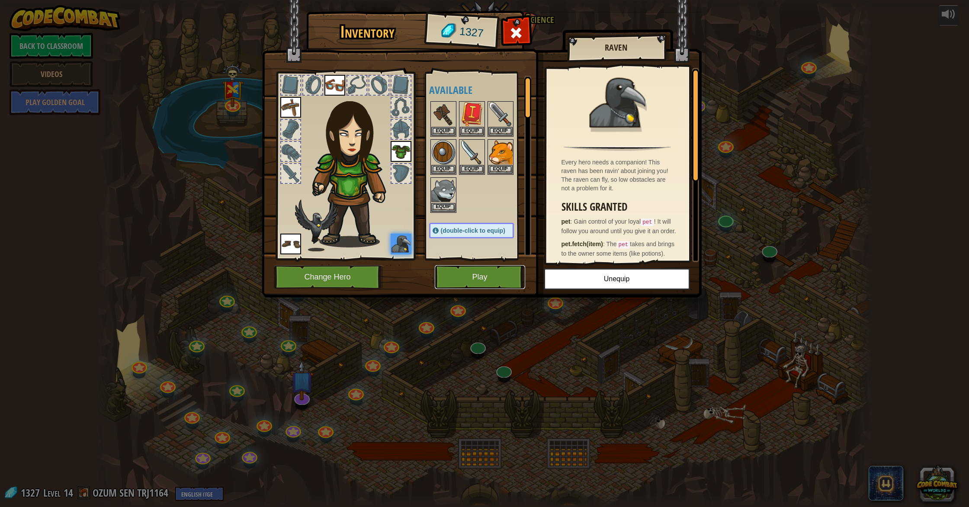
click at [476, 279] on button "Play" at bounding box center [480, 277] width 90 height 24
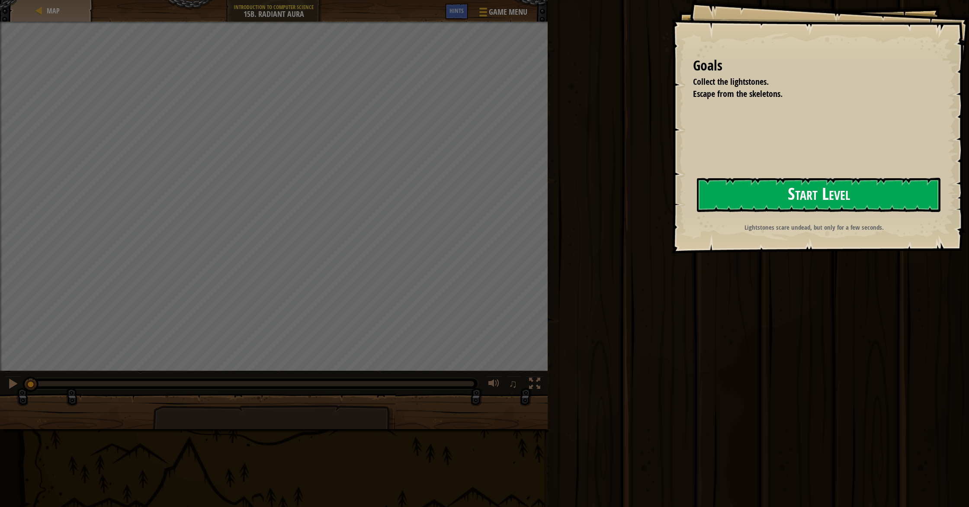
click at [805, 192] on button "Start Level" at bounding box center [818, 195] width 243 height 34
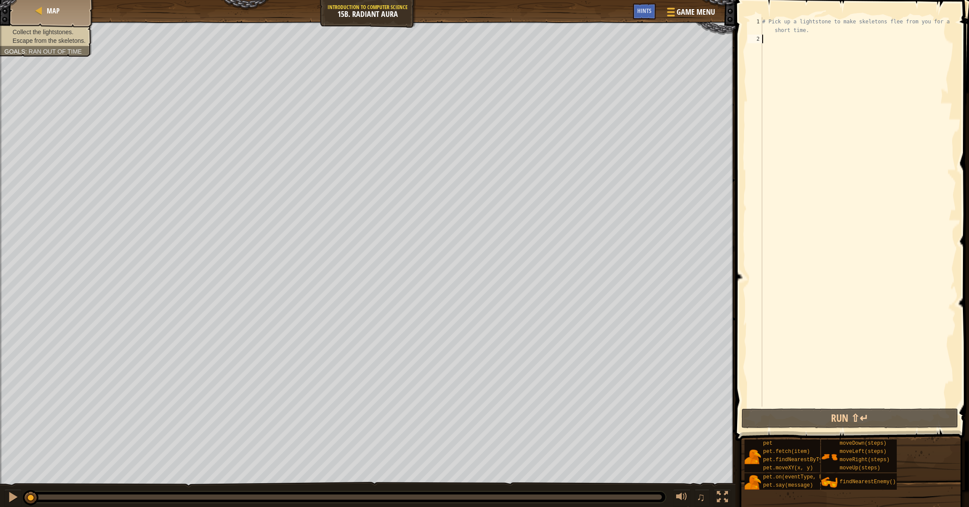
type textarea "h"
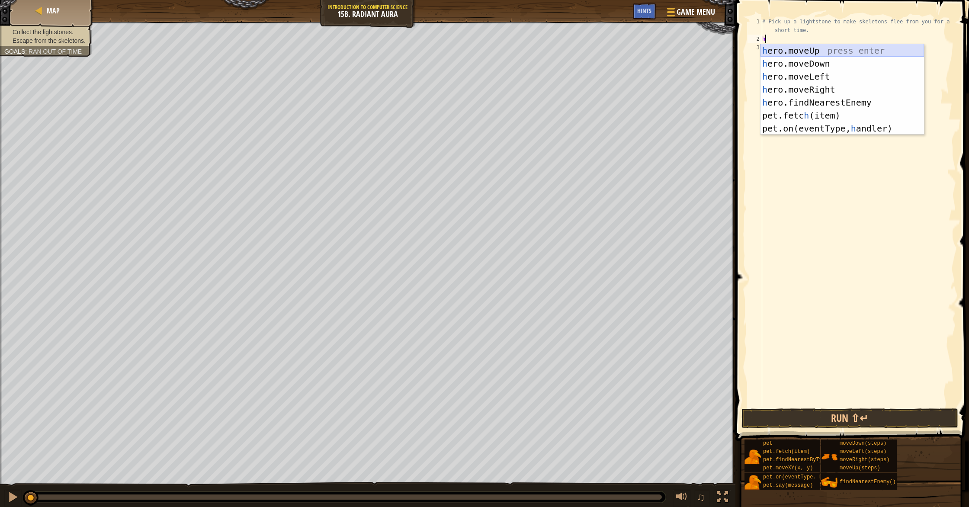
click at [819, 50] on div "h ero.moveUp press enter h ero.moveDown press enter h ero.moveLeft press enter …" at bounding box center [841, 102] width 163 height 117
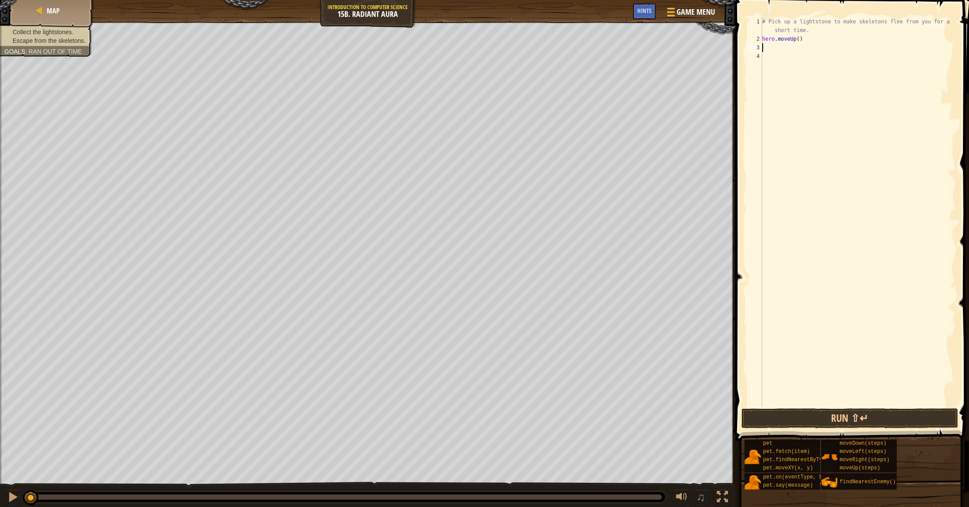
type textarea "h"
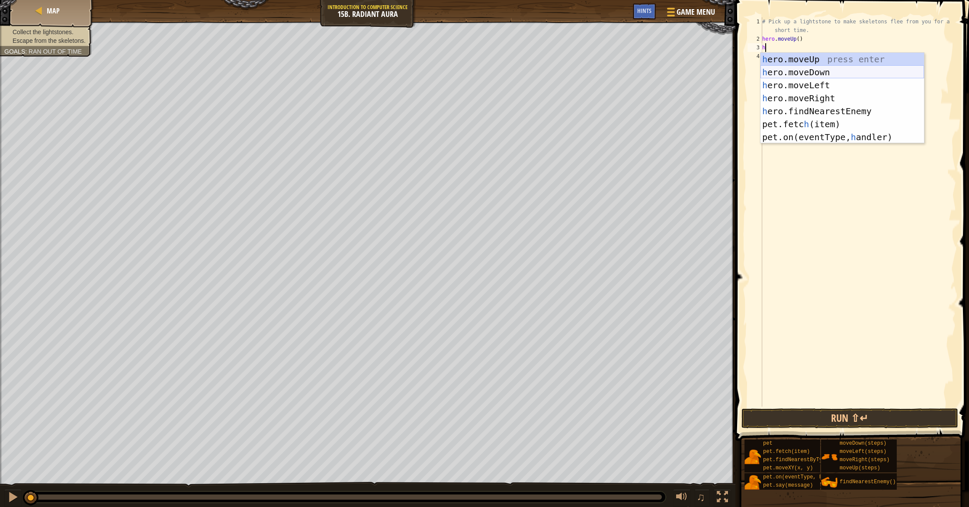
click at [826, 74] on div "h ero.moveUp press enter h ero.moveDown press enter h ero.moveLeft press enter …" at bounding box center [841, 111] width 163 height 117
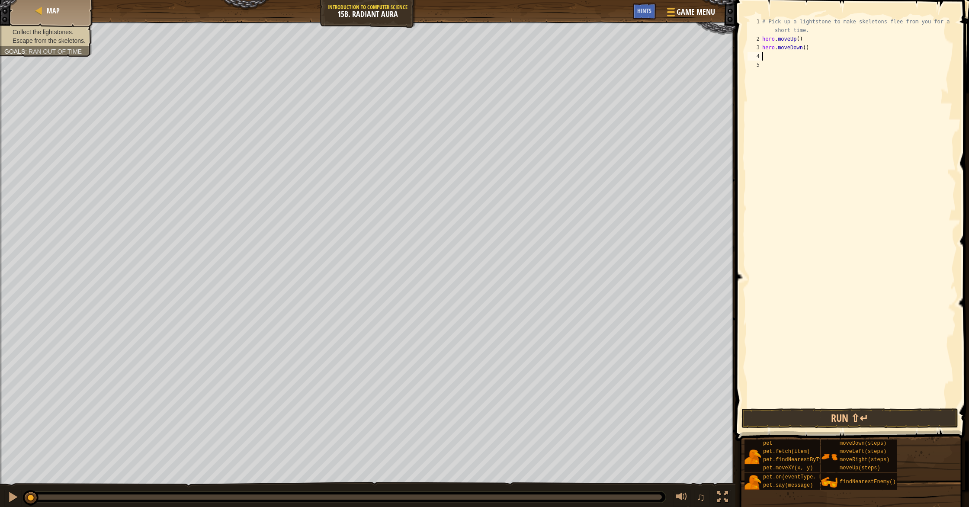
type textarea "h"
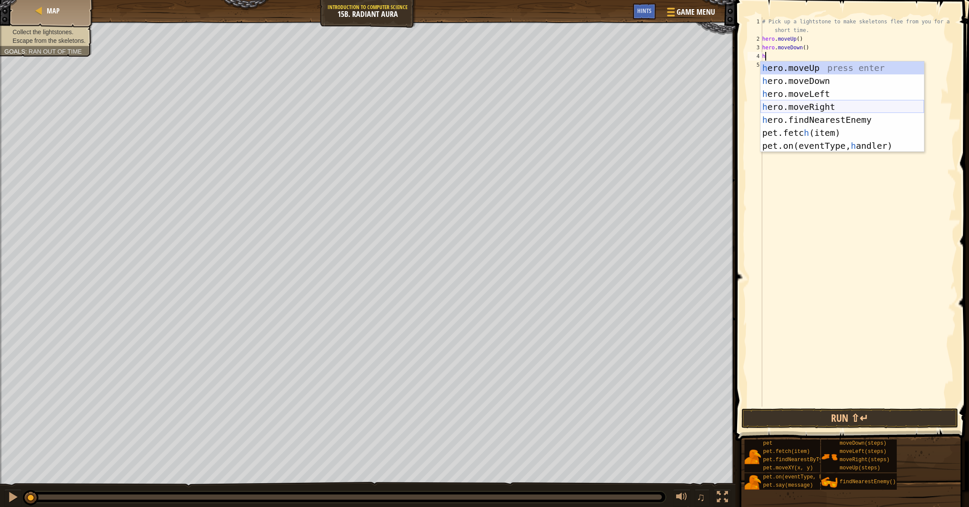
click at [839, 105] on div "h ero.moveUp press enter h ero.moveDown press enter h ero.moveLeft press enter …" at bounding box center [841, 119] width 163 height 117
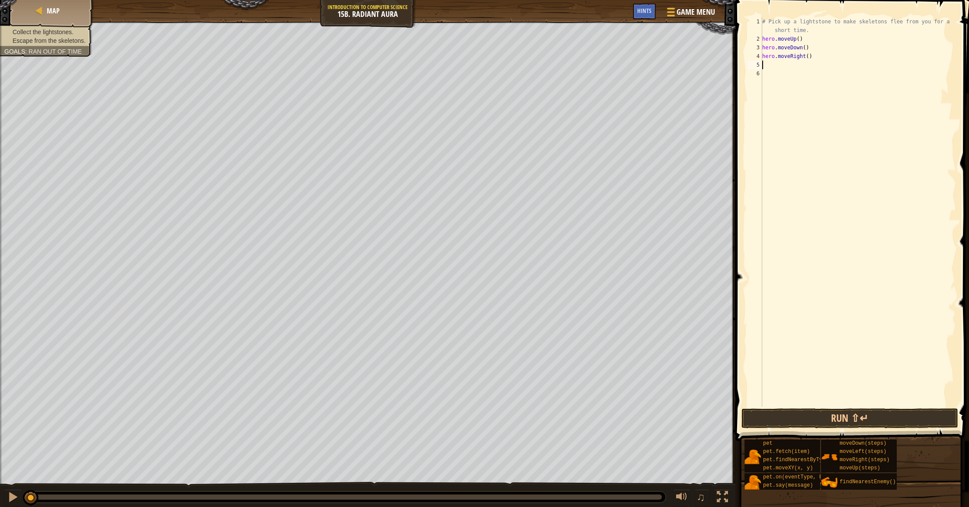
click at [822, 39] on div "# Pick up a lightstone to make skeletons flee from you for a short time. hero .…" at bounding box center [857, 224] width 195 height 415
click at [813, 32] on div "# Pick up a lightstone to make skeletons flee from you for a short time. hero .…" at bounding box center [857, 224] width 195 height 415
type textarea "# Pick up a lightstone to make skeletons flee from you for a short time."
type textarea "w"
click at [767, 77] on div "# Pick up a lightstone to make skeletons flee from you for a short time. hero .…" at bounding box center [857, 224] width 195 height 415
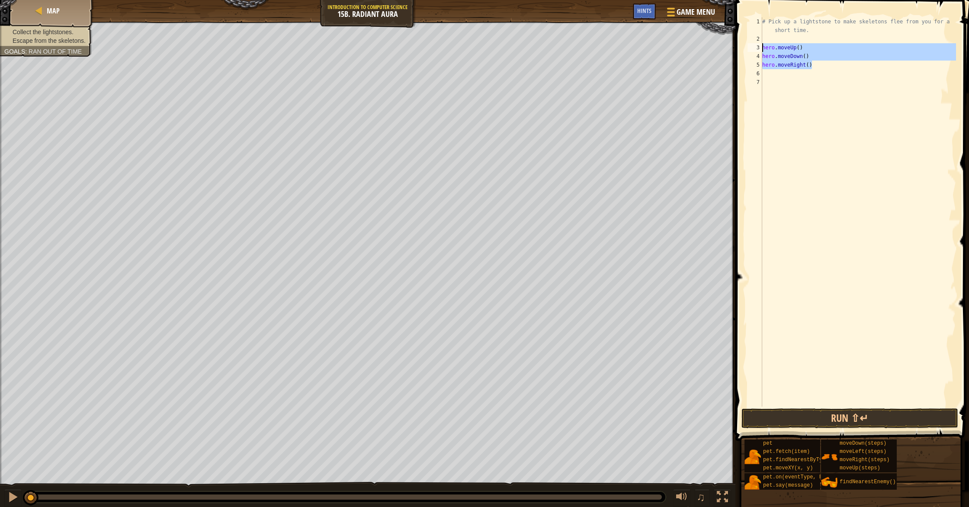
drag, startPoint x: 815, startPoint y: 66, endPoint x: 762, endPoint y: 48, distance: 56.4
click at [762, 48] on div "# Pick up a lightstone to make skeletons flee from you for a short time. hero .…" at bounding box center [857, 224] width 195 height 415
type textarea "hero.moveUp() hero.moveDown()"
click at [763, 77] on div "# Pick up a lightstone to make skeletons flee from you for a short time. hero .…" at bounding box center [857, 224] width 195 height 415
type textarea "hero.moveRight()"
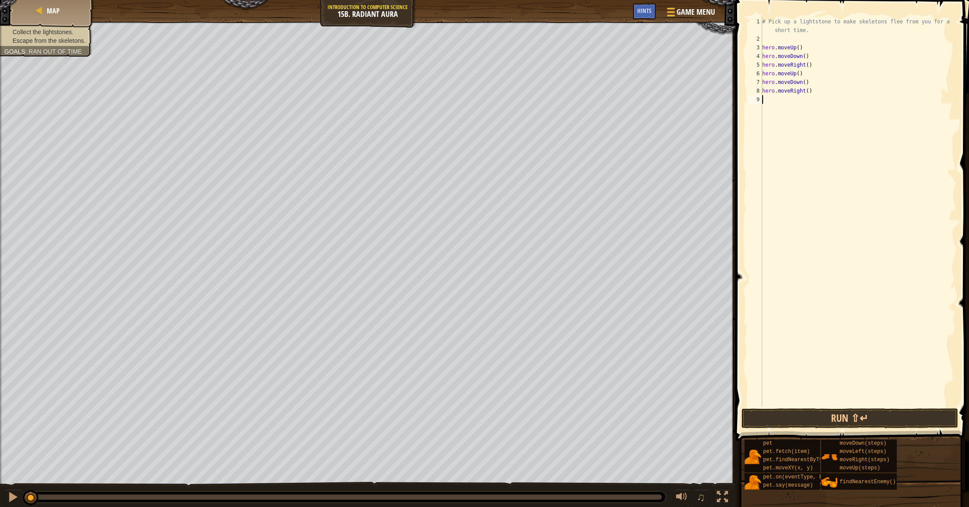
click at [766, 100] on div "# Pick up a lightstone to make skeletons flee from you for a short time. hero .…" at bounding box center [857, 224] width 195 height 415
type textarea "hero.moveRight()"
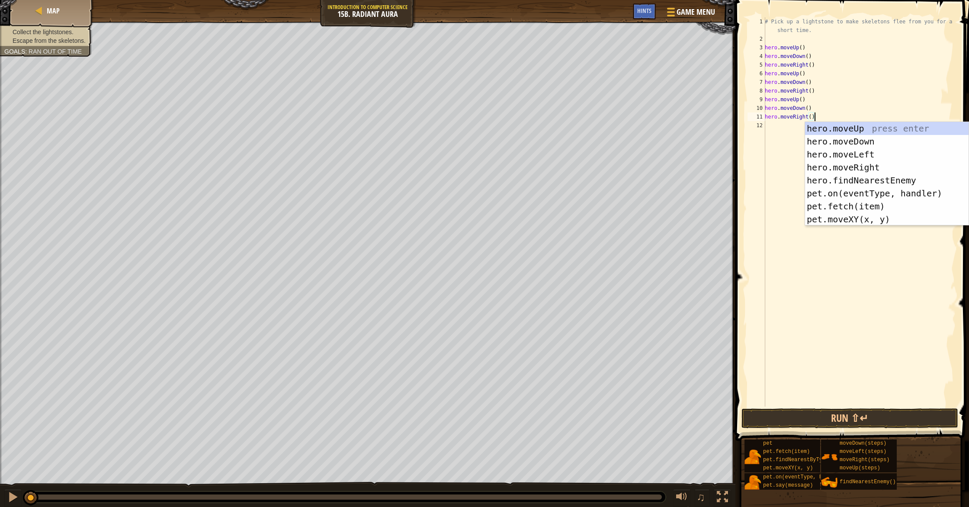
drag, startPoint x: 774, startPoint y: 188, endPoint x: 781, endPoint y: 176, distance: 13.0
click at [774, 188] on div "# Pick up a lightstone to make skeletons flee from you for a short time. hero .…" at bounding box center [859, 224] width 193 height 415
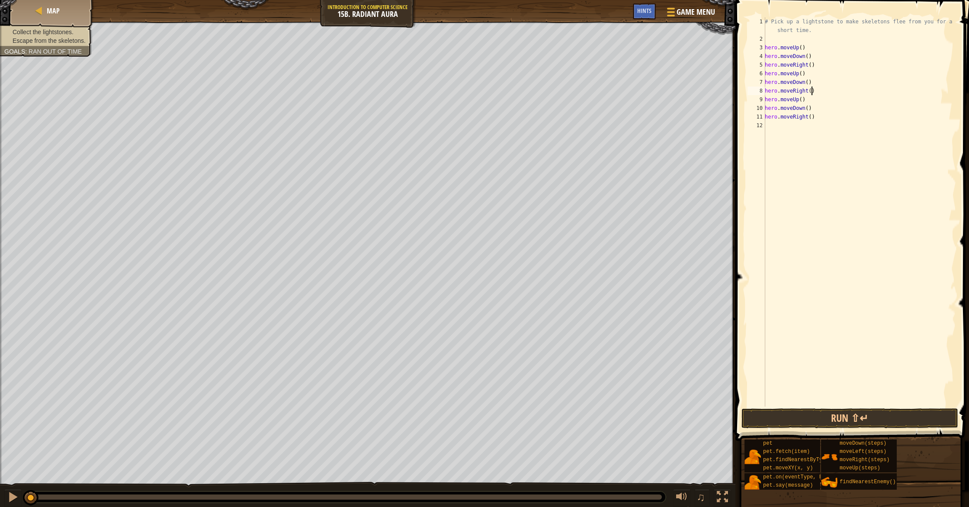
click at [812, 90] on div "# Pick up a lightstone to make skeletons flee from you for a short time. hero .…" at bounding box center [859, 224] width 193 height 415
click at [813, 115] on div "# Pick up a lightstone to make skeletons flee from you for a short time. hero .…" at bounding box center [859, 224] width 193 height 415
click at [810, 116] on div "# Pick up a lightstone to make skeletons flee from you for a short time. hero .…" at bounding box center [859, 224] width 193 height 415
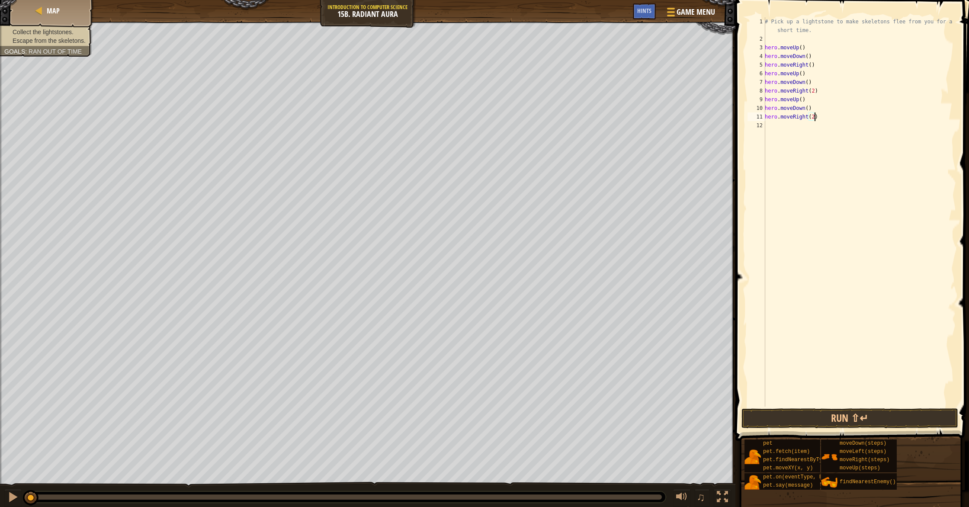
scroll to position [4, 4]
click at [810, 64] on div "# Pick up a lightstone to make skeletons flee from you for a short time. hero .…" at bounding box center [859, 224] width 193 height 415
click at [813, 65] on div "# Pick up a lightstone to make skeletons flee from you for a short time. hero .…" at bounding box center [859, 224] width 193 height 415
click at [812, 65] on div "# Pick up a lightstone to make skeletons flee from you for a short time. hero .…" at bounding box center [859, 224] width 193 height 415
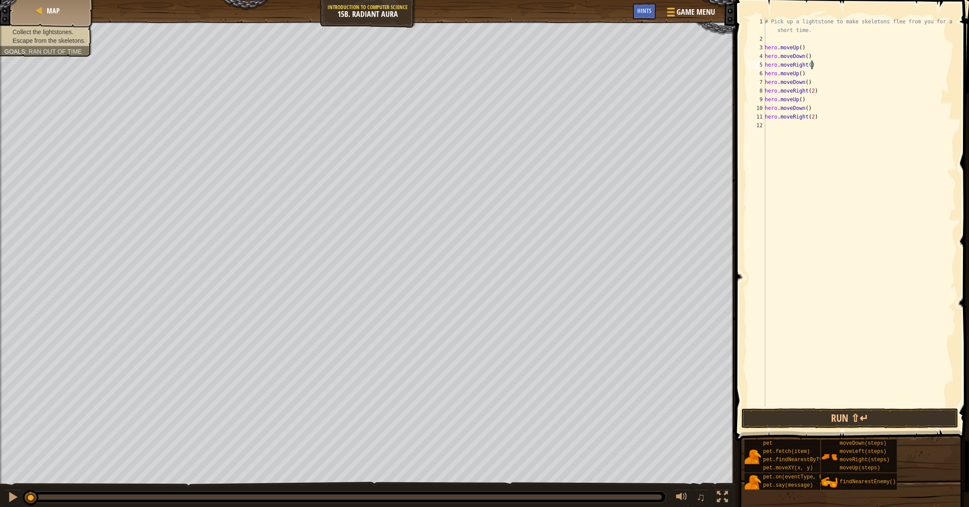
scroll to position [4, 4]
type textarea "hero.moveRight(2)"
click at [908, 410] on button "Run ⇧↵" at bounding box center [849, 418] width 217 height 20
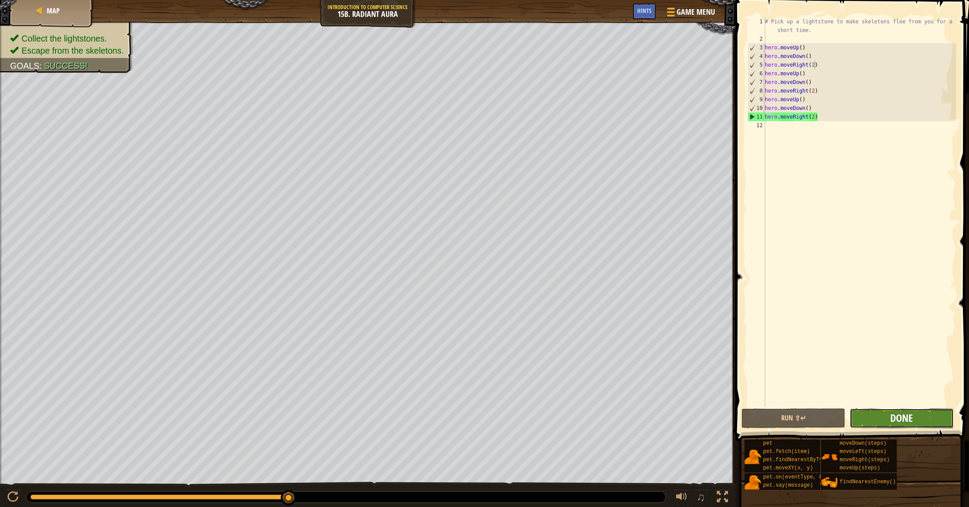
click at [898, 419] on span "Done" at bounding box center [901, 418] width 22 height 14
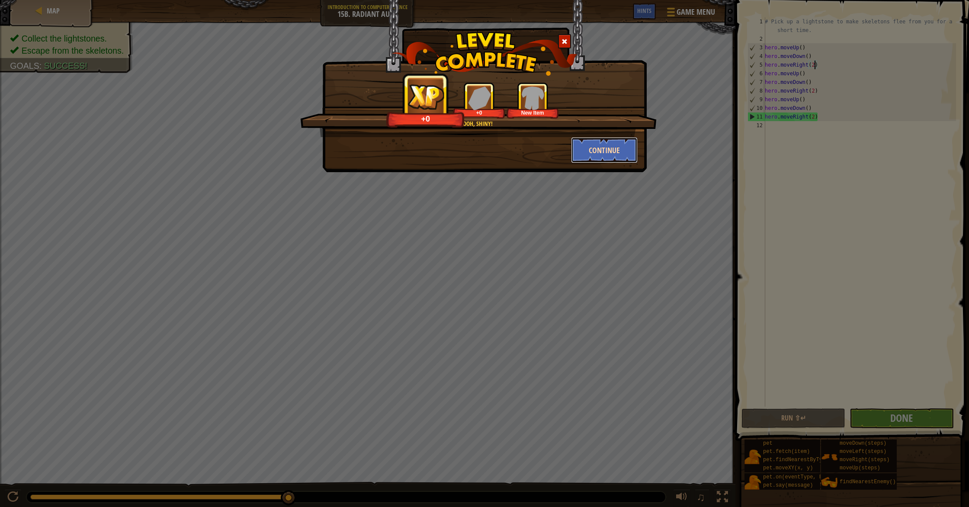
click at [589, 147] on button "Continue" at bounding box center [604, 150] width 67 height 26
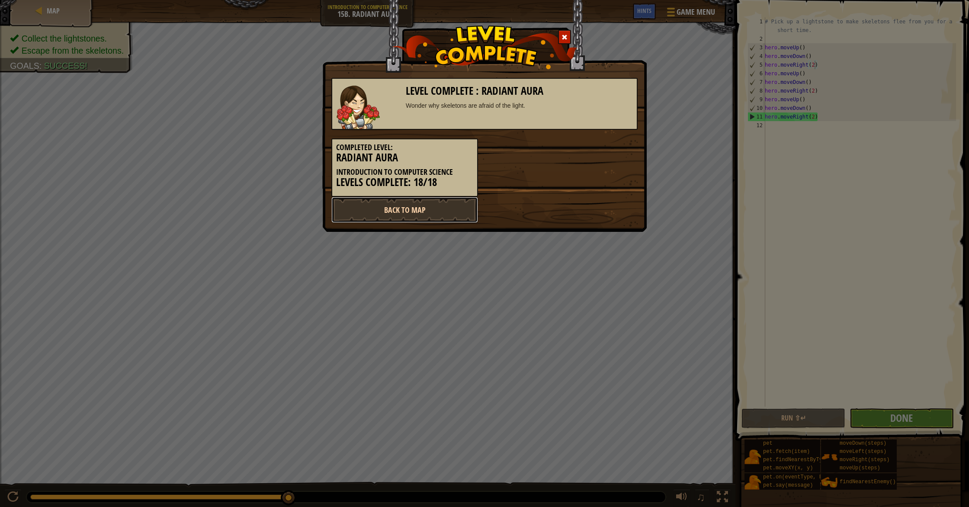
click at [418, 205] on link "Back to Map" at bounding box center [404, 210] width 147 height 26
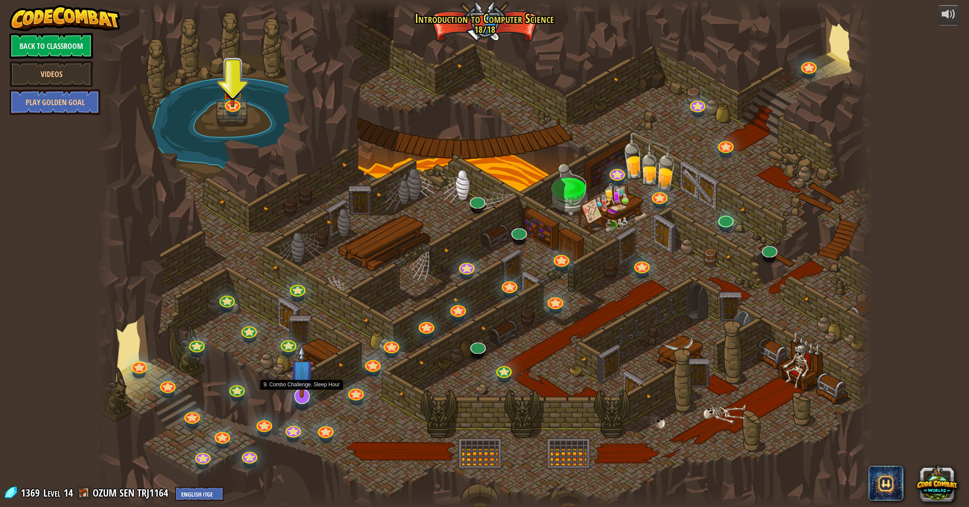
click at [299, 397] on img at bounding box center [301, 371] width 23 height 54
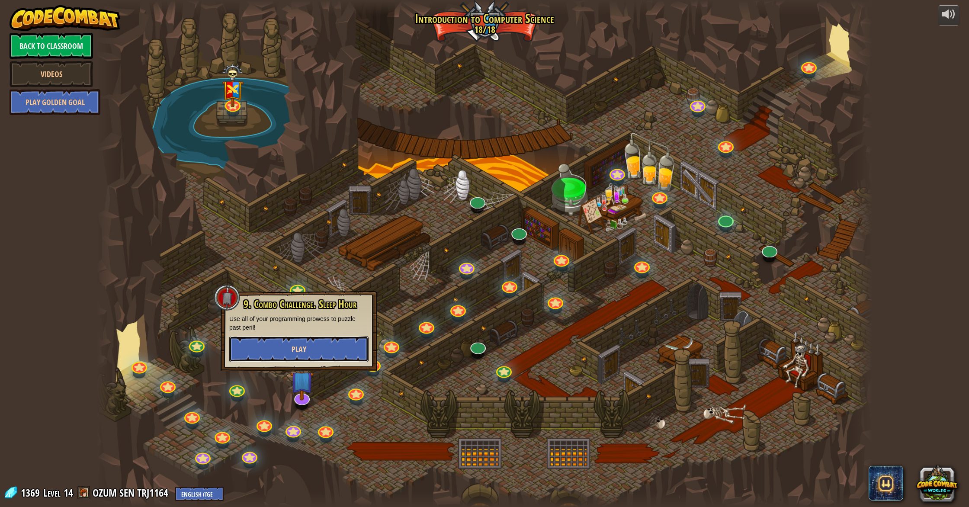
click at [337, 343] on button "Play" at bounding box center [298, 349] width 139 height 26
